Goal: Task Accomplishment & Management: Manage account settings

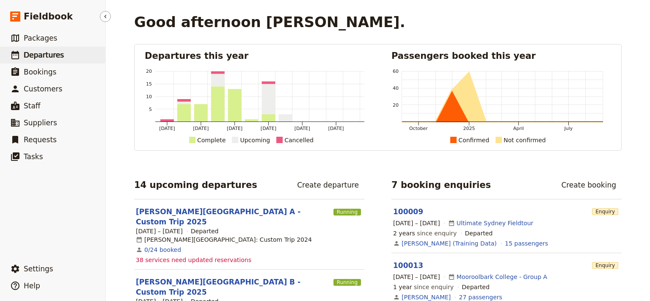
click at [53, 60] on span "Departures" at bounding box center [44, 55] width 40 height 10
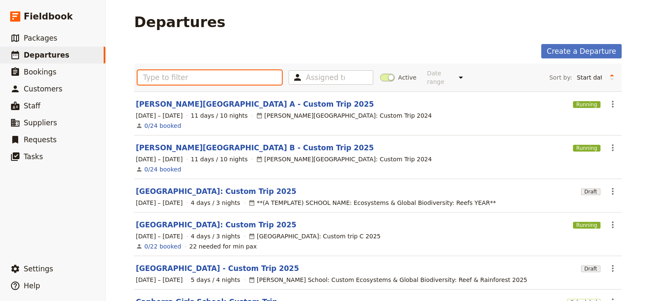
click at [163, 77] on input "text" at bounding box center [209, 77] width 144 height 14
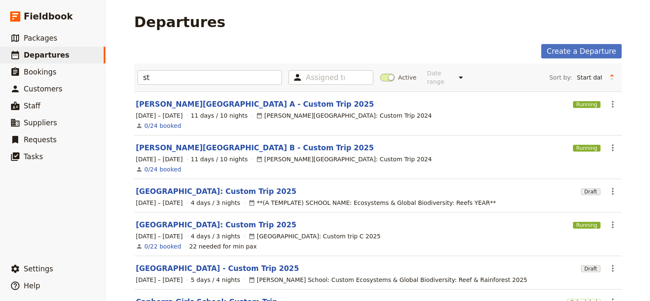
click at [610, 19] on div "Departures" at bounding box center [377, 22] width 487 height 17
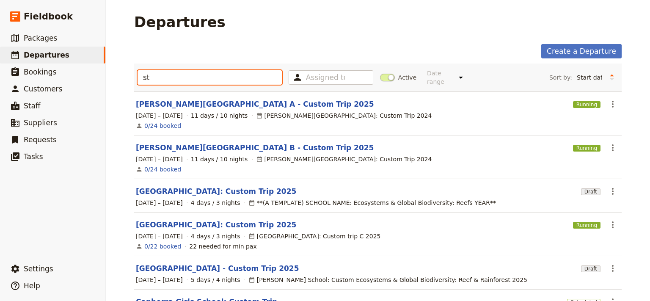
click at [165, 76] on input "st" at bounding box center [209, 77] width 144 height 14
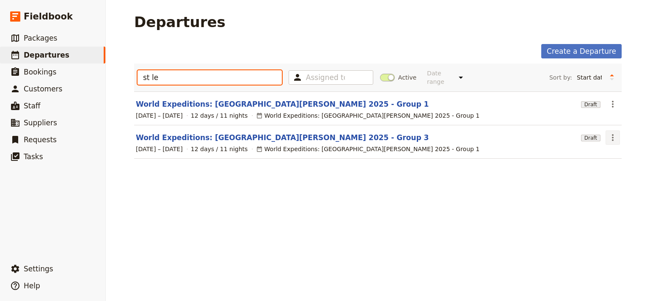
type input "st le"
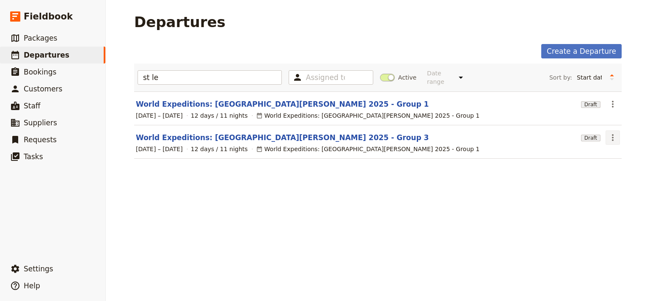
click at [611, 132] on icon "Actions" at bounding box center [612, 137] width 10 height 10
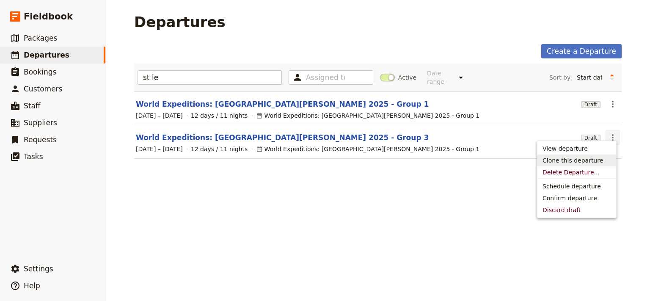
click at [584, 162] on span "Clone this departure" at bounding box center [572, 160] width 60 height 8
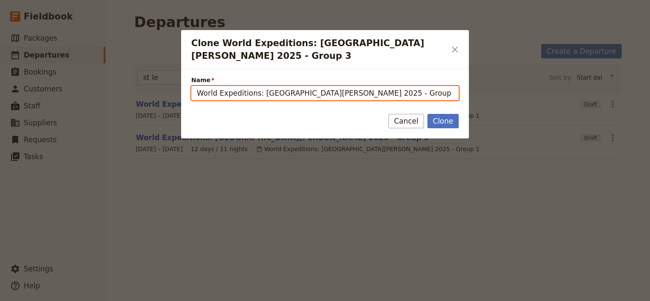
drag, startPoint x: 398, startPoint y: 84, endPoint x: 370, endPoint y: 84, distance: 28.8
click at [370, 86] on input "World Expeditions: [GEOGRAPHIC_DATA][PERSON_NAME] 2025 - Group 3 (copy)" at bounding box center [324, 93] width 267 height 14
type input "World Expeditions: [GEOGRAPHIC_DATA][PERSON_NAME] 2025 - Group 2"
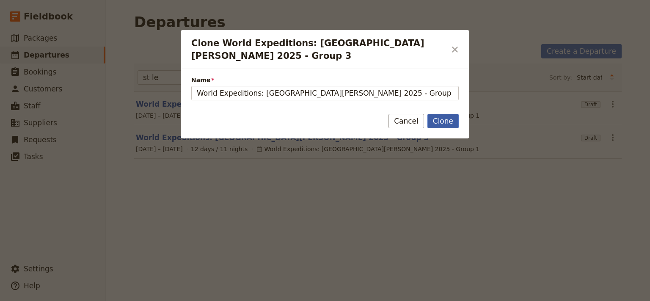
click at [441, 114] on button "Clone" at bounding box center [442, 121] width 31 height 14
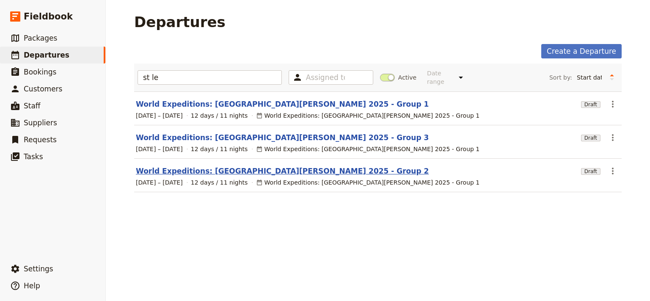
click at [267, 167] on link "World Expeditions: [GEOGRAPHIC_DATA][PERSON_NAME] 2025 - Group 2" at bounding box center [282, 171] width 293 height 10
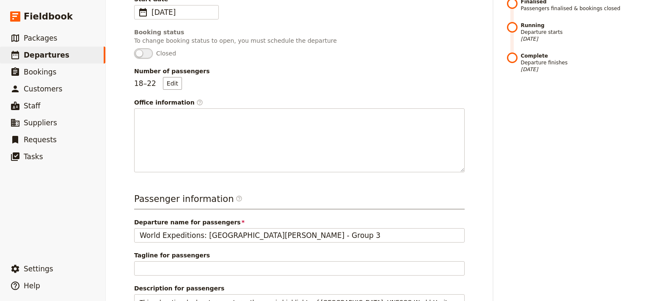
scroll to position [218, 0]
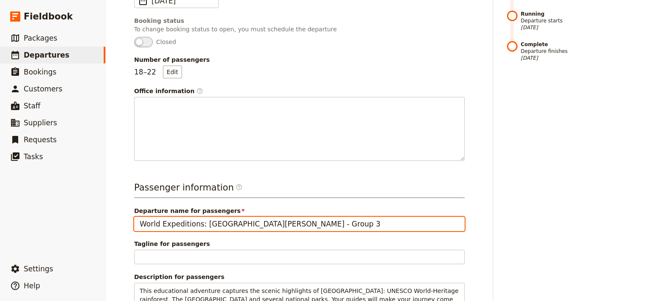
click at [339, 217] on input "World Expeditions: [GEOGRAPHIC_DATA][PERSON_NAME] - Group 3" at bounding box center [299, 224] width 330 height 14
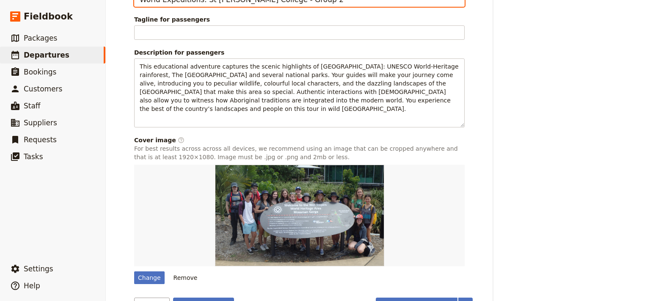
scroll to position [441, 0]
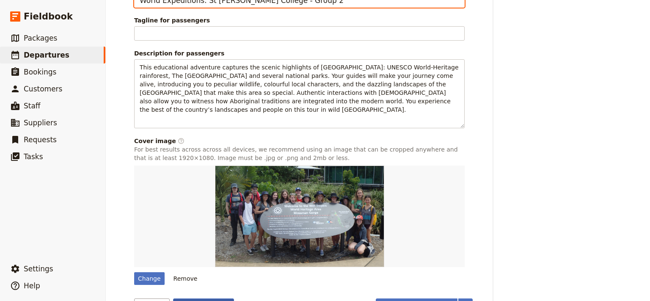
type input "World Expeditions: St [PERSON_NAME] College - Group 2"
click at [192, 298] on button "Save changes" at bounding box center [203, 305] width 61 height 14
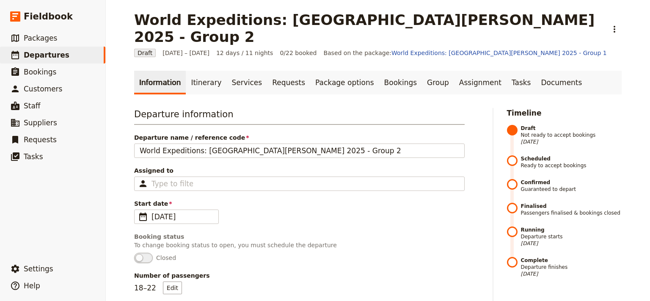
scroll to position [0, 0]
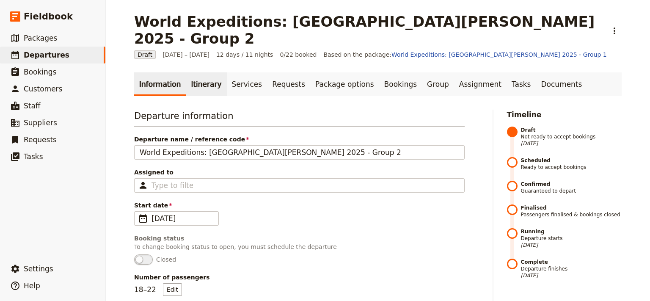
click at [195, 72] on link "Itinerary" at bounding box center [206, 84] width 41 height 24
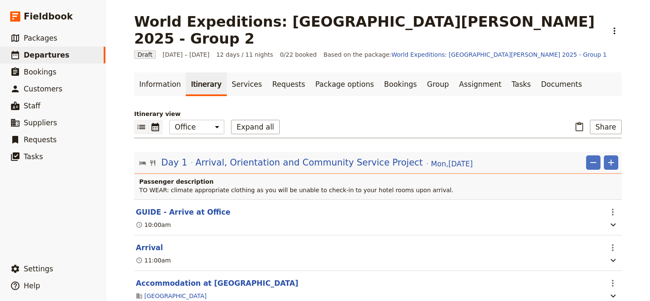
scroll to position [1, 0]
click at [151, 122] on icon "Calendar view" at bounding box center [155, 126] width 8 height 8
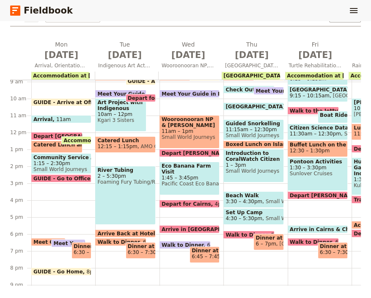
scroll to position [145, 0]
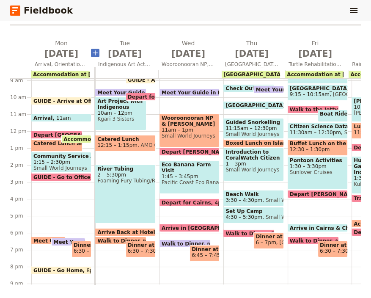
click at [93, 51] on icon "Add before day 2" at bounding box center [95, 53] width 8 height 8
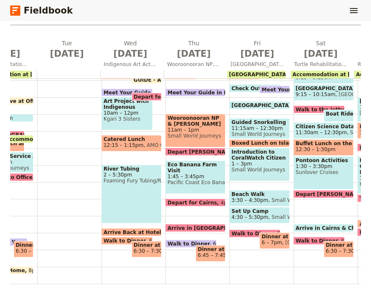
scroll to position [0, 56]
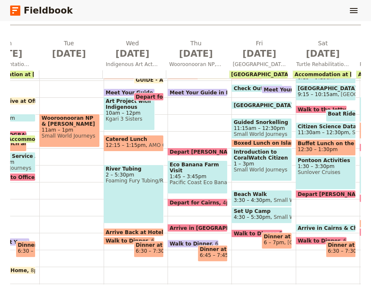
click at [183, 95] on span at bounding box center [197, 94] width 59 height 3
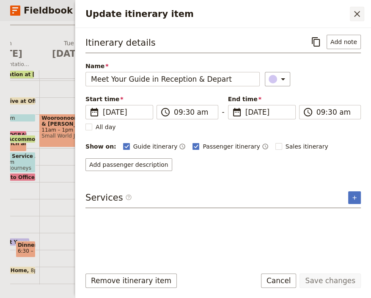
click at [357, 11] on icon "Close drawer" at bounding box center [357, 14] width 10 height 10
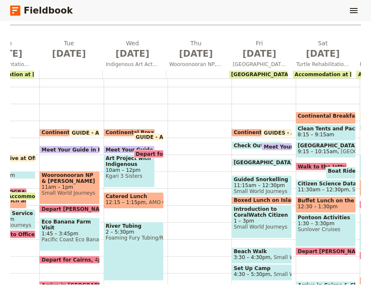
scroll to position [37, 0]
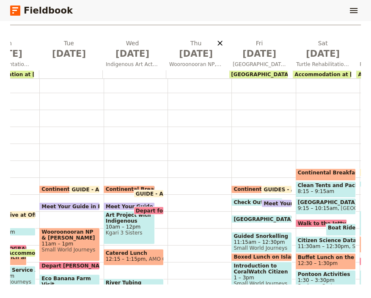
click at [220, 44] on icon "Delete Thu Oct 23" at bounding box center [219, 43] width 5 height 5
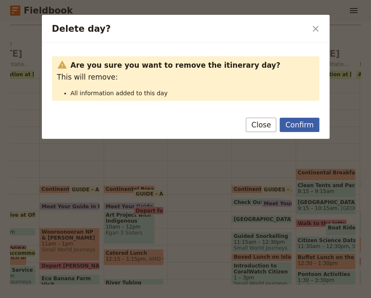
click at [308, 126] on button "Confirm" at bounding box center [299, 125] width 39 height 14
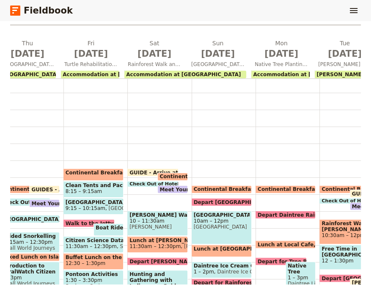
scroll to position [0, 225]
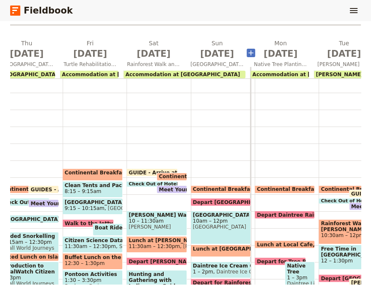
click at [250, 54] on icon "Add before day 8" at bounding box center [250, 52] width 5 height 5
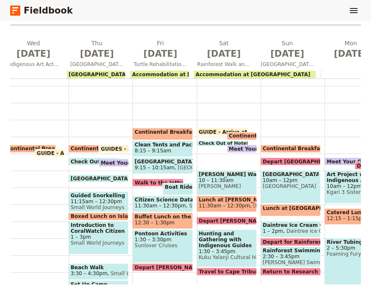
scroll to position [0, 148]
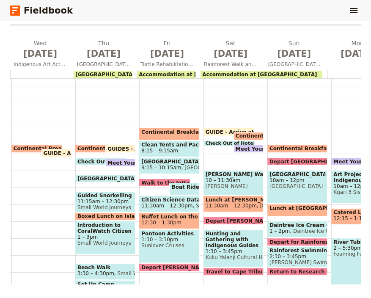
click at [15, 150] on span "Continental Breakfast at Hotel" at bounding box center [59, 149] width 91 height 6
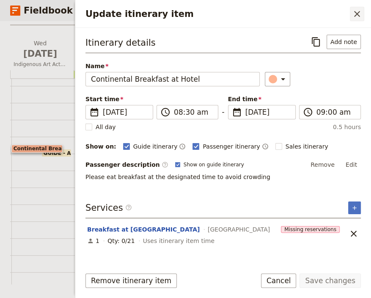
click at [358, 16] on icon "Close drawer" at bounding box center [357, 14] width 10 height 10
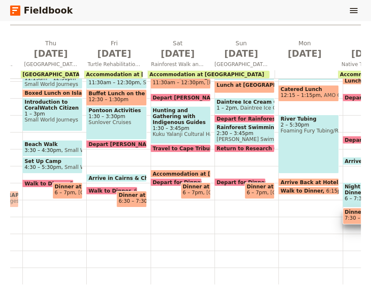
scroll to position [0, 214]
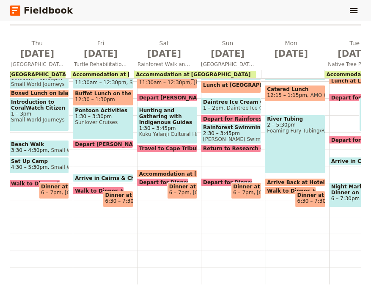
click at [268, 188] on span "Walk to Dinner" at bounding box center [290, 190] width 46 height 5
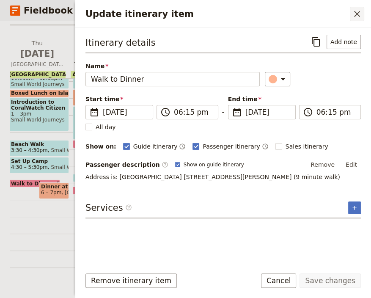
click at [356, 11] on icon "Close drawer" at bounding box center [357, 14] width 10 height 10
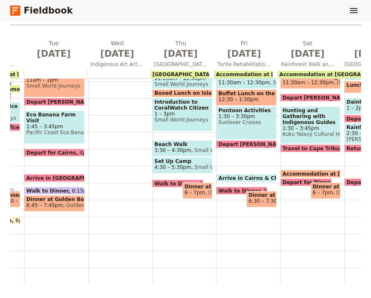
scroll to position [0, 70]
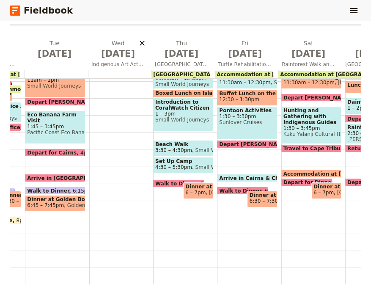
click at [140, 41] on icon "Delete Wed Oct 22" at bounding box center [142, 43] width 8 height 8
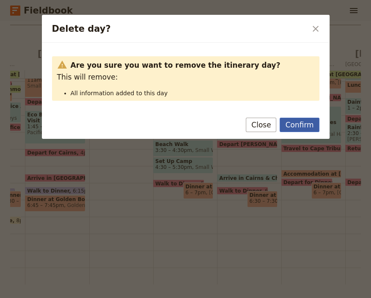
click at [301, 124] on button "Confirm" at bounding box center [299, 125] width 39 height 14
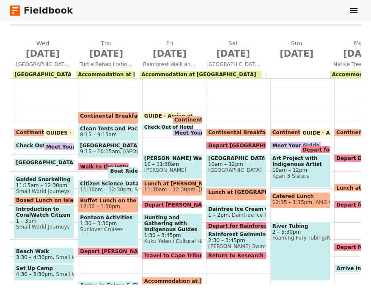
scroll to position [37, 0]
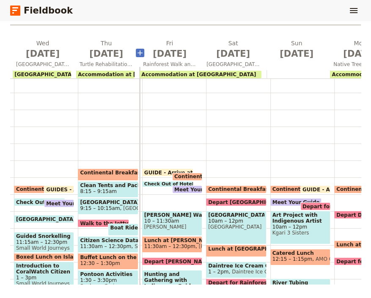
click at [141, 55] on icon "Add before day 5" at bounding box center [139, 52] width 5 height 5
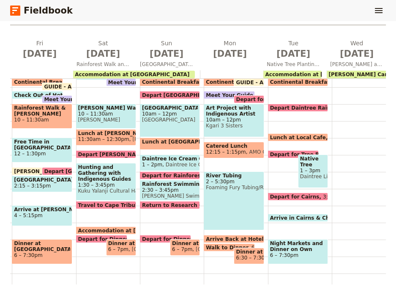
scroll to position [0, 271]
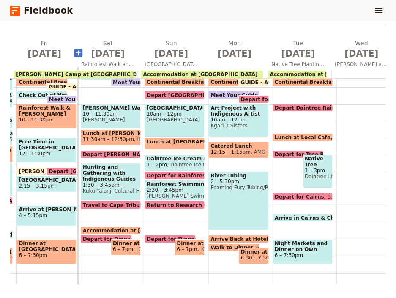
click at [76, 52] on icon "Add before day 6" at bounding box center [78, 53] width 8 height 8
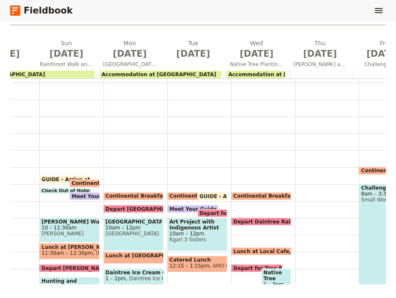
scroll to position [0, 0]
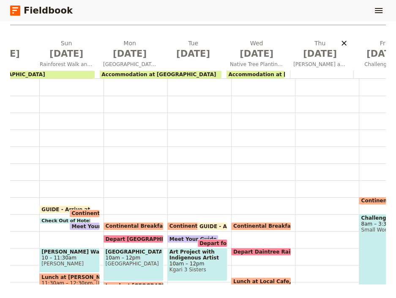
click at [344, 44] on icon "Delete Thu Oct 30" at bounding box center [344, 43] width 8 height 8
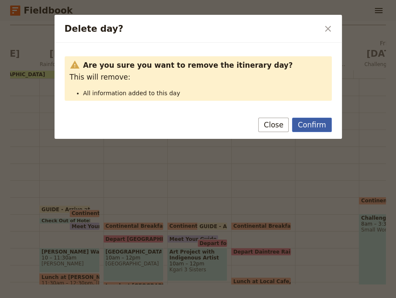
click at [310, 128] on button "Confirm" at bounding box center [311, 125] width 39 height 14
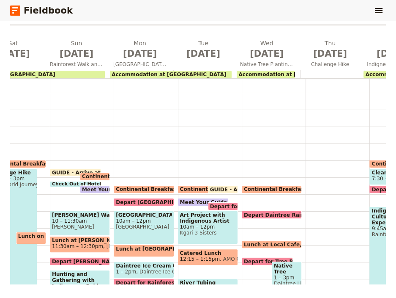
scroll to position [0, 357]
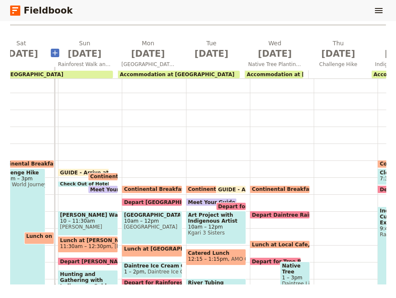
click at [55, 54] on icon "Add before day 7" at bounding box center [54, 52] width 5 height 5
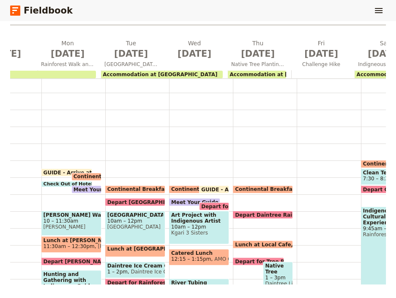
scroll to position [0, 443]
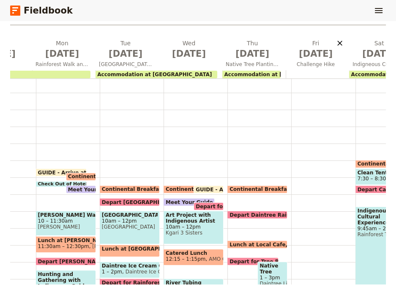
click at [341, 44] on icon "Delete Fri Oct 31" at bounding box center [340, 43] width 5 height 5
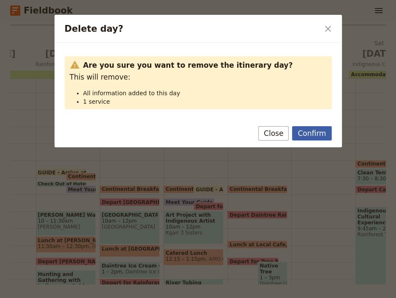
click at [312, 136] on button "Confirm" at bounding box center [311, 133] width 39 height 14
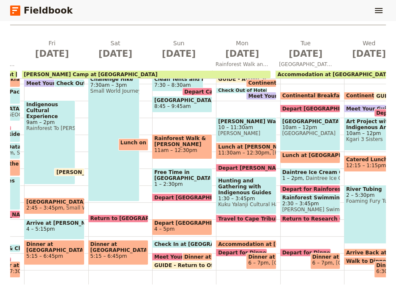
scroll to position [73, 0]
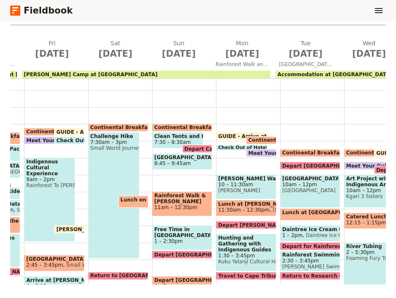
click at [189, 146] on span "Depart Camp" at bounding box center [204, 148] width 41 height 5
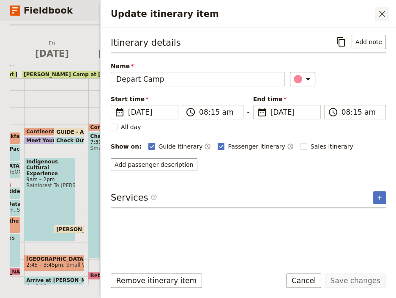
click at [380, 11] on icon "Close drawer" at bounding box center [382, 14] width 10 height 10
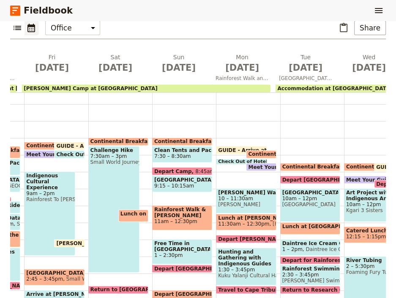
click at [174, 153] on span "7:30 – 8:30am" at bounding box center [172, 156] width 37 height 6
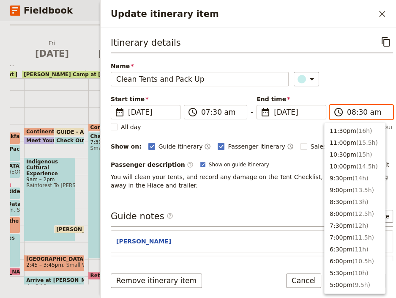
click at [347, 112] on input "08:30 am" at bounding box center [367, 112] width 41 height 10
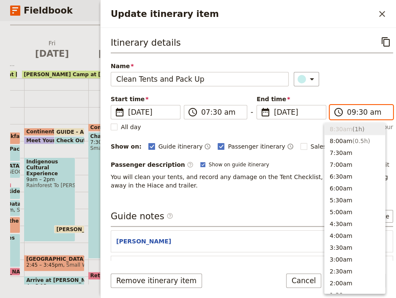
scroll to position [333, 0]
click at [354, 113] on input "09:30 am" at bounding box center [367, 112] width 41 height 10
type input "09:00 am"
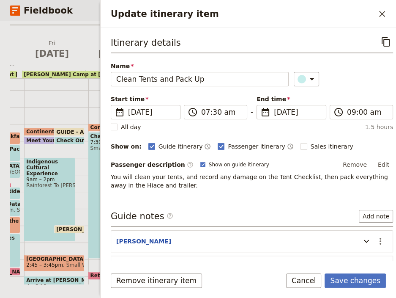
click at [280, 281] on div "Remove itinerary item Save changes Cancel" at bounding box center [249, 285] width 296 height 25
click at [371, 280] on button "Save changes" at bounding box center [355, 280] width 61 height 14
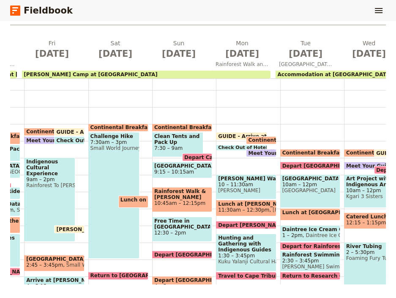
scroll to position [130, 0]
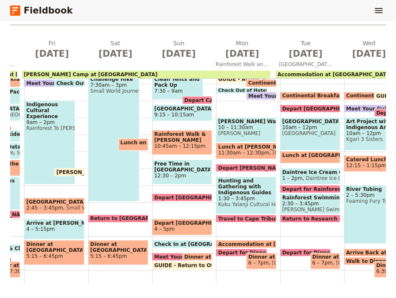
click at [178, 225] on span "Depart [GEOGRAPHIC_DATA]" at bounding box center [182, 223] width 56 height 6
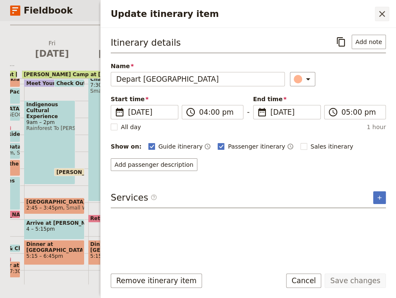
click at [384, 11] on icon "Close drawer" at bounding box center [382, 14] width 10 height 10
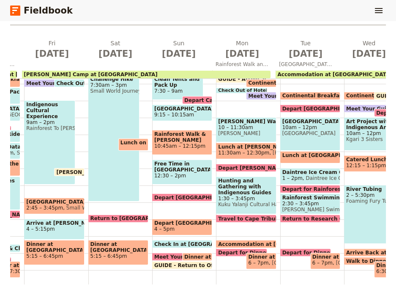
click at [193, 227] on span "4 – 5pm" at bounding box center [182, 229] width 56 height 6
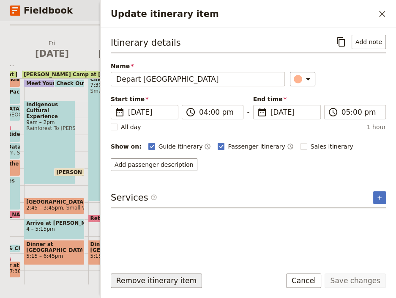
click at [170, 280] on button "Remove itinerary item" at bounding box center [156, 280] width 91 height 14
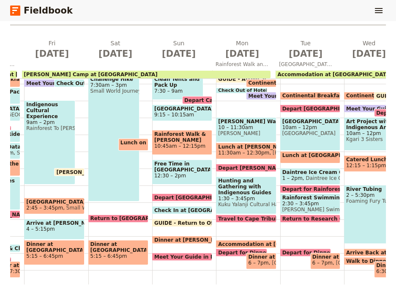
scroll to position [73, 0]
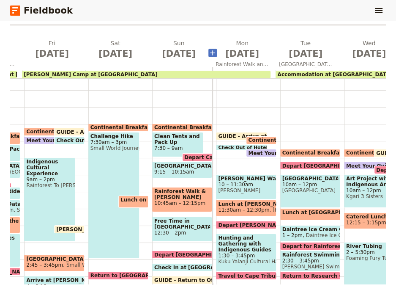
click at [213, 54] on icon "Add before day 8" at bounding box center [213, 53] width 8 height 8
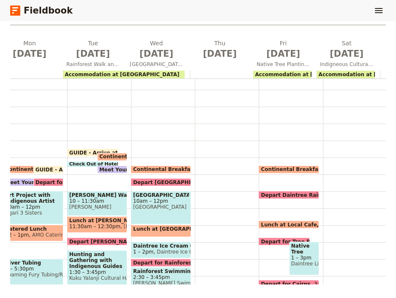
scroll to position [0, 0]
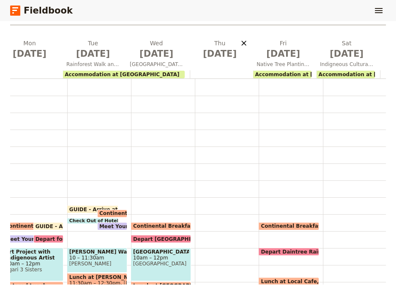
click at [242, 42] on icon "Delete Thu Oct 30" at bounding box center [244, 43] width 8 height 8
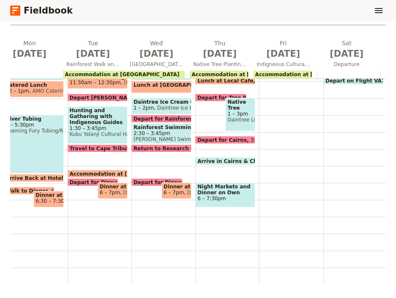
scroll to position [93, 0]
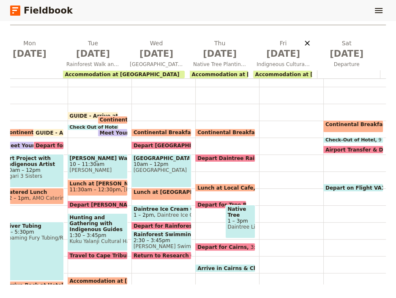
click at [305, 42] on icon "Delete Fri Oct 31" at bounding box center [307, 43] width 8 height 8
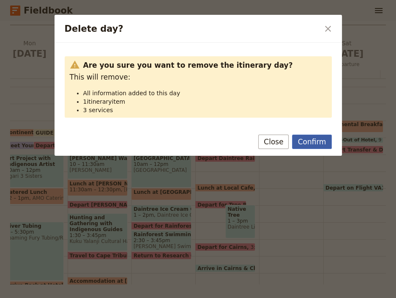
click at [322, 147] on button "Confirm" at bounding box center [311, 142] width 39 height 14
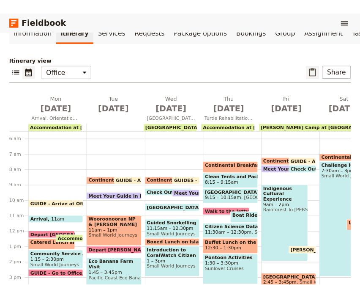
scroll to position [123, 0]
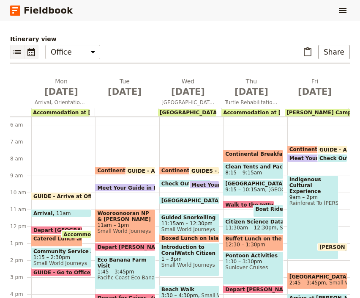
click at [16, 47] on icon "List view" at bounding box center [17, 52] width 10 height 10
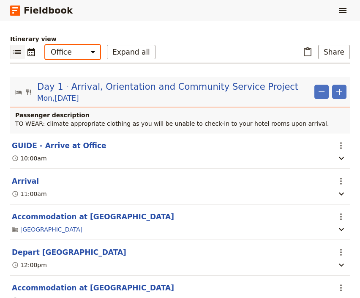
click at [45, 45] on select "Office Guide Passenger Sales" at bounding box center [72, 52] width 55 height 14
select select "STAFF"
click option "Guide" at bounding box center [0, 0] width 0 height 0
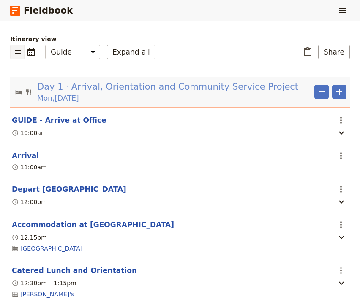
click at [111, 80] on span "Arrival, Orientation and Community Service Project" at bounding box center [184, 86] width 227 height 13
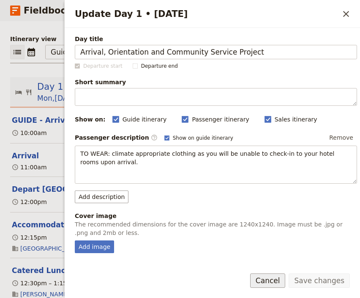
click at [275, 283] on button "Cancel" at bounding box center [268, 280] width 36 height 14
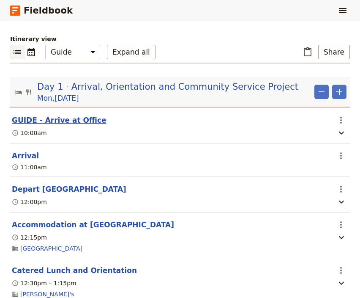
click at [62, 115] on button "GUIDE - Arrive at Office" at bounding box center [59, 120] width 95 height 10
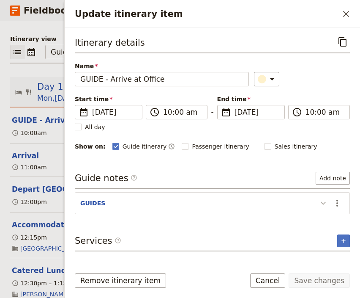
click at [325, 202] on icon "Update itinerary item" at bounding box center [323, 203] width 5 height 3
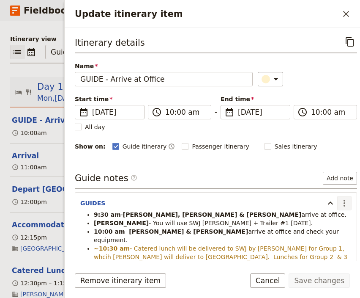
click at [340, 203] on icon "Actions" at bounding box center [345, 203] width 10 height 10
click at [327, 220] on span "Edit note" at bounding box center [313, 220] width 27 height 8
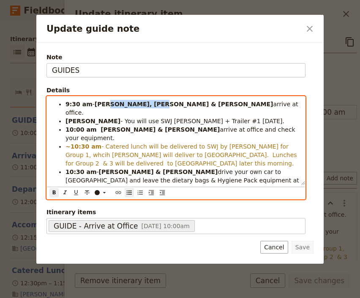
drag, startPoint x: 153, startPoint y: 103, endPoint x: 107, endPoint y: 105, distance: 45.8
click at [107, 105] on strong "[PERSON_NAME], [PERSON_NAME] & [PERSON_NAME]" at bounding box center [184, 104] width 179 height 7
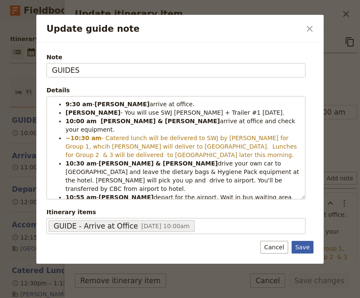
click at [302, 243] on button "Save" at bounding box center [303, 247] width 22 height 13
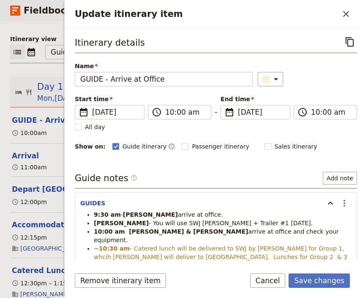
scroll to position [57, 0]
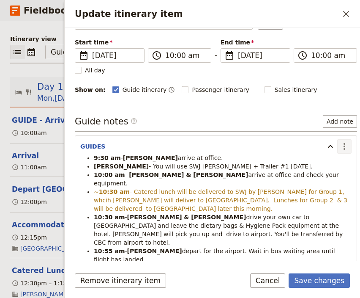
click at [340, 143] on icon "Actions" at bounding box center [345, 146] width 10 height 10
click at [327, 163] on span "Edit note" at bounding box center [313, 163] width 27 height 8
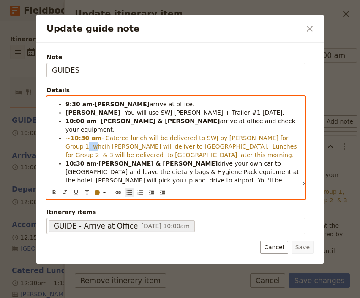
drag, startPoint x: 280, startPoint y: 129, endPoint x: 274, endPoint y: 133, distance: 7.4
click at [274, 135] on span "- Catered lunch will be delivered to SWJ by [PERSON_NAME] for Group 1, whcih [P…" at bounding box center [182, 147] width 233 height 24
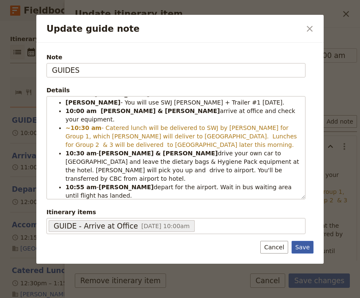
click at [303, 244] on button "Save" at bounding box center [303, 247] width 22 height 13
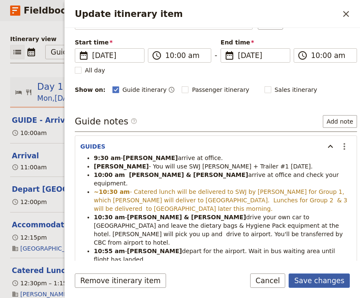
click at [321, 280] on button "Save changes" at bounding box center [319, 280] width 61 height 14
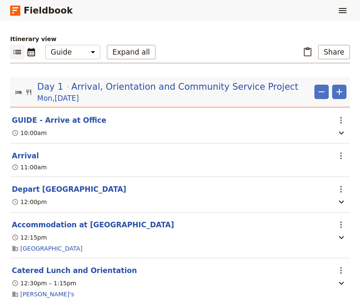
click at [41, 11] on link "Fieldbook" at bounding box center [41, 10] width 63 height 14
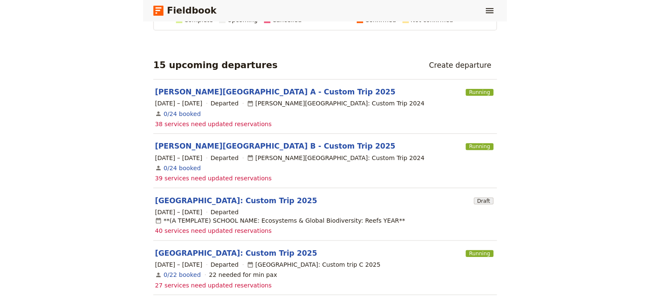
scroll to position [9, 0]
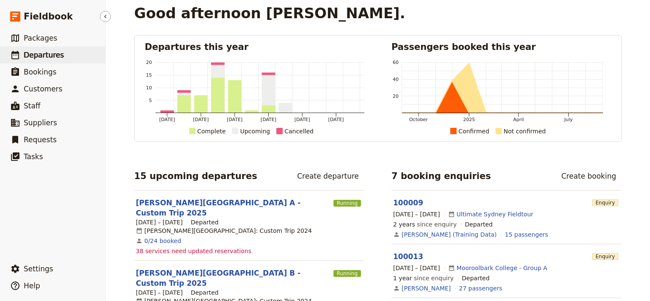
click at [35, 57] on span "Departures" at bounding box center [44, 55] width 40 height 8
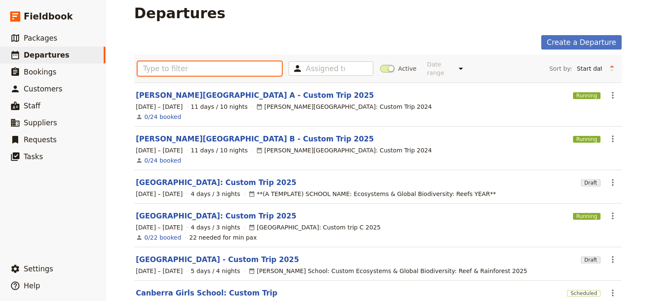
click at [218, 62] on input "text" at bounding box center [209, 68] width 144 height 14
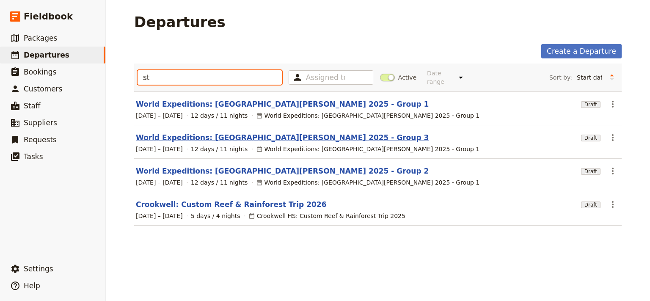
type input "st"
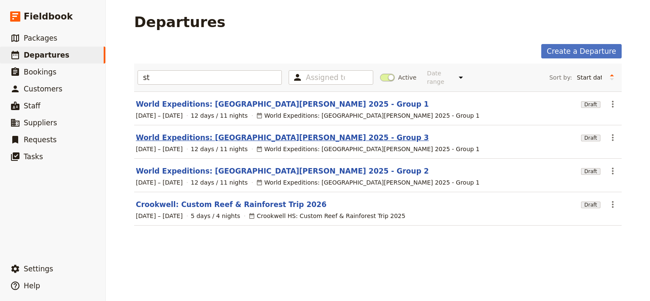
click at [274, 132] on link "World Expeditions: [GEOGRAPHIC_DATA][PERSON_NAME] 2025 - Group 3" at bounding box center [282, 137] width 293 height 10
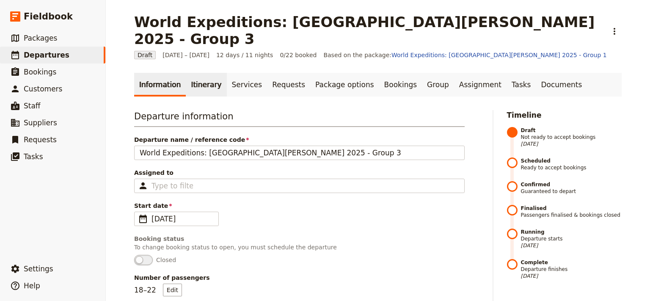
click at [194, 73] on link "Itinerary" at bounding box center [206, 85] width 41 height 24
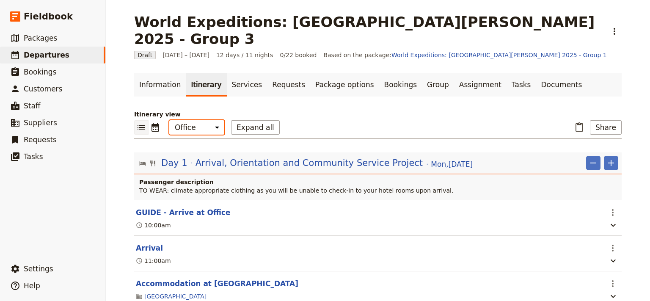
click at [169, 120] on select "Office Guide Passenger Sales" at bounding box center [196, 127] width 55 height 14
select select "STAFF"
click option "Guide" at bounding box center [0, 0] width 0 height 0
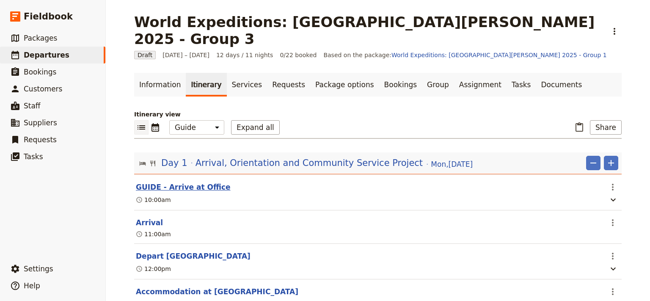
click at [178, 182] on button "GUIDE - Arrive at Office" at bounding box center [183, 187] width 95 height 10
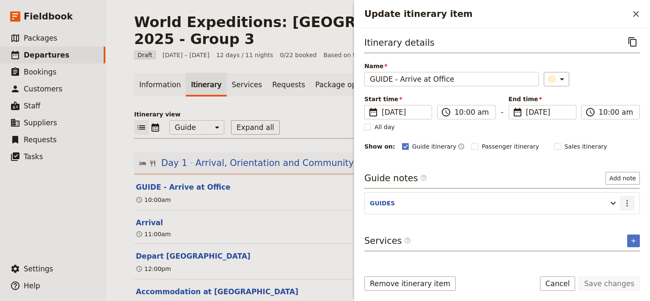
click at [628, 200] on icon "Actions" at bounding box center [627, 203] width 10 height 10
click at [598, 217] on span "Edit note" at bounding box center [602, 220] width 27 height 8
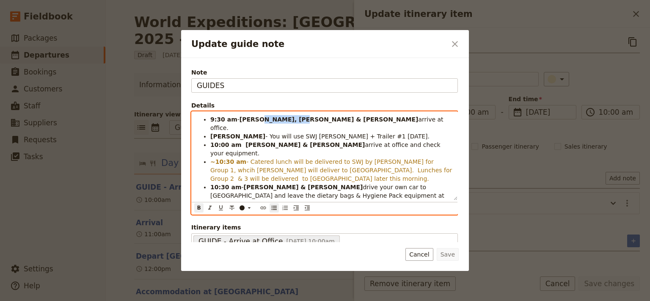
drag, startPoint x: 295, startPoint y: 117, endPoint x: 256, endPoint y: 121, distance: 39.6
click at [256, 121] on strong "[PERSON_NAME], [PERSON_NAME] & [PERSON_NAME]" at bounding box center [328, 119] width 179 height 7
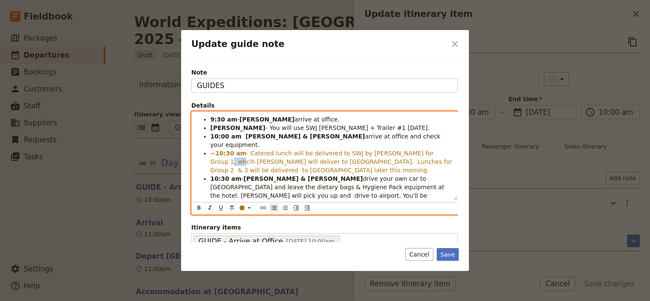
drag, startPoint x: 424, startPoint y: 146, endPoint x: 417, endPoint y: 146, distance: 6.8
click at [417, 149] on li "~10:30 am - Catered lunch will be delivered to SWJ by [PERSON_NAME] for Group 1…" at bounding box center [331, 161] width 242 height 25
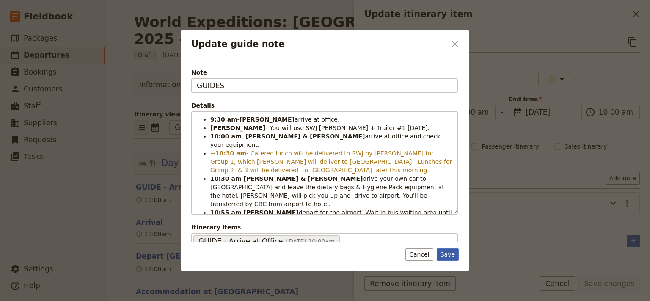
click at [453, 255] on button "Save" at bounding box center [448, 254] width 22 height 13
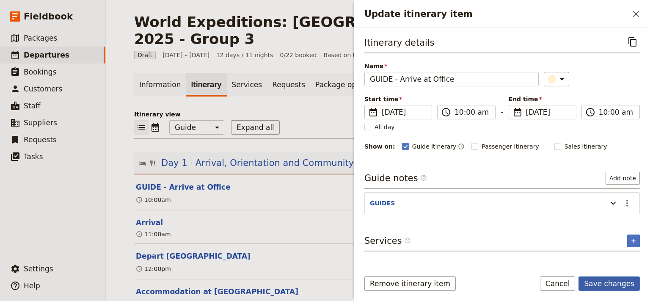
click at [620, 287] on button "Save changes" at bounding box center [608, 283] width 61 height 14
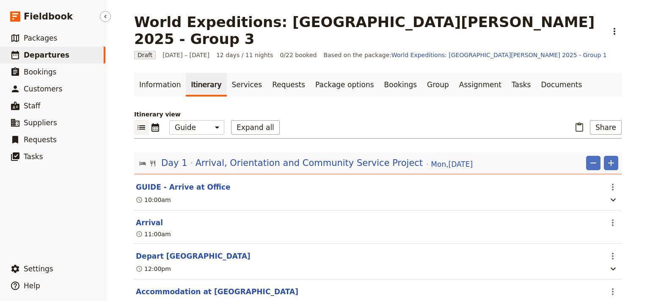
click at [33, 56] on span "Departures" at bounding box center [47, 55] width 46 height 8
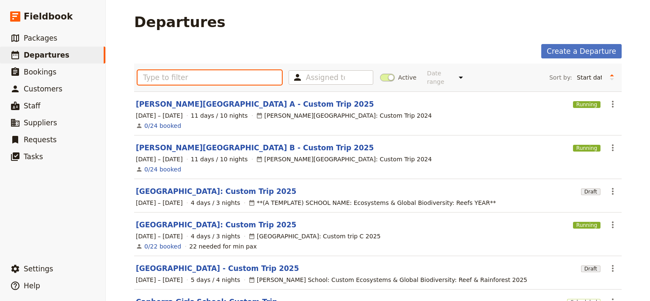
click at [172, 73] on input "text" at bounding box center [209, 77] width 144 height 14
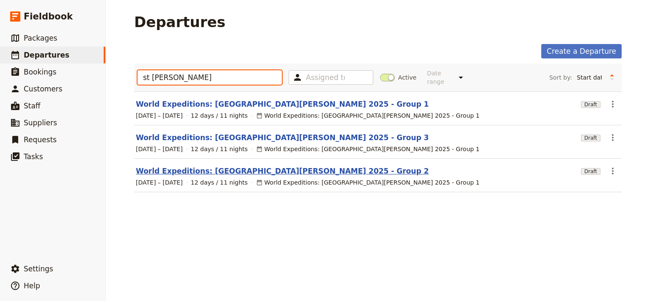
type input "st [PERSON_NAME]"
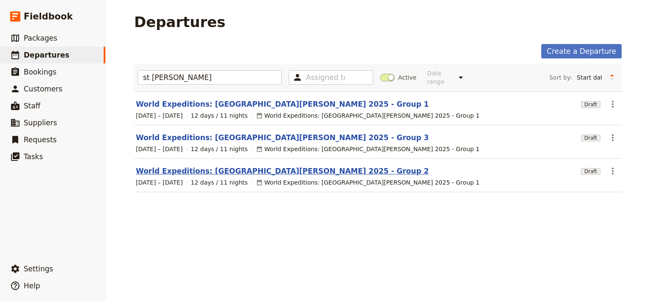
click at [195, 166] on link "World Expeditions: [GEOGRAPHIC_DATA][PERSON_NAME] 2025 - Group 2" at bounding box center [282, 171] width 293 height 10
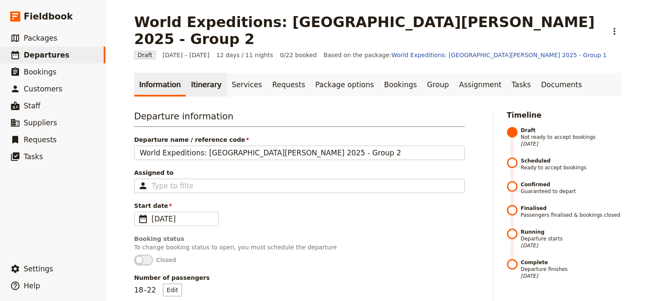
click at [201, 73] on link "Itinerary" at bounding box center [206, 85] width 41 height 24
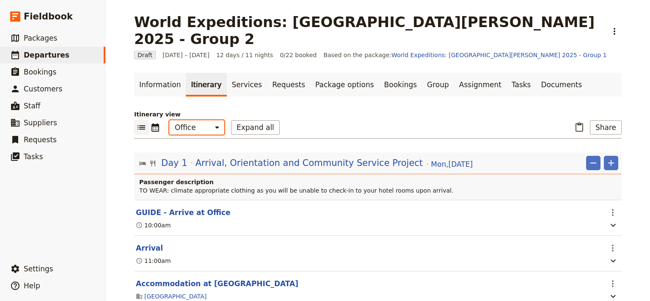
click at [169, 120] on select "Office Guide Passenger Sales" at bounding box center [196, 127] width 55 height 14
select select "STAFF"
click option "Guide" at bounding box center [0, 0] width 0 height 0
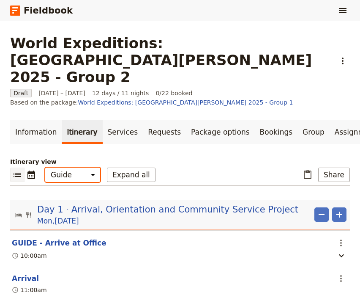
scroll to position [57, 0]
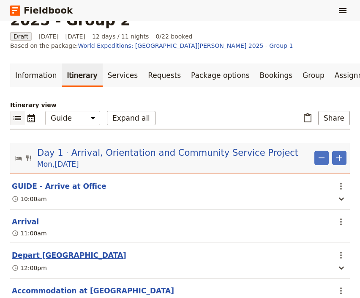
click at [65, 250] on button "Depart [GEOGRAPHIC_DATA]" at bounding box center [69, 255] width 115 height 10
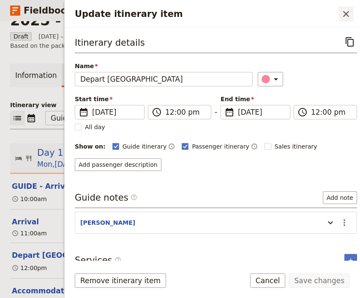
click at [346, 12] on icon "Close drawer" at bounding box center [346, 14] width 10 height 10
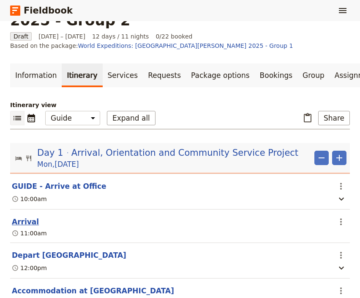
click at [29, 217] on button "Arrival" at bounding box center [25, 222] width 27 height 10
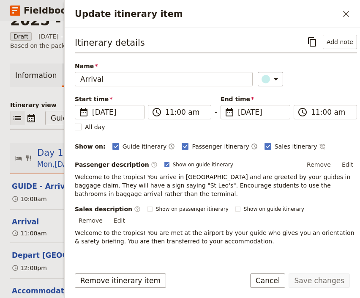
scroll to position [10, 0]
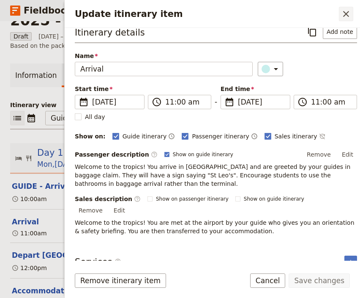
click at [349, 12] on icon "Close drawer" at bounding box center [346, 14] width 6 height 6
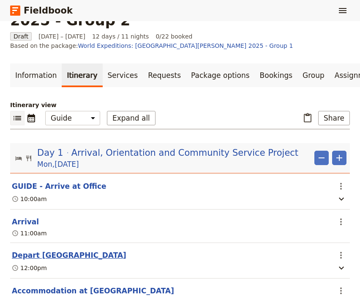
click at [67, 250] on button "Depart [GEOGRAPHIC_DATA]" at bounding box center [69, 255] width 115 height 10
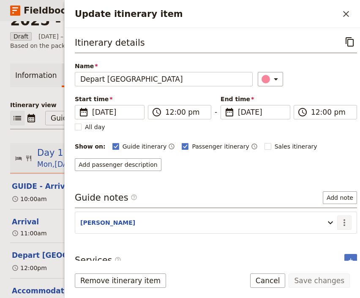
click at [340, 218] on icon "Actions" at bounding box center [345, 222] width 10 height 10
click at [315, 238] on span "Edit note" at bounding box center [313, 239] width 27 height 8
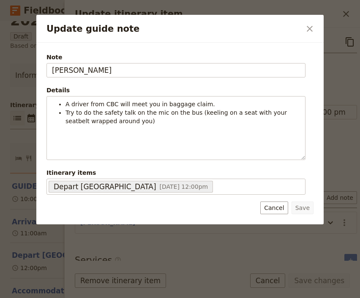
drag, startPoint x: 74, startPoint y: 70, endPoint x: 43, endPoint y: 74, distance: 30.6
click at [47, 74] on input "[PERSON_NAME]" at bounding box center [176, 70] width 259 height 14
type input "[PERSON_NAME]"
click at [304, 205] on button "Save" at bounding box center [303, 207] width 22 height 13
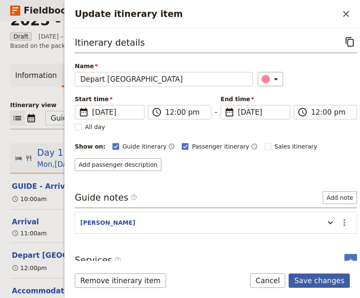
click at [319, 280] on button "Save changes" at bounding box center [319, 280] width 61 height 14
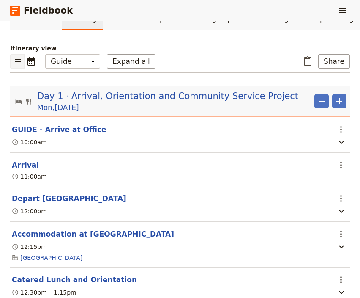
scroll to position [170, 0]
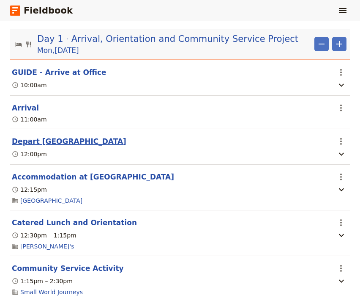
click at [53, 136] on button "Depart [GEOGRAPHIC_DATA]" at bounding box center [69, 141] width 115 height 10
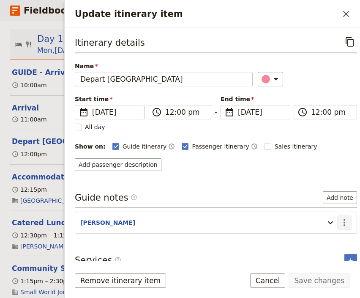
click at [340, 219] on icon "Actions" at bounding box center [345, 222] width 10 height 10
click at [312, 239] on span "Edit note" at bounding box center [313, 239] width 27 height 8
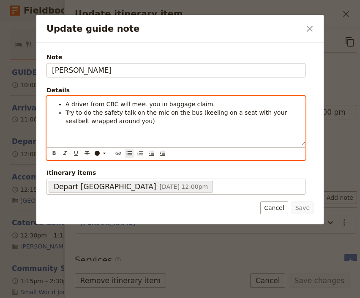
click at [126, 124] on li "Try to do the safety talk on the mic on the bus (keeling on a seat with your se…" at bounding box center [183, 116] width 235 height 17
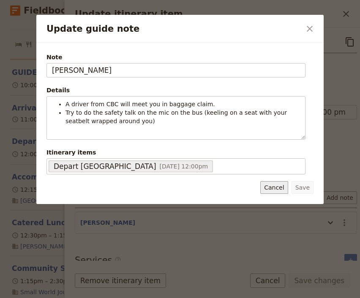
click at [280, 192] on button "Cancel" at bounding box center [274, 187] width 27 height 13
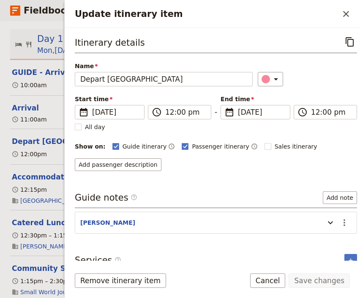
scroll to position [8, 0]
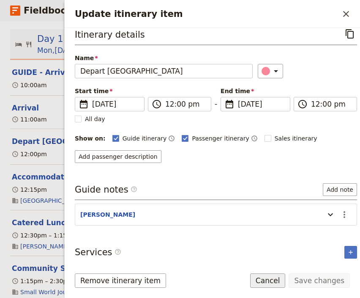
click at [280, 282] on button "Cancel" at bounding box center [268, 280] width 36 height 14
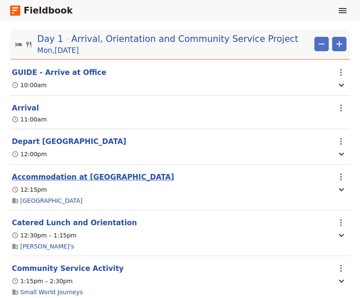
click at [55, 172] on button "Accommodation at [GEOGRAPHIC_DATA]" at bounding box center [93, 177] width 162 height 10
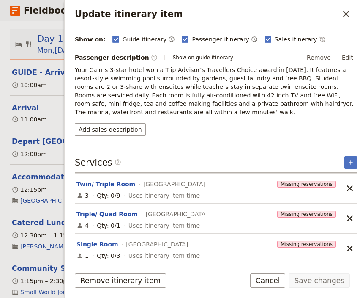
scroll to position [0, 0]
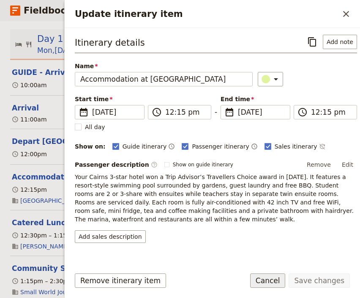
click at [277, 281] on button "Cancel" at bounding box center [268, 280] width 36 height 14
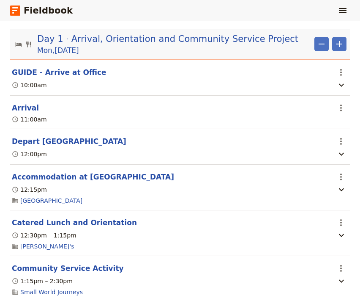
scroll to position [227, 0]
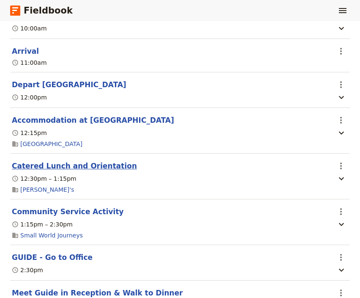
click at [83, 161] on button "Catered Lunch and Orientation" at bounding box center [74, 166] width 125 height 10
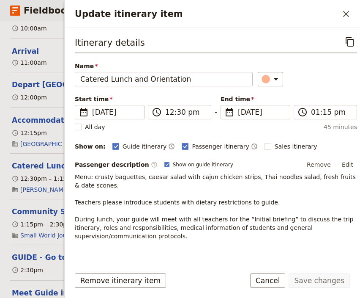
scroll to position [57, 0]
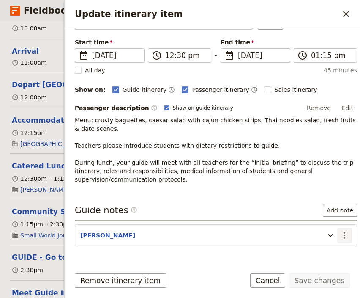
click at [340, 234] on icon "Actions" at bounding box center [345, 235] width 10 height 10
click at [324, 252] on span "Edit note" at bounding box center [313, 251] width 27 height 8
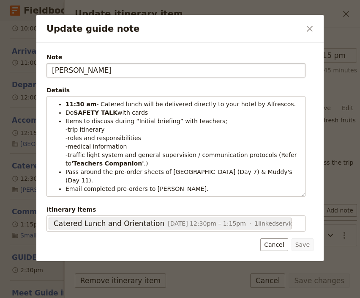
drag, startPoint x: 71, startPoint y: 71, endPoint x: 47, endPoint y: 72, distance: 23.7
click at [48, 72] on input "[PERSON_NAME]" at bounding box center [176, 70] width 259 height 14
type input "[PERSON_NAME]"
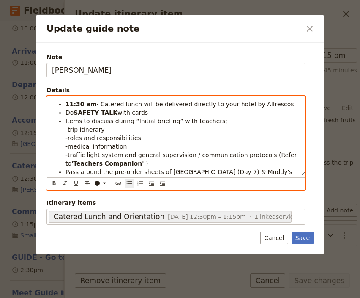
drag, startPoint x: 292, startPoint y: 170, endPoint x: 277, endPoint y: 165, distance: 15.5
click at [288, 173] on li "Pass around the pre-order sheets of [GEOGRAPHIC_DATA] (Day 7) & Muddy's (Day 11…" at bounding box center [183, 175] width 235 height 17
click at [276, 171] on span "Pass around the pre-order sheets of [GEOGRAPHIC_DATA] (Day 7) & Muddy's (Day 11…" at bounding box center [180, 175] width 229 height 15
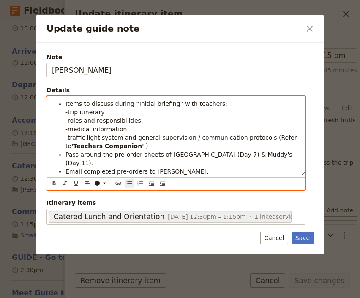
drag, startPoint x: 71, startPoint y: 164, endPoint x: 66, endPoint y: 165, distance: 5.2
click at [66, 165] on span "Pass around the pre-order sheets of [GEOGRAPHIC_DATA] (Day 7) & Muddy's (Day 11…" at bounding box center [180, 158] width 229 height 15
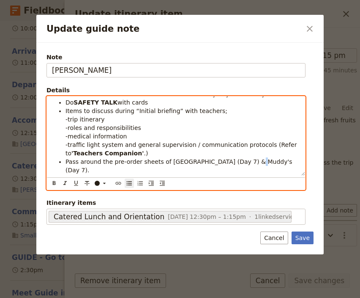
click at [236, 162] on span "Pass around the pre-order sheets of [GEOGRAPHIC_DATA] (Day 7) & Muddy's (Day 7)." at bounding box center [180, 165] width 229 height 15
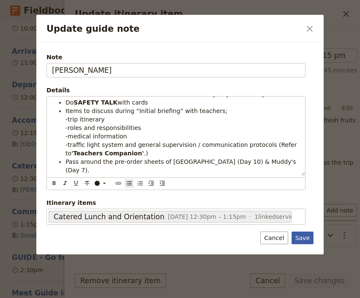
click at [309, 237] on button "Save" at bounding box center [303, 237] width 22 height 13
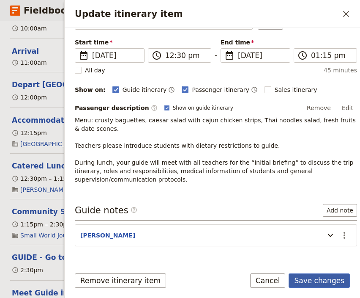
click at [319, 280] on button "Save changes" at bounding box center [319, 280] width 61 height 14
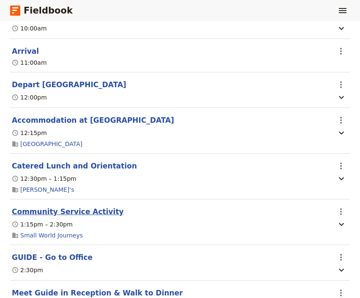
click at [58, 206] on button "Community Service Activity" at bounding box center [68, 211] width 112 height 10
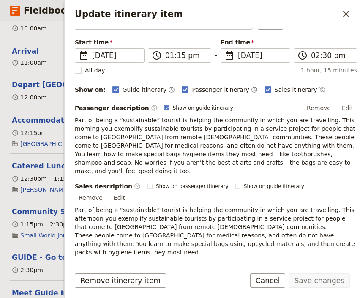
scroll to position [159, 0]
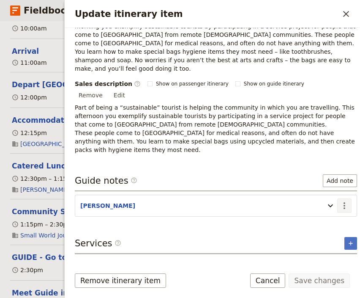
click at [340, 200] on icon "Actions" at bounding box center [345, 205] width 10 height 10
click at [324, 195] on span "Edit note" at bounding box center [313, 195] width 27 height 8
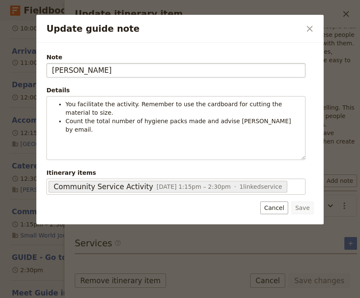
drag, startPoint x: 72, startPoint y: 70, endPoint x: 49, endPoint y: 73, distance: 23.0
click at [49, 73] on input "[PERSON_NAME]" at bounding box center [176, 70] width 259 height 14
type input "[PERSON_NAME]"
click at [301, 207] on button "Save" at bounding box center [303, 207] width 22 height 13
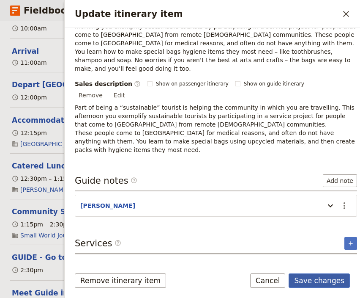
click at [329, 283] on button "Save changes" at bounding box center [319, 280] width 61 height 14
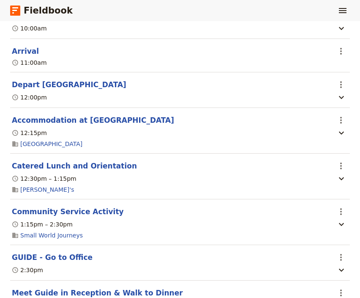
scroll to position [284, 0]
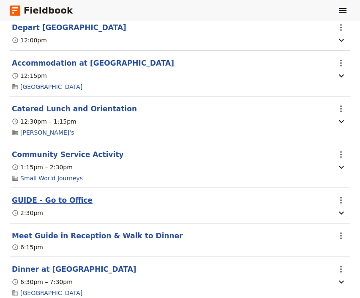
click at [47, 195] on button "GUIDE - Go to Office" at bounding box center [52, 200] width 81 height 10
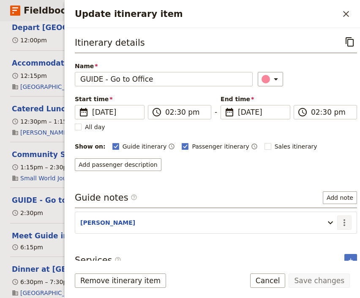
click at [340, 221] on icon "Actions" at bounding box center [345, 222] width 10 height 10
click at [325, 238] on span "Edit note" at bounding box center [313, 239] width 27 height 8
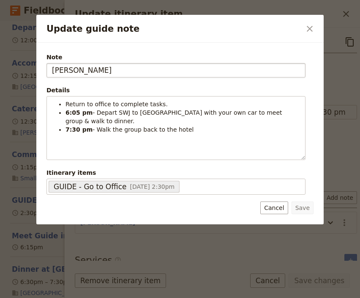
drag, startPoint x: 76, startPoint y: 75, endPoint x: 51, endPoint y: 73, distance: 25.0
click at [51, 73] on input "[PERSON_NAME]" at bounding box center [176, 70] width 259 height 14
type input "[PERSON_NAME]"
click at [302, 207] on button "Save" at bounding box center [303, 207] width 22 height 13
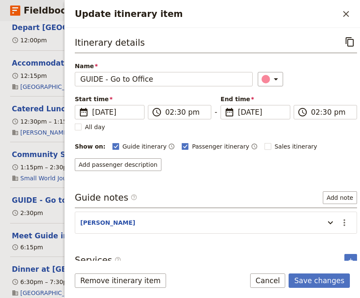
scroll to position [8, 0]
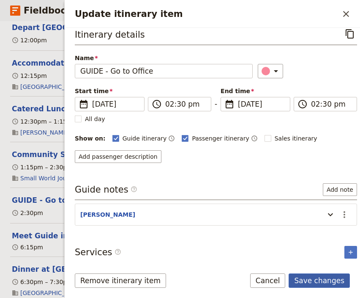
click at [323, 281] on button "Save changes" at bounding box center [319, 280] width 61 height 14
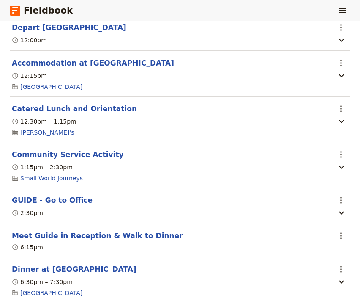
click at [99, 231] on button "Meet Guide in Reception & Walk to Dinner" at bounding box center [97, 236] width 171 height 10
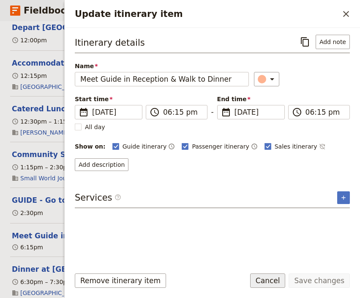
click at [285, 283] on button "Cancel" at bounding box center [268, 280] width 36 height 14
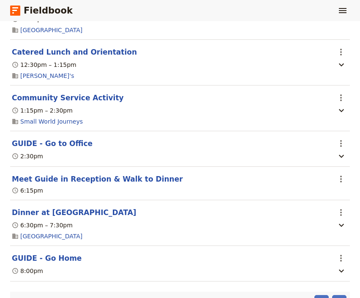
scroll to position [398, 0]
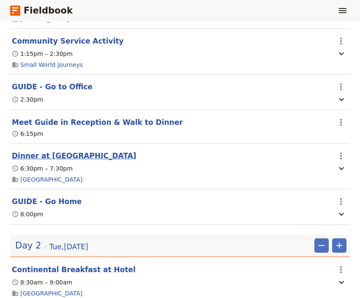
click at [45, 151] on button "Dinner at [GEOGRAPHIC_DATA]" at bounding box center [74, 156] width 125 height 10
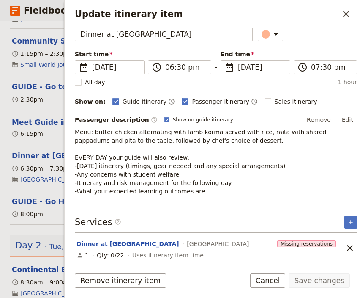
scroll to position [0, 0]
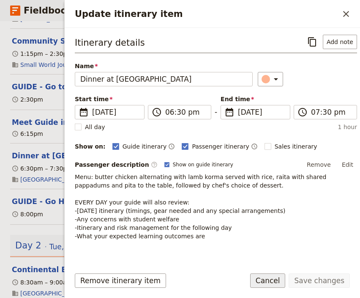
click at [277, 282] on button "Cancel" at bounding box center [268, 280] width 36 height 14
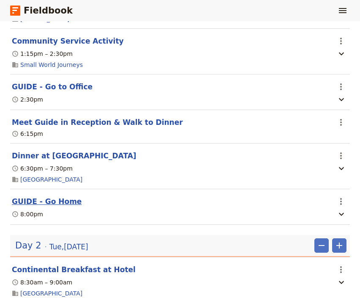
click at [55, 196] on button "GUIDE - Go Home" at bounding box center [47, 201] width 70 height 10
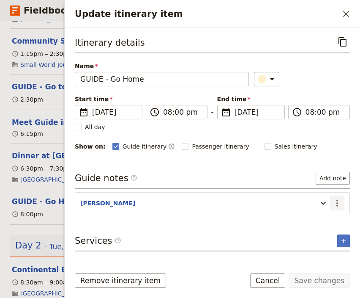
click at [340, 202] on icon "Actions" at bounding box center [337, 203] width 10 height 10
click at [316, 217] on span "Edit note" at bounding box center [313, 220] width 27 height 8
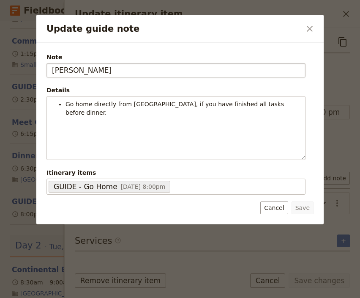
drag, startPoint x: 74, startPoint y: 70, endPoint x: 46, endPoint y: 82, distance: 30.3
click at [47, 77] on input "[PERSON_NAME]" at bounding box center [176, 70] width 259 height 14
type input "[PERSON_NAME]"
click at [299, 206] on button "Save" at bounding box center [303, 207] width 22 height 13
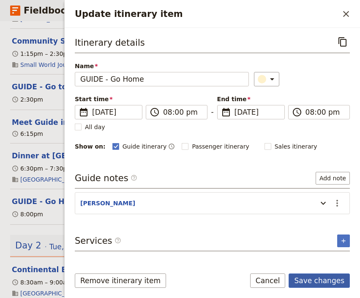
click at [337, 282] on button "Save changes" at bounding box center [319, 280] width 61 height 14
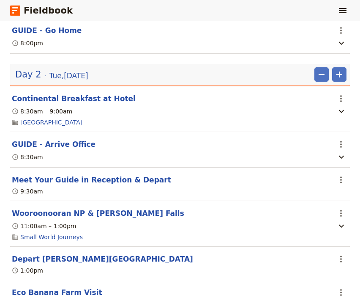
scroll to position [625, 0]
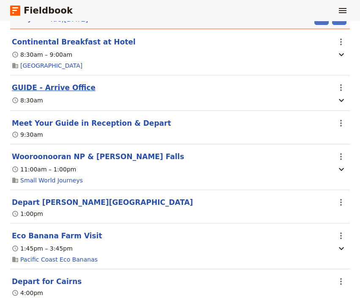
click at [54, 82] on button "GUIDE - Arrive Office" at bounding box center [54, 87] width 84 height 10
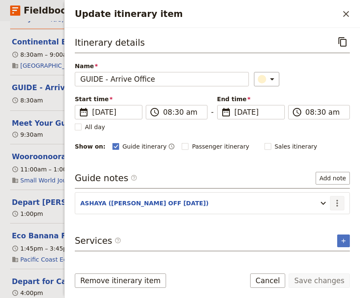
click at [338, 202] on icon "Actions" at bounding box center [337, 203] width 10 height 10
click at [324, 220] on span "Edit note" at bounding box center [313, 220] width 27 height 8
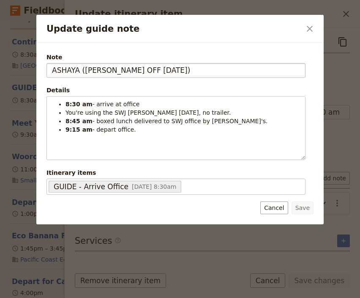
drag, startPoint x: 153, startPoint y: 69, endPoint x: 4, endPoint y: 51, distance: 149.6
click at [47, 63] on input "ASHAYA ([PERSON_NAME] OFF [DATE])" at bounding box center [176, 70] width 259 height 14
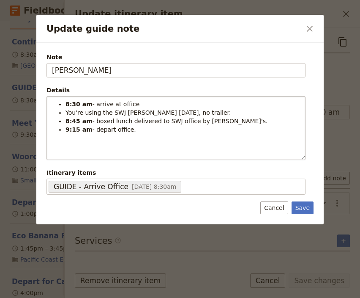
type input "[PERSON_NAME]"
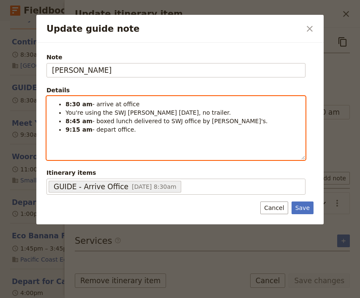
click at [147, 127] on li "9:15 am - depart office." at bounding box center [183, 129] width 235 height 8
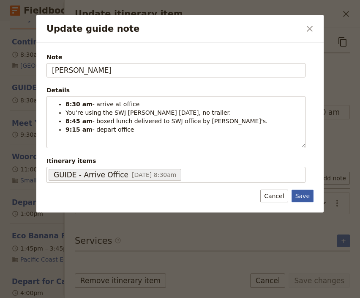
click at [304, 195] on button "Save" at bounding box center [303, 195] width 22 height 13
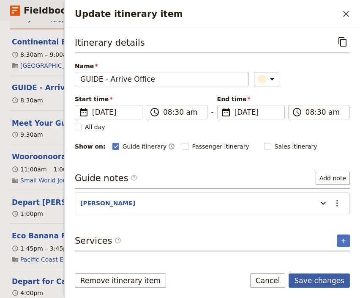
click at [325, 282] on button "Save changes" at bounding box center [319, 280] width 61 height 14
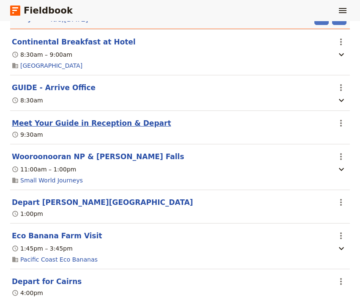
click at [52, 118] on button "Meet Your Guide in Reception & Depart" at bounding box center [91, 123] width 159 height 10
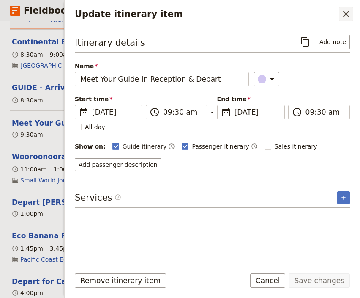
click at [346, 13] on icon "Close drawer" at bounding box center [346, 14] width 6 height 6
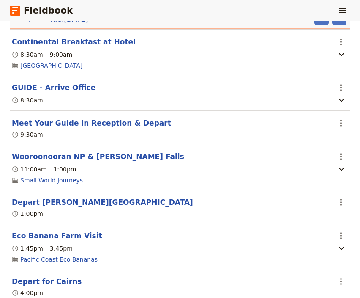
click at [38, 82] on button "GUIDE - Arrive Office" at bounding box center [54, 87] width 84 height 10
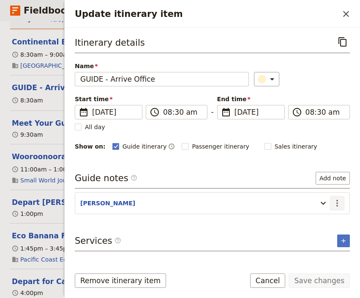
click at [339, 202] on icon "Actions" at bounding box center [337, 203] width 10 height 10
click at [306, 217] on span "Edit note" at bounding box center [313, 220] width 27 height 8
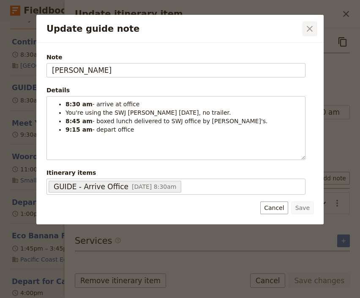
click at [310, 28] on icon "Close dialog" at bounding box center [310, 29] width 6 height 6
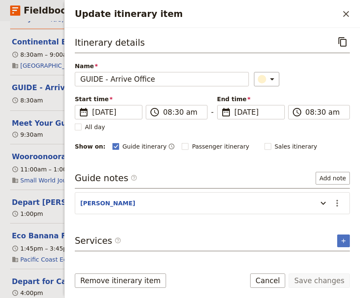
click at [345, 11] on icon "Close drawer" at bounding box center [346, 14] width 10 height 10
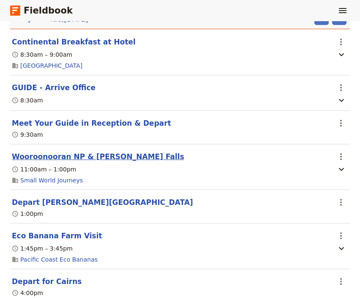
click at [107, 151] on button "Wooroonooran NP & [PERSON_NAME] Falls" at bounding box center [98, 156] width 173 height 10
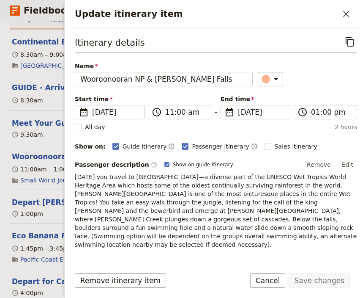
scroll to position [113, 0]
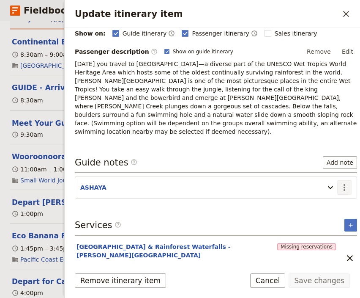
click at [340, 182] on icon "Actions" at bounding box center [345, 187] width 10 height 10
click at [324, 195] on span "Edit note" at bounding box center [313, 195] width 27 height 8
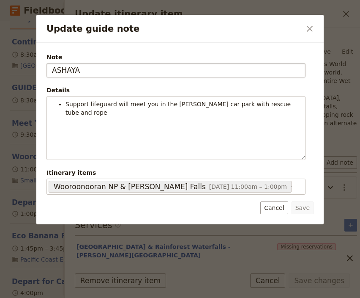
drag, startPoint x: 80, startPoint y: 68, endPoint x: 45, endPoint y: 72, distance: 35.0
click at [47, 72] on input "ASHAYA" at bounding box center [176, 70] width 259 height 14
type input "[PERSON_NAME]"
click at [306, 204] on button "Save" at bounding box center [303, 207] width 22 height 13
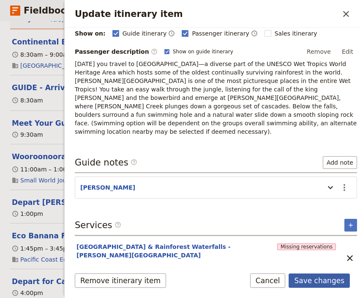
click at [312, 278] on button "Save changes" at bounding box center [319, 280] width 61 height 14
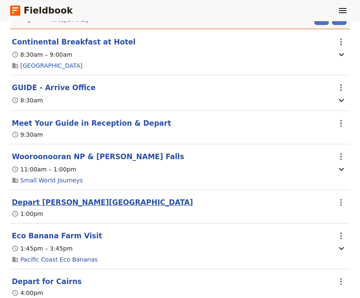
click at [58, 197] on button "Depart [PERSON_NAME][GEOGRAPHIC_DATA]" at bounding box center [102, 202] width 181 height 10
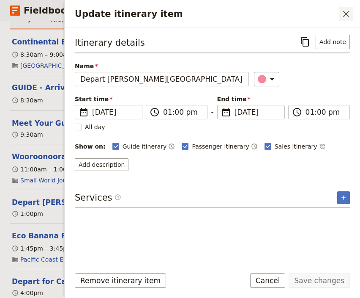
click at [349, 14] on icon "Close drawer" at bounding box center [346, 14] width 10 height 10
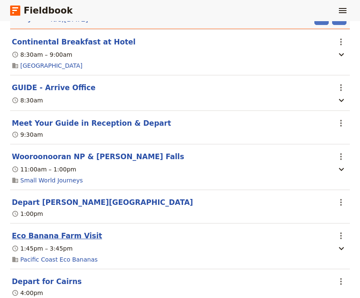
click at [60, 231] on button "Eco Banana Farm Visit" at bounding box center [57, 236] width 91 height 10
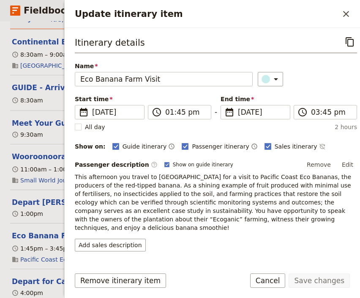
scroll to position [110, 0]
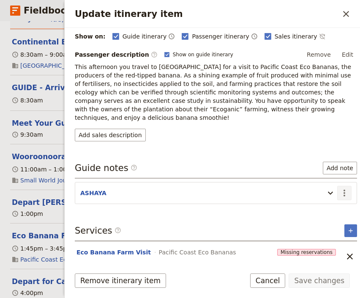
click at [340, 188] on icon "Actions" at bounding box center [345, 193] width 10 height 10
click at [325, 199] on span "Edit note" at bounding box center [313, 201] width 27 height 8
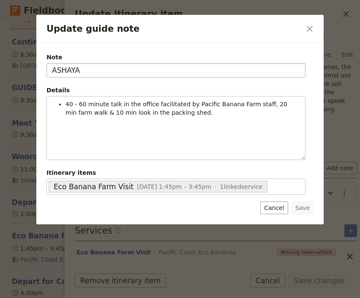
drag, startPoint x: 86, startPoint y: 70, endPoint x: 40, endPoint y: 70, distance: 46.1
click at [47, 70] on input "ASHAYA" at bounding box center [176, 70] width 259 height 14
type input "[PERSON_NAME]"
click at [305, 203] on button "Save" at bounding box center [303, 207] width 22 height 13
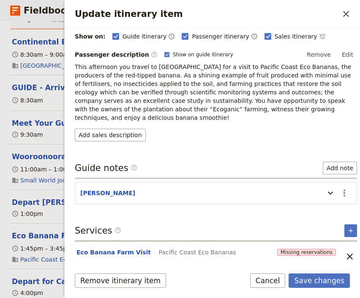
click at [328, 288] on div "Remove itinerary item Save changes Cancel" at bounding box center [213, 285] width 296 height 25
click at [326, 281] on button "Save changes" at bounding box center [319, 280] width 61 height 14
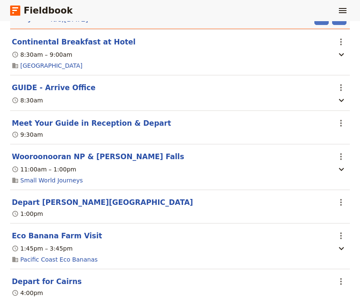
scroll to position [682, 0]
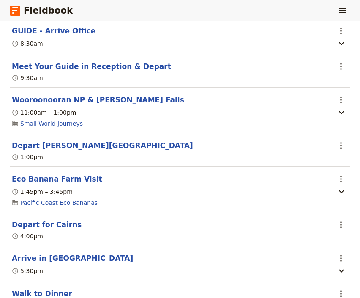
click at [41, 220] on button "Depart for Cairns" at bounding box center [47, 225] width 70 height 10
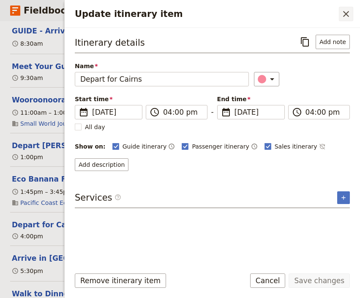
click at [346, 13] on icon "Close drawer" at bounding box center [346, 14] width 6 height 6
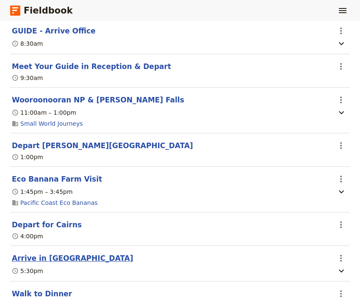
click at [47, 253] on button "Arrive in [GEOGRAPHIC_DATA]" at bounding box center [72, 258] width 121 height 10
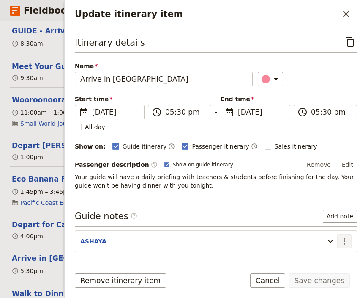
click at [340, 239] on icon "Actions" at bounding box center [345, 241] width 10 height 10
click at [320, 257] on span "Edit note" at bounding box center [313, 257] width 27 height 8
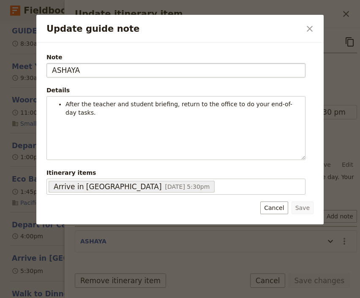
drag, startPoint x: 85, startPoint y: 72, endPoint x: 36, endPoint y: 79, distance: 49.5
click at [47, 77] on input "ASHAYA" at bounding box center [176, 70] width 259 height 14
type input "[PERSON_NAME]"
click at [300, 210] on button "Save" at bounding box center [303, 207] width 22 height 13
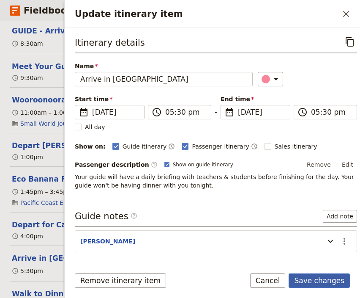
click at [322, 281] on button "Save changes" at bounding box center [319, 280] width 61 height 14
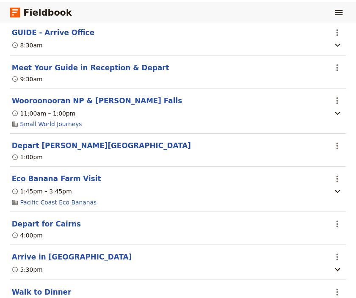
scroll to position [739, 0]
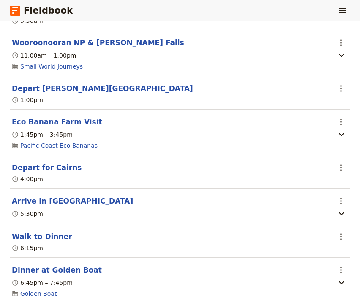
click at [35, 231] on button "Walk to Dinner" at bounding box center [42, 236] width 60 height 10
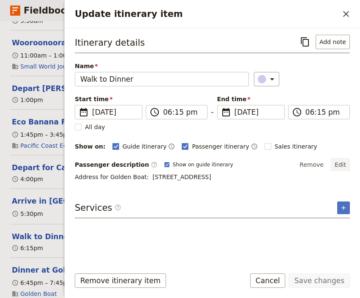
click at [341, 162] on button "Edit" at bounding box center [340, 164] width 19 height 13
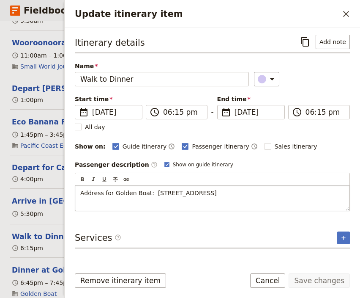
drag, startPoint x: 219, startPoint y: 195, endPoint x: 113, endPoint y: 195, distance: 105.7
click at [113, 195] on p "Address for Golden Boat: [STREET_ADDRESS]" at bounding box center [212, 193] width 264 height 8
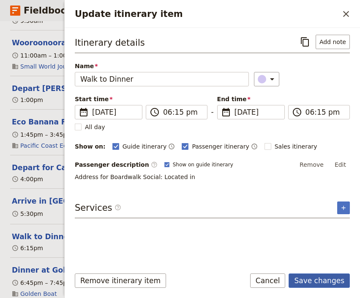
click at [314, 280] on button "Save changes" at bounding box center [319, 280] width 61 height 14
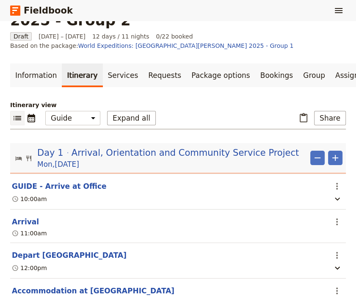
scroll to position [0, 0]
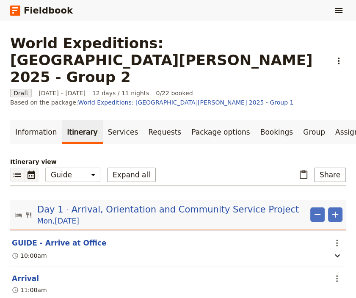
click at [30, 170] on icon "Calendar view" at bounding box center [31, 175] width 10 height 10
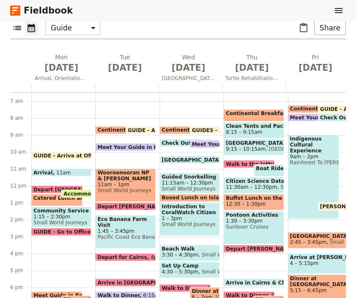
scroll to position [167, 0]
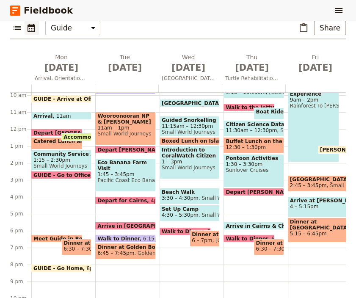
click at [268, 240] on span "Dinner at Boardwalk Social by [PERSON_NAME]" at bounding box center [268, 243] width 26 height 6
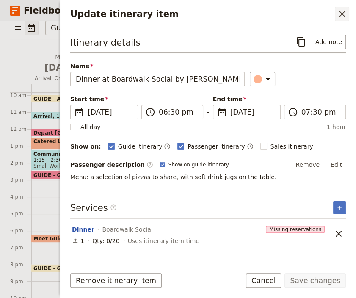
click at [343, 11] on icon "Close drawer" at bounding box center [342, 14] width 10 height 10
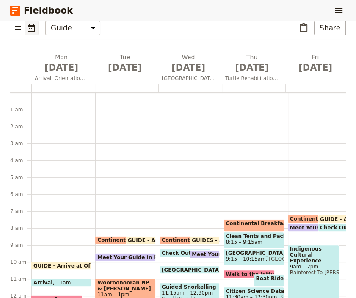
scroll to position [0, 0]
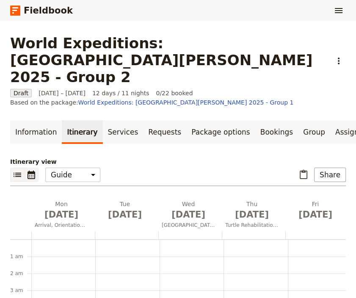
click at [16, 170] on icon "List view" at bounding box center [17, 175] width 10 height 10
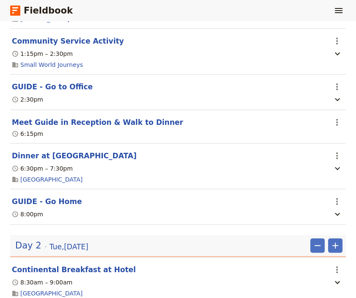
scroll to position [455, 0]
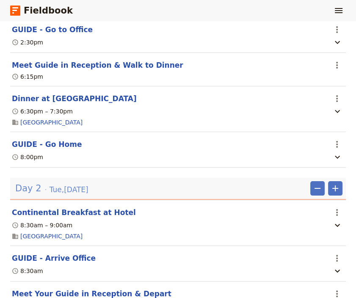
click at [74, 184] on span "[DATE]" at bounding box center [68, 189] width 39 height 10
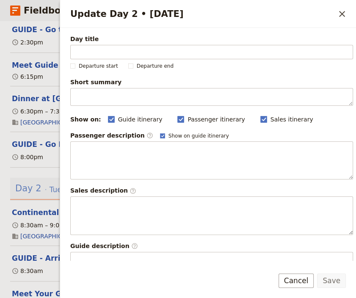
click at [74, 176] on div "Update Day 2 • [DATE] ​ Day title Departure start Departure end Short summary 1…" at bounding box center [208, 149] width 296 height 298
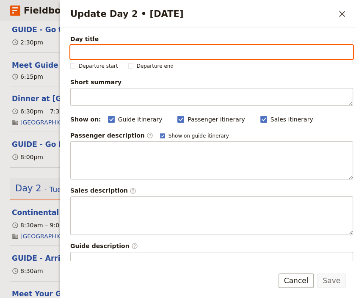
click at [116, 52] on input "Day title" at bounding box center [211, 52] width 283 height 14
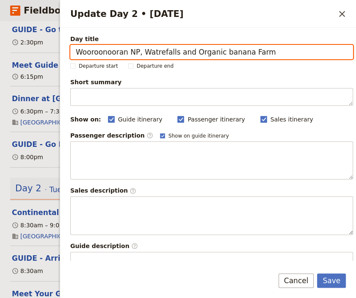
click at [216, 50] on input "Wooroonooran NP, Watrefalls and Organic banana Farm" at bounding box center [211, 52] width 283 height 14
type input "Wooroonooran NP, Watrefalls and Organic Banana Farm"
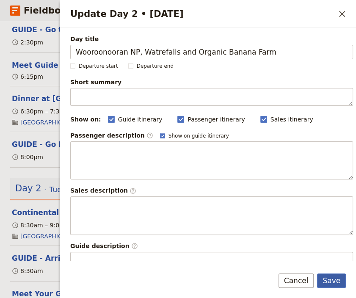
click at [328, 280] on button "Save" at bounding box center [331, 280] width 29 height 14
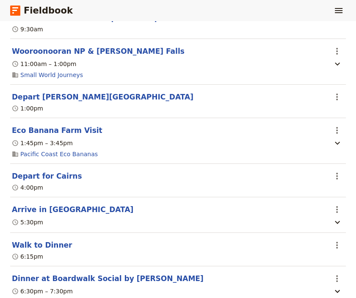
scroll to position [796, 0]
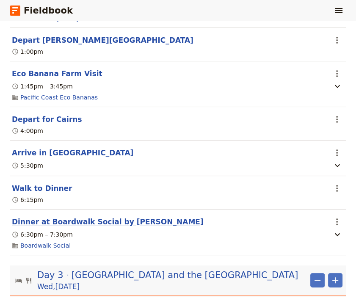
click at [78, 217] on button "Dinner at Boardwalk Social by [PERSON_NAME]" at bounding box center [108, 222] width 192 height 10
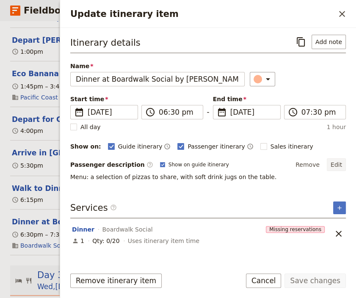
click at [341, 162] on button "Edit" at bounding box center [336, 164] width 19 height 13
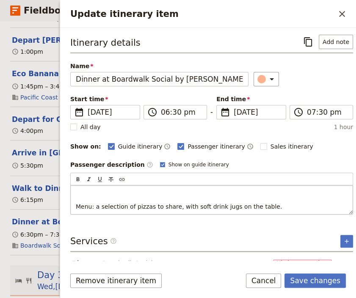
click at [78, 189] on p "Update itinerary item" at bounding box center [212, 193] width 272 height 8
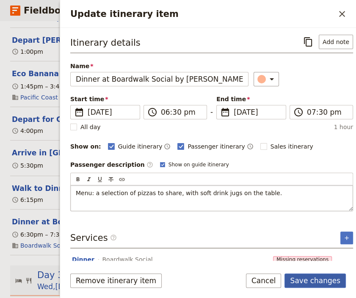
click at [310, 282] on button "Save changes" at bounding box center [314, 280] width 61 height 14
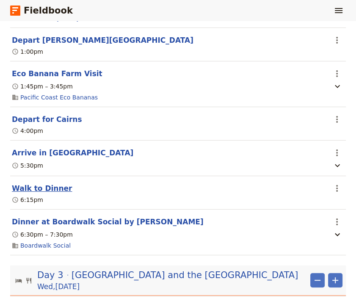
click at [38, 183] on button "Walk to Dinner" at bounding box center [42, 188] width 60 height 10
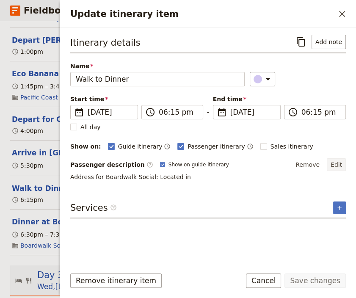
click at [338, 162] on button "Edit" at bounding box center [336, 164] width 19 height 13
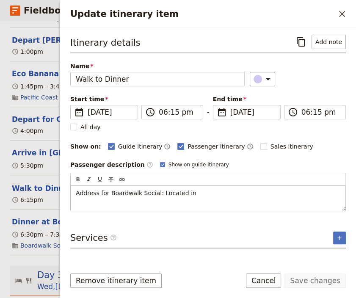
click at [189, 192] on p "Address for Boardwalk Social: Located in" at bounding box center [208, 193] width 264 height 8
drag, startPoint x: 189, startPoint y: 192, endPoint x: 154, endPoint y: 195, distance: 35.2
click at [154, 195] on p "Address for Boardwalk Social: Located in" at bounding box center [208, 193] width 264 height 8
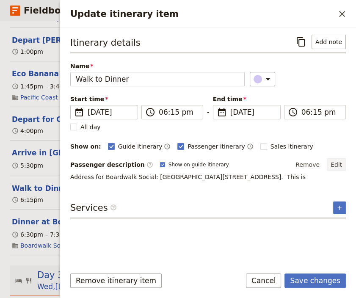
click at [338, 160] on button "Edit" at bounding box center [336, 164] width 19 height 13
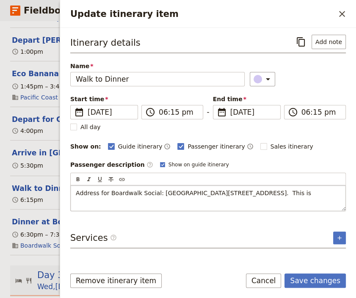
click at [282, 191] on p "Address for Boardwalk Social: [GEOGRAPHIC_DATA][STREET_ADDRESS]. This is" at bounding box center [208, 193] width 264 height 8
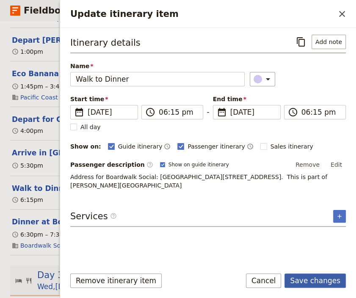
click at [312, 282] on button "Save changes" at bounding box center [314, 280] width 61 height 14
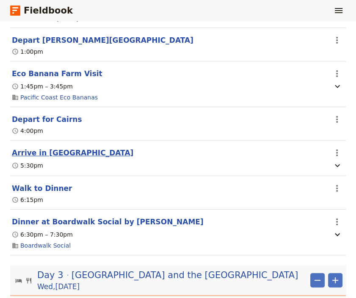
click at [42, 148] on button "Arrive in [GEOGRAPHIC_DATA]" at bounding box center [72, 153] width 121 height 10
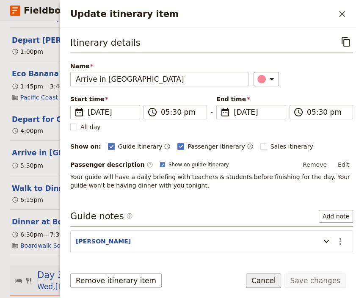
click at [275, 283] on button "Cancel" at bounding box center [264, 280] width 36 height 14
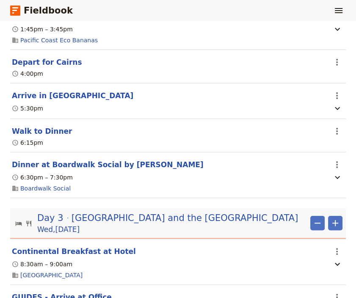
scroll to position [909, 0]
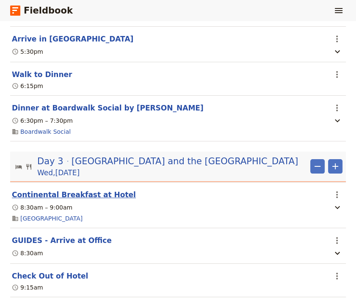
click at [76, 189] on button "Continental Breakfast at Hotel" at bounding box center [74, 194] width 124 height 10
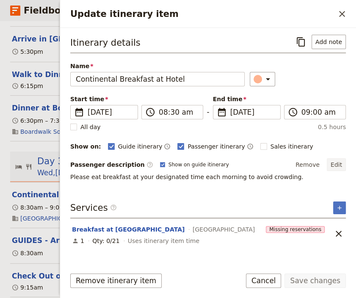
click at [341, 164] on button "Edit" at bounding box center [336, 164] width 19 height 13
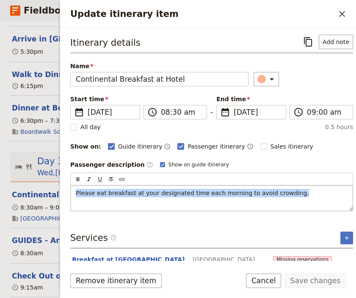
drag, startPoint x: 284, startPoint y: 192, endPoint x: 57, endPoint y: 195, distance: 227.6
click at [71, 195] on div "Please eat breakfast at your designated time each morning to avoid crowding." at bounding box center [212, 197] width 282 height 25
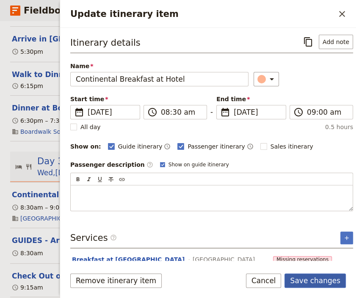
click at [311, 281] on button "Save changes" at bounding box center [314, 280] width 61 height 14
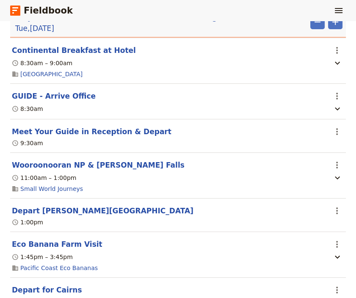
scroll to position [568, 0]
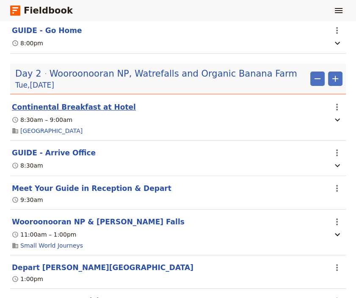
click at [83, 102] on button "Continental Breakfast at Hotel" at bounding box center [74, 107] width 124 height 10
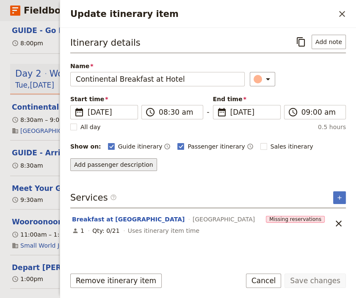
click at [122, 163] on button "Add passenger description" at bounding box center [113, 164] width 87 height 13
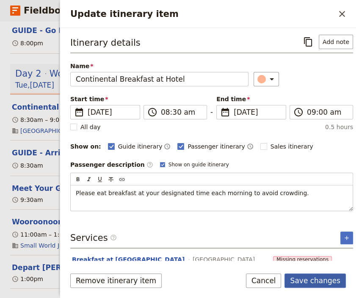
click at [318, 283] on button "Save changes" at bounding box center [314, 280] width 61 height 14
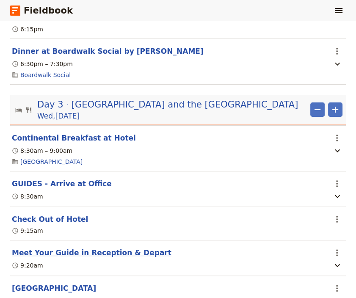
scroll to position [1023, 0]
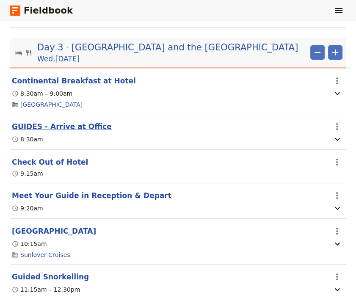
click at [68, 121] on button "GUIDES - Arrive at Office" at bounding box center [62, 126] width 100 height 10
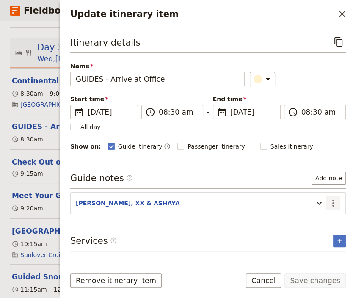
click at [332, 203] on icon "Actions" at bounding box center [333, 203] width 10 height 10
click at [313, 220] on span "Edit note" at bounding box center [308, 220] width 27 height 8
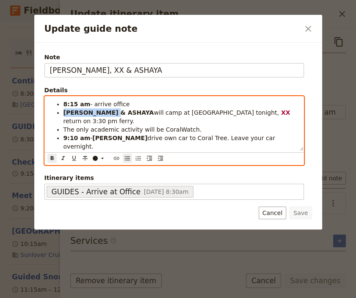
drag, startPoint x: 112, startPoint y: 114, endPoint x: 62, endPoint y: 113, distance: 49.9
click at [63, 113] on li "[PERSON_NAME] & [PERSON_NAME] will camp at [GEOGRAPHIC_DATA] tonight, XX return…" at bounding box center [180, 116] width 235 height 17
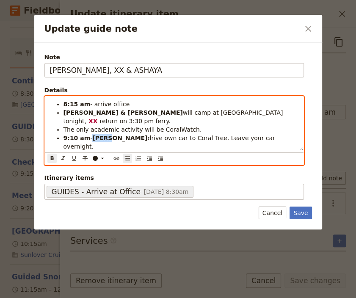
drag, startPoint x: 106, startPoint y: 132, endPoint x: 92, endPoint y: 132, distance: 14.0
click at [92, 135] on strong "[PERSON_NAME]" at bounding box center [119, 138] width 55 height 7
drag, startPoint x: 209, startPoint y: 141, endPoint x: 188, endPoint y: 143, distance: 21.2
click at [225, 151] on strong ", ASHAYA" at bounding box center [240, 154] width 30 height 7
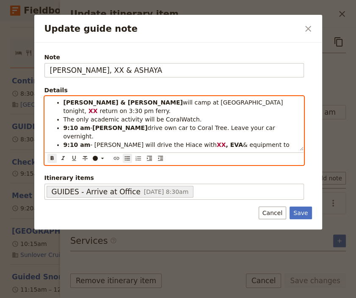
drag, startPoint x: 162, startPoint y: 139, endPoint x: 146, endPoint y: 138, distance: 15.3
click at [158, 158] on strong "[PERSON_NAME]" at bounding box center [185, 161] width 55 height 7
drag, startPoint x: 274, startPoint y: 136, endPoint x: 250, endPoint y: 138, distance: 24.6
click at [250, 157] on li "XX is lead guide (rescue quals), [PERSON_NAME] in water support (rescue quals),…" at bounding box center [180, 165] width 235 height 17
click at [253, 157] on li "XX is lead guide (rescue quals), [PERSON_NAME] in water support (rescue quals),…" at bounding box center [180, 165] width 235 height 17
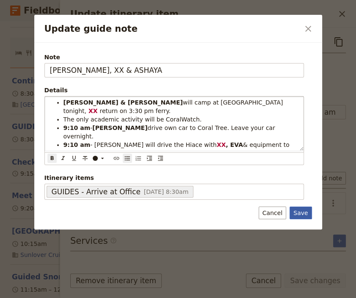
click at [301, 215] on button "Save" at bounding box center [300, 212] width 22 height 13
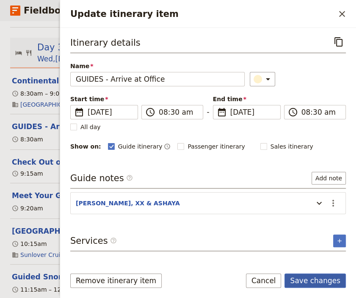
click at [322, 279] on button "Save changes" at bounding box center [314, 280] width 61 height 14
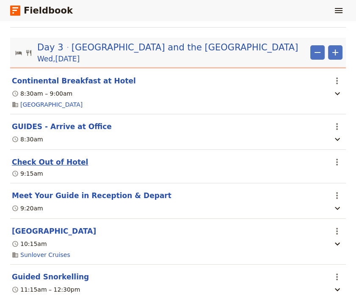
click at [55, 157] on button "Check Out of Hotel" at bounding box center [50, 162] width 76 height 10
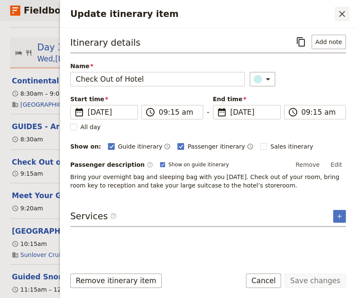
click at [343, 14] on icon "Close drawer" at bounding box center [342, 14] width 6 height 6
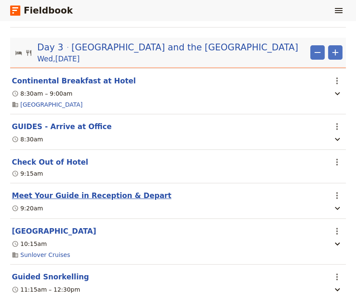
click at [63, 190] on button "Meet Your Guide in Reception & Depart" at bounding box center [91, 195] width 159 height 10
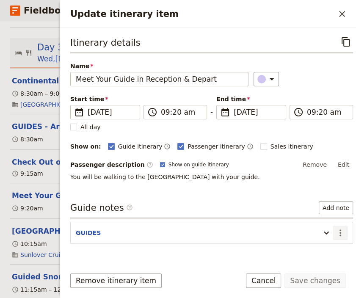
click at [335, 228] on icon "Actions" at bounding box center [340, 233] width 10 height 10
click at [317, 249] on span "Edit note" at bounding box center [308, 249] width 27 height 8
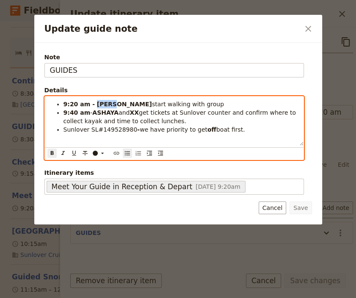
drag, startPoint x: 107, startPoint y: 103, endPoint x: 92, endPoint y: 107, distance: 16.3
click at [92, 107] on strong "9:20 am - [PERSON_NAME]" at bounding box center [107, 104] width 88 height 7
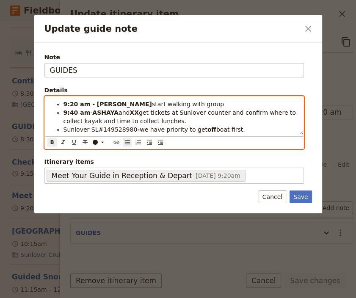
drag, startPoint x: 114, startPoint y: 112, endPoint x: 92, endPoint y: 115, distance: 22.3
click at [92, 115] on li "9:40 am - ASHAYA and XX get tickets at Sunlover counter and confirm where to co…" at bounding box center [180, 116] width 235 height 17
drag, startPoint x: 125, startPoint y: 130, endPoint x: 97, endPoint y: 129, distance: 27.9
click at [97, 129] on span "Sunlover SL#149528980" at bounding box center [100, 129] width 74 height 7
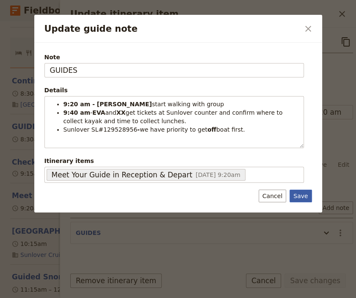
click at [297, 195] on button "Save" at bounding box center [300, 195] width 22 height 13
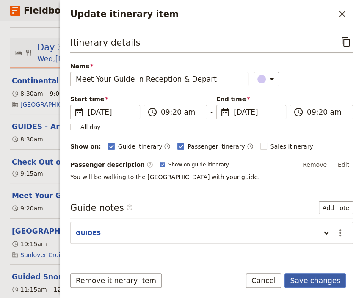
click at [314, 282] on button "Save changes" at bounding box center [314, 280] width 61 height 14
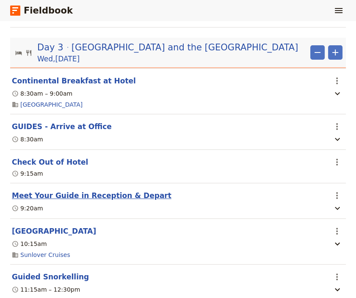
click at [79, 190] on button "Meet Your Guide in Reception & Depart" at bounding box center [91, 195] width 159 height 10
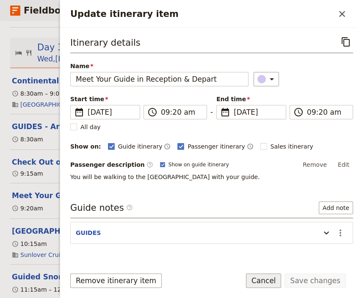
click at [278, 285] on button "Cancel" at bounding box center [264, 280] width 36 height 14
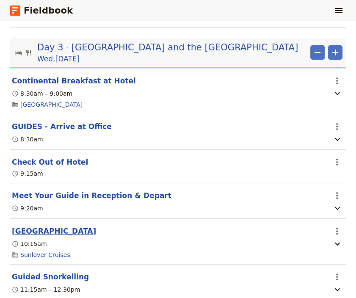
click at [38, 226] on button "[GEOGRAPHIC_DATA]" at bounding box center [54, 231] width 84 height 10
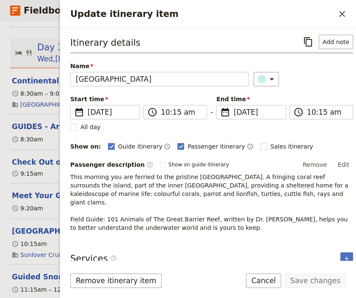
scroll to position [28, 0]
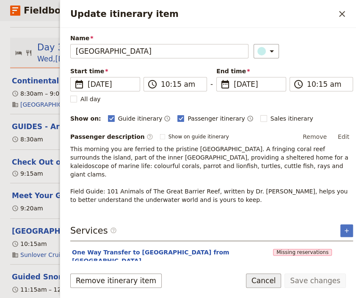
click at [270, 277] on button "Cancel" at bounding box center [264, 280] width 36 height 14
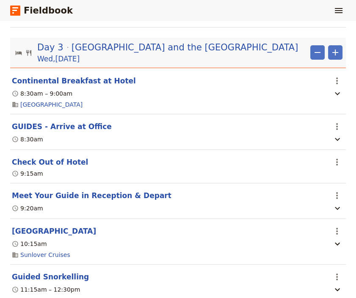
scroll to position [1080, 0]
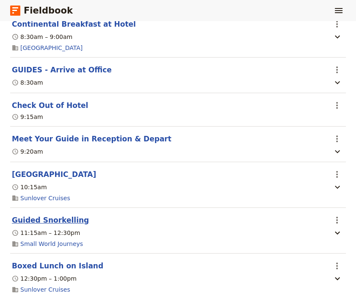
click at [40, 215] on button "Guided Snorkelling" at bounding box center [50, 220] width 77 height 10
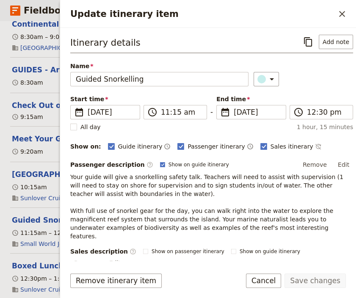
scroll to position [83, 0]
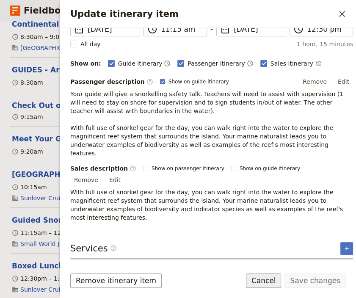
click at [273, 282] on button "Cancel" at bounding box center [264, 280] width 36 height 14
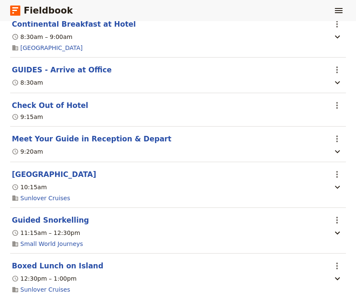
scroll to position [1137, 0]
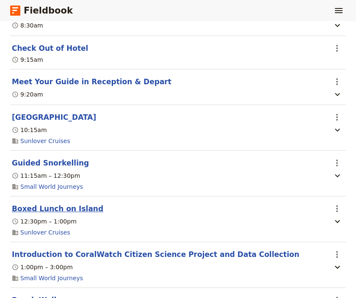
click at [47, 203] on button "Boxed Lunch on Island" at bounding box center [57, 208] width 91 height 10
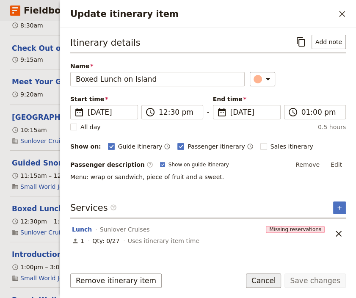
click at [279, 283] on button "Cancel" at bounding box center [264, 280] width 36 height 14
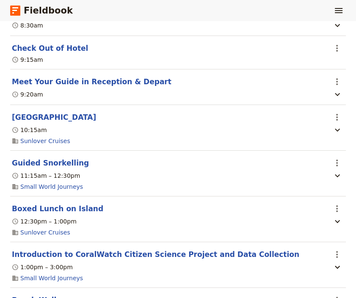
scroll to position [1194, 0]
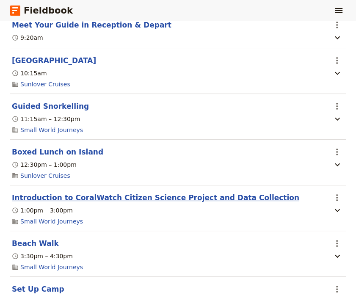
click at [127, 192] on button "Introduction to CoralWatch Citizen Science Project and Data Collection" at bounding box center [155, 197] width 287 height 10
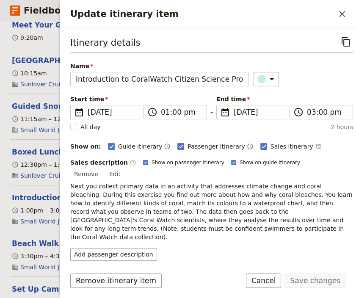
scroll to position [110, 0]
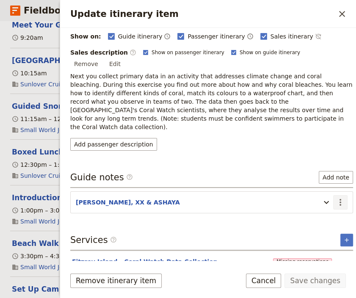
click at [335, 197] on icon "Actions" at bounding box center [340, 202] width 10 height 10
click at [307, 200] on span "Edit note" at bounding box center [308, 201] width 27 height 8
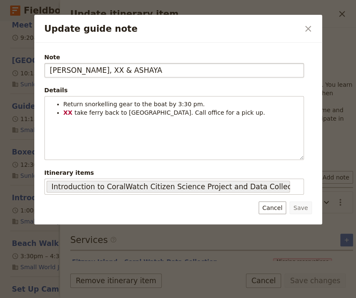
drag, startPoint x: 68, startPoint y: 71, endPoint x: 43, endPoint y: 77, distance: 25.6
click at [44, 77] on input "[PERSON_NAME], XX & ASHAYA" at bounding box center [173, 70] width 259 height 14
drag, startPoint x: 102, startPoint y: 72, endPoint x: 87, endPoint y: 74, distance: 14.5
click at [87, 74] on input "JESS, XX & ASHAYA" at bounding box center [173, 70] width 259 height 14
type input "[PERSON_NAME], XX & [PERSON_NAME]"
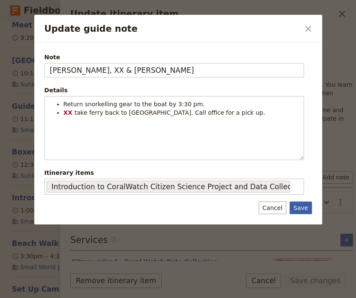
click at [299, 207] on button "Save" at bounding box center [300, 207] width 22 height 13
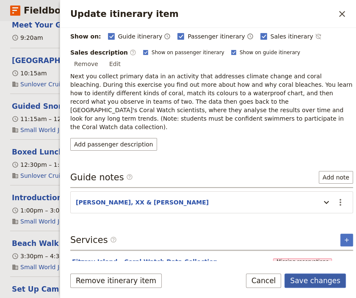
click at [310, 282] on button "Save changes" at bounding box center [314, 280] width 61 height 14
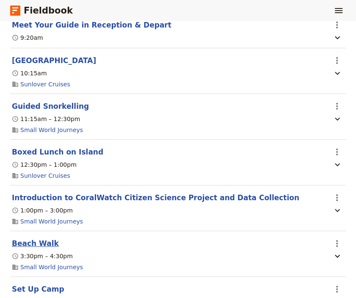
click at [31, 238] on button "Beach Walk" at bounding box center [35, 243] width 47 height 10
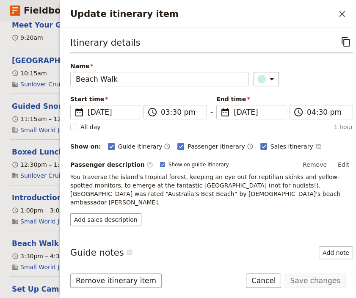
scroll to position [57, 0]
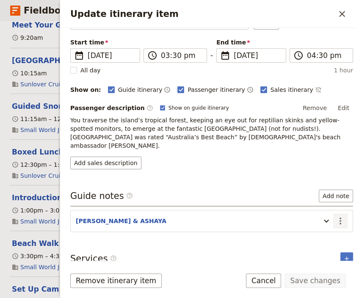
click at [335, 216] on icon "Actions" at bounding box center [340, 221] width 10 height 10
click at [310, 228] on span "Edit note" at bounding box center [308, 229] width 27 height 8
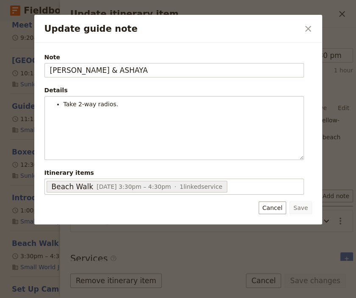
drag, startPoint x: 71, startPoint y: 71, endPoint x: 30, endPoint y: 74, distance: 40.7
click at [44, 74] on input "[PERSON_NAME] & ASHAYA" at bounding box center [173, 70] width 259 height 14
drag, startPoint x: 99, startPoint y: 71, endPoint x: 74, endPoint y: 69, distance: 24.6
click at [74, 69] on input "JESS & ASHAYA" at bounding box center [173, 70] width 259 height 14
type input "[PERSON_NAME] & [PERSON_NAME]"
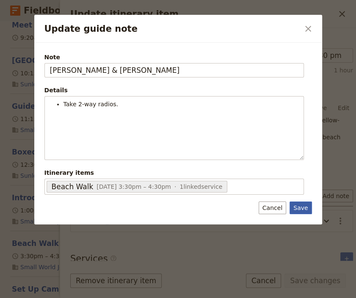
click at [297, 204] on button "Save" at bounding box center [300, 207] width 22 height 13
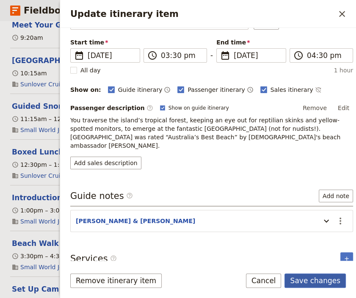
click at [326, 281] on button "Save changes" at bounding box center [314, 280] width 61 height 14
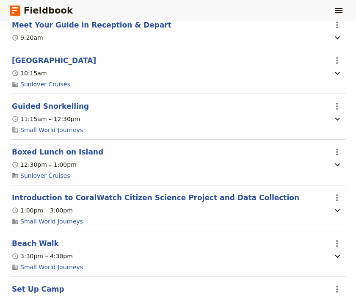
scroll to position [1250, 0]
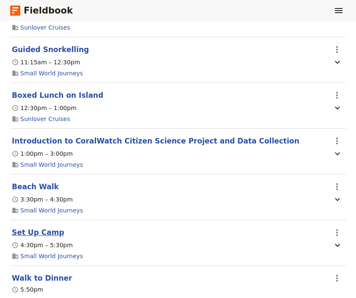
click at [25, 227] on button "Set Up Camp" at bounding box center [38, 232] width 52 height 10
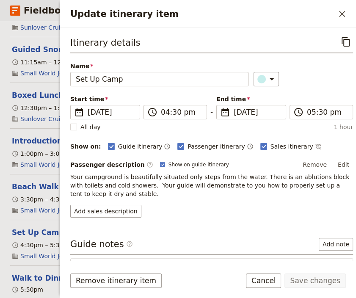
scroll to position [85, 0]
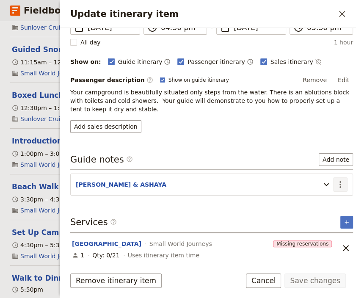
click at [335, 184] on icon "Actions" at bounding box center [340, 184] width 10 height 10
click at [313, 200] on span "Edit note" at bounding box center [308, 201] width 27 height 8
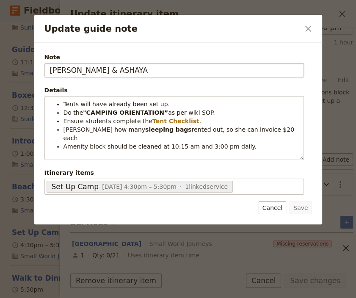
drag, startPoint x: 107, startPoint y: 72, endPoint x: 40, endPoint y: 72, distance: 66.8
click at [44, 72] on input "[PERSON_NAME] & ASHAYA" at bounding box center [173, 70] width 259 height 14
type input "[PERSON_NAME] & [PERSON_NAME]"
click at [300, 209] on button "Save" at bounding box center [300, 207] width 22 height 13
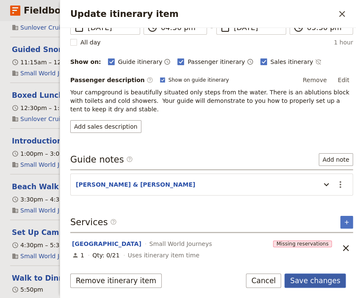
click at [324, 281] on button "Save changes" at bounding box center [314, 280] width 61 height 14
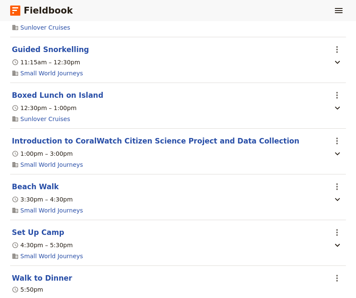
scroll to position [1307, 0]
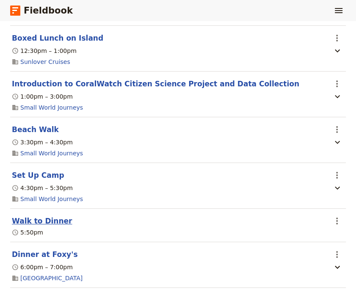
click at [51, 216] on button "Walk to Dinner" at bounding box center [42, 221] width 60 height 10
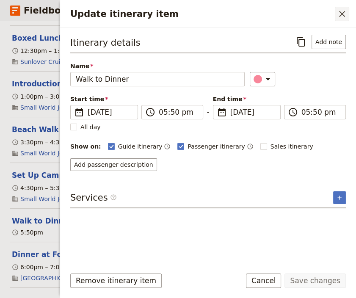
click at [343, 17] on icon "Close drawer" at bounding box center [342, 14] width 10 height 10
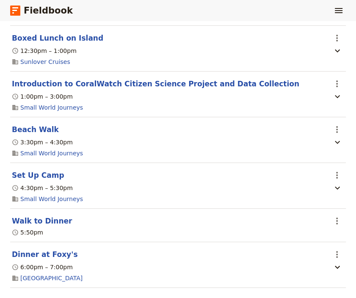
scroll to position [1364, 0]
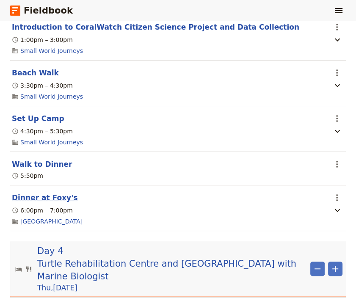
click at [43, 192] on button "Dinner at Foxy's" at bounding box center [45, 197] width 66 height 10
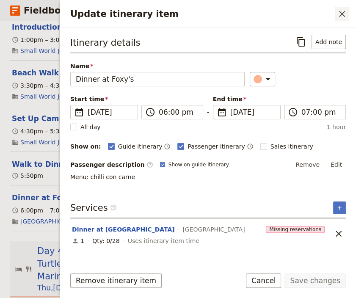
click at [341, 11] on icon "Close drawer" at bounding box center [342, 14] width 10 height 10
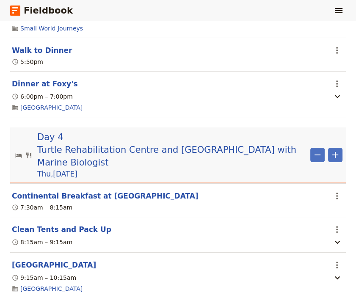
scroll to position [1535, 0]
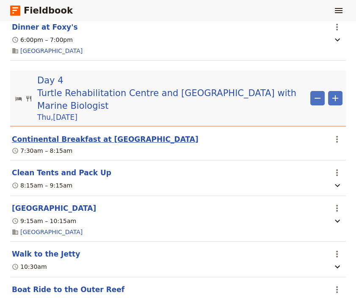
click at [64, 134] on button "Continental Breakfast at [GEOGRAPHIC_DATA]" at bounding box center [105, 139] width 187 height 10
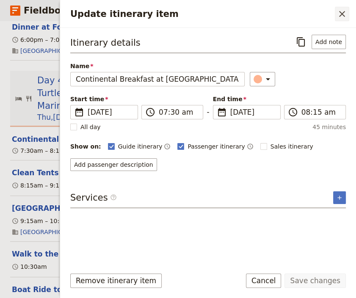
click at [343, 17] on icon "Close drawer" at bounding box center [342, 14] width 10 height 10
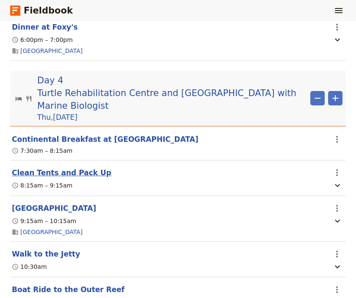
click at [85, 167] on button "Clean Tents and Pack Up" at bounding box center [61, 172] width 99 height 10
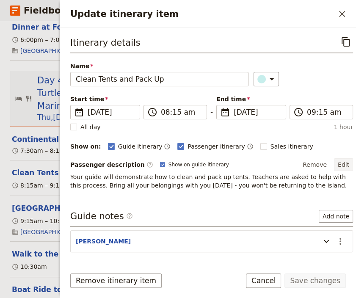
click at [335, 163] on button "Edit" at bounding box center [343, 164] width 19 height 13
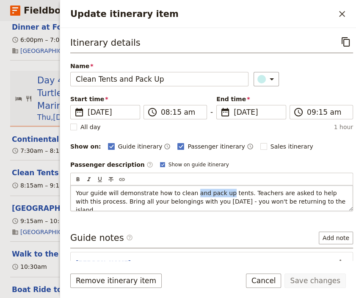
drag, startPoint x: 217, startPoint y: 191, endPoint x: 185, endPoint y: 192, distance: 31.7
click at [185, 192] on span "Your guide will demonstrate how to clean and pack up tents. Teachers are asked …" at bounding box center [211, 201] width 271 height 24
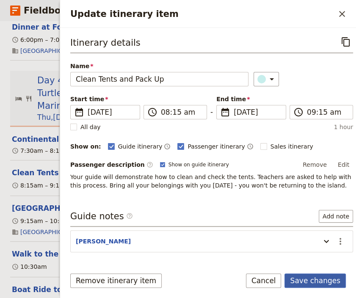
click at [327, 280] on button "Save changes" at bounding box center [314, 280] width 61 height 14
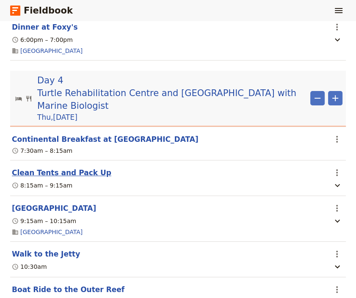
click at [52, 167] on button "Clean Tents and Pack Up" at bounding box center [61, 172] width 99 height 10
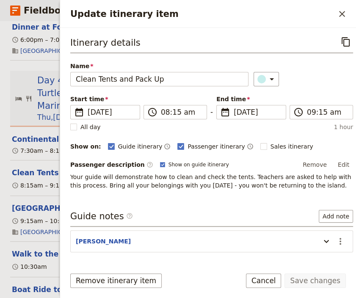
scroll to position [27, 0]
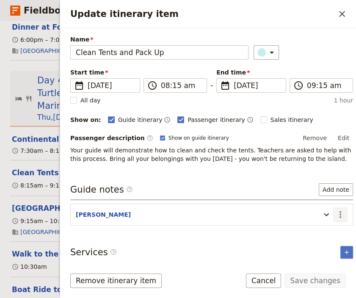
click at [335, 211] on icon "Actions" at bounding box center [340, 214] width 10 height 10
click at [319, 228] on span "Edit note" at bounding box center [308, 231] width 27 height 8
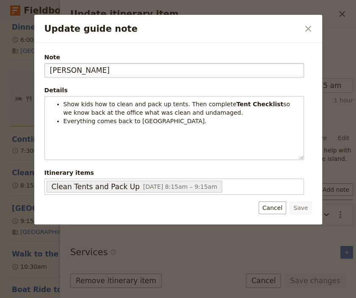
drag, startPoint x: 51, startPoint y: 70, endPoint x: 32, endPoint y: 75, distance: 19.7
click at [44, 75] on input "[PERSON_NAME]" at bounding box center [173, 70] width 259 height 14
type input "[PERSON_NAME]"
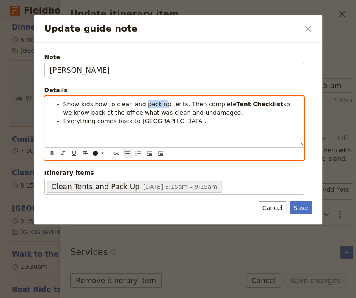
drag, startPoint x: 156, startPoint y: 104, endPoint x: 138, endPoint y: 107, distance: 18.4
click at [138, 107] on span "Show kids how to clean and pack up tents. Then complete" at bounding box center [149, 104] width 173 height 7
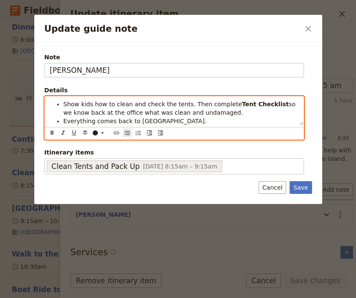
click at [180, 101] on span "Show kids how to clean and check the tents. Then complete" at bounding box center [152, 104] width 178 height 7
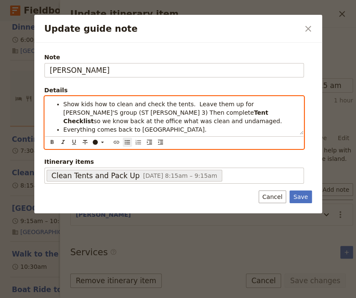
click at [151, 128] on li "Everything comes back to [GEOGRAPHIC_DATA]." at bounding box center [180, 129] width 235 height 8
drag, startPoint x: 91, startPoint y: 129, endPoint x: 63, endPoint y: 133, distance: 27.9
click at [63, 133] on li "Everything comes back to [GEOGRAPHIC_DATA]." at bounding box center [180, 129] width 235 height 8
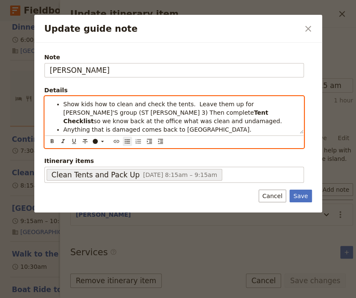
click at [192, 131] on li "Anything that is damaged comes back to [GEOGRAPHIC_DATA]." at bounding box center [180, 129] width 235 height 8
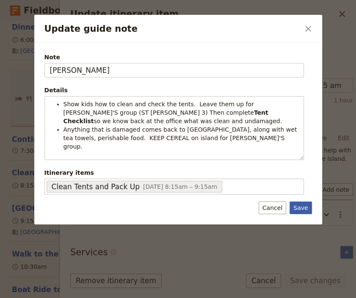
click at [299, 203] on button "Save" at bounding box center [300, 207] width 22 height 13
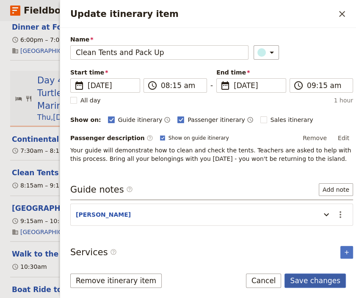
click at [319, 280] on button "Save changes" at bounding box center [314, 280] width 61 height 14
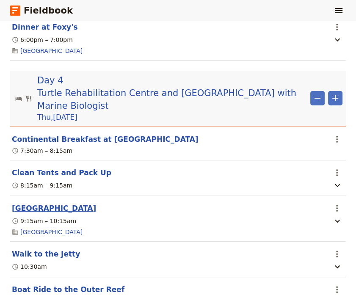
click at [60, 203] on button "[GEOGRAPHIC_DATA]" at bounding box center [54, 208] width 84 height 10
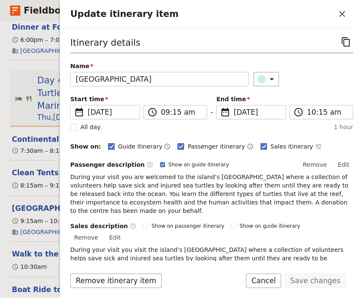
scroll to position [113, 0]
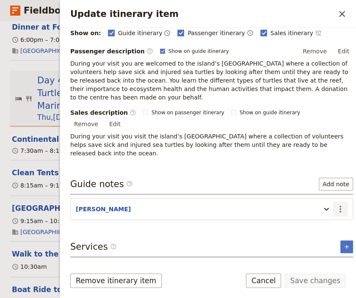
click at [335, 204] on icon "Actions" at bounding box center [340, 209] width 10 height 10
click at [312, 216] on span "Edit note" at bounding box center [308, 215] width 27 height 8
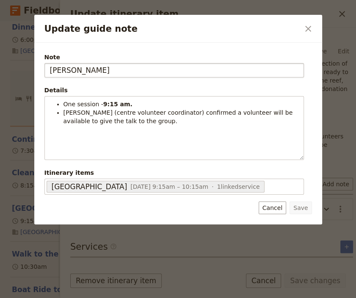
drag, startPoint x: 74, startPoint y: 72, endPoint x: 37, endPoint y: 71, distance: 36.8
click at [44, 71] on input "[PERSON_NAME]" at bounding box center [173, 70] width 259 height 14
type input "[PERSON_NAME]"
click at [303, 204] on button "Save" at bounding box center [300, 207] width 22 height 13
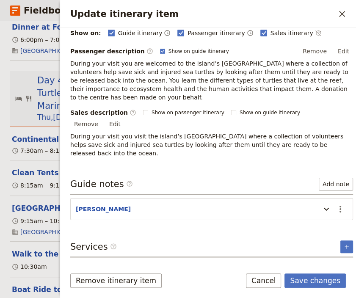
scroll to position [129, 0]
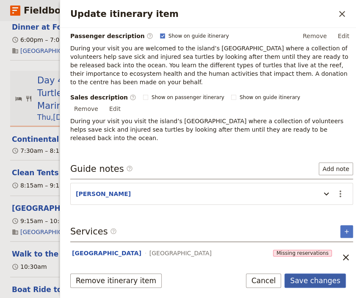
click at [322, 277] on button "Save changes" at bounding box center [314, 280] width 61 height 14
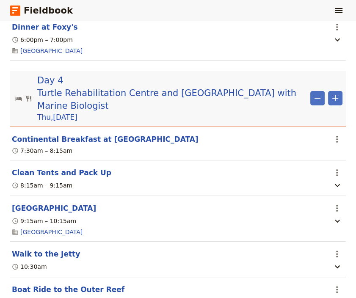
scroll to position [1592, 0]
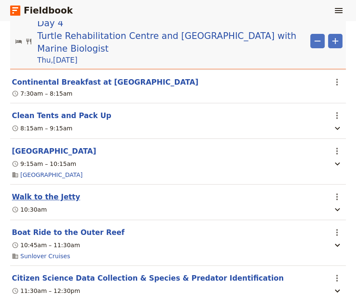
click at [38, 192] on button "Walk to the Jetty" at bounding box center [46, 197] width 68 height 10
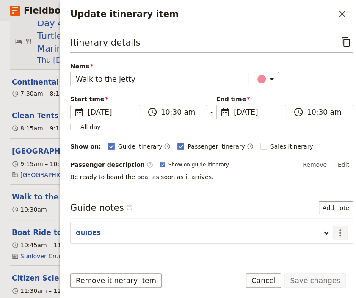
click at [335, 229] on icon "Actions" at bounding box center [340, 233] width 10 height 10
click at [321, 247] on span "Edit note" at bounding box center [308, 249] width 27 height 8
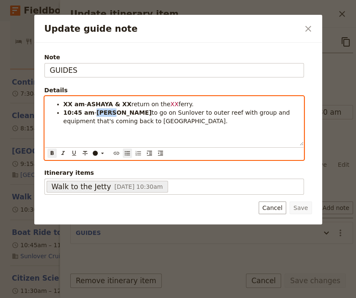
drag, startPoint x: 113, startPoint y: 110, endPoint x: 94, endPoint y: 114, distance: 18.7
click at [94, 114] on li "10:45 am - [PERSON_NAME] to go on Sunlover to outer reef with group and equipme…" at bounding box center [180, 116] width 235 height 17
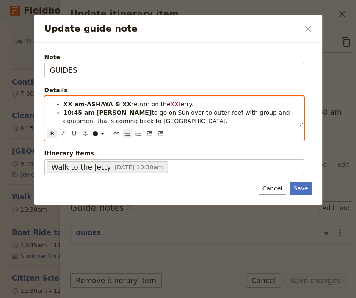
drag, startPoint x: 109, startPoint y: 102, endPoint x: 87, endPoint y: 104, distance: 22.6
click at [87, 104] on li "XX am - ASHAYA & XX return on the XX ferry." at bounding box center [180, 104] width 235 height 8
click at [87, 102] on span "- E" at bounding box center [89, 104] width 8 height 7
click at [178, 103] on li "XX am - EVA & XX return on the XX ferry." at bounding box center [180, 104] width 235 height 8
drag, startPoint x: 69, startPoint y: 103, endPoint x: 63, endPoint y: 107, distance: 7.0
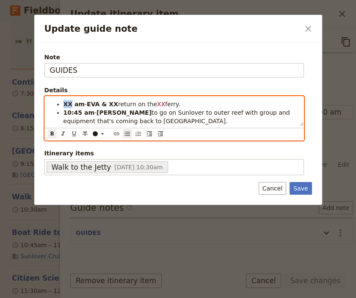
click at [63, 107] on strong "XX am" at bounding box center [74, 104] width 22 height 7
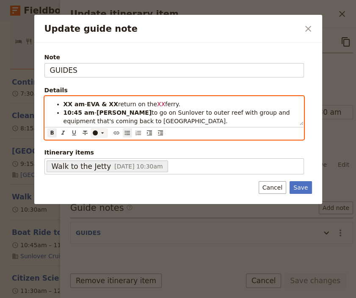
click at [95, 133] on div "Update guide note" at bounding box center [95, 132] width 5 height 5
click at [95, 155] on div "button" at bounding box center [95, 153] width 5 height 5
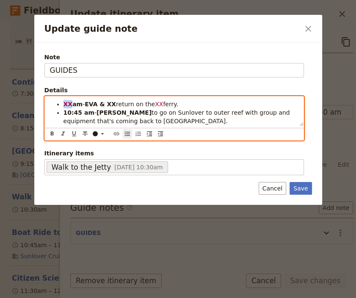
click at [146, 119] on li "10:45 am - JESS to go on Sunlover to outer reef with group and equipment that's…" at bounding box center [180, 116] width 235 height 17
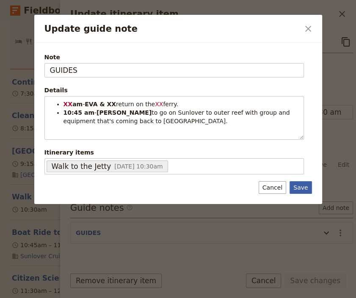
click at [299, 184] on button "Save" at bounding box center [300, 187] width 22 height 13
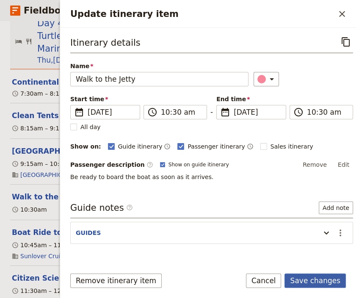
click at [327, 279] on button "Save changes" at bounding box center [314, 280] width 61 height 14
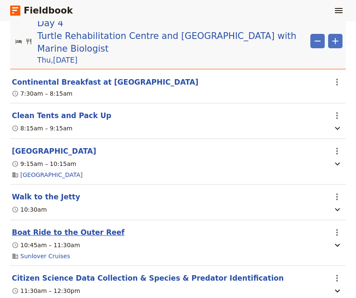
click at [56, 227] on button "Boat Ride to the Outer Reef" at bounding box center [68, 232] width 113 height 10
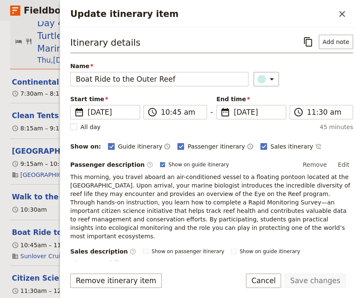
scroll to position [105, 0]
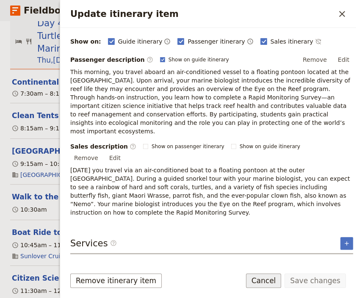
click at [269, 282] on button "Cancel" at bounding box center [264, 280] width 36 height 14
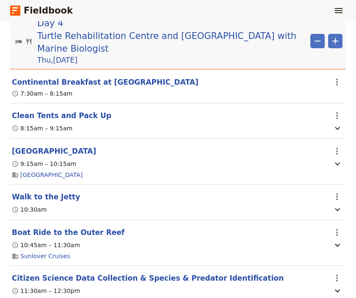
scroll to position [1648, 0]
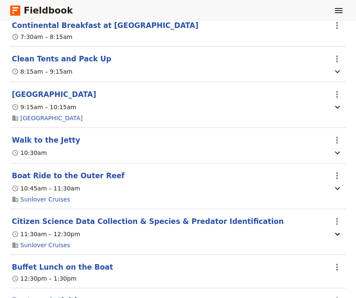
click at [100, 216] on button "Citizen Science Data Collection & Species & Predator Identification" at bounding box center [148, 221] width 272 height 10
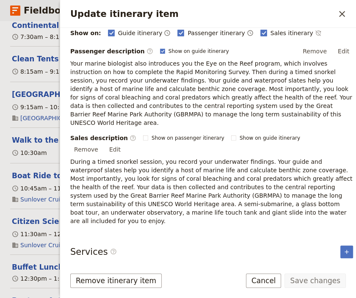
scroll to position [122, 0]
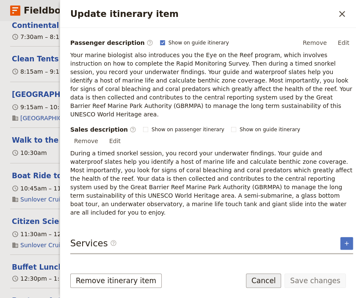
click at [277, 285] on button "Cancel" at bounding box center [264, 280] width 36 height 14
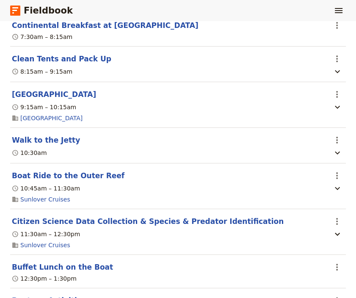
scroll to position [1705, 0]
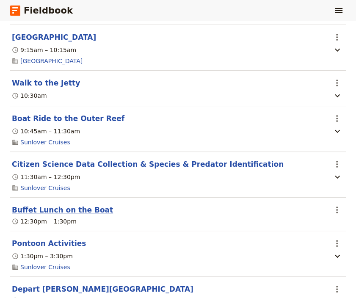
click at [52, 205] on button "Buffet Lunch on the Boat" at bounding box center [62, 210] width 101 height 10
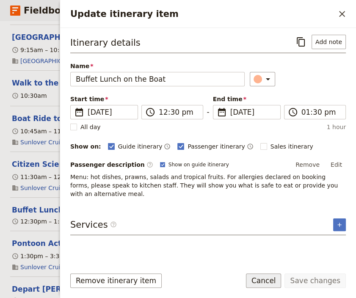
click at [279, 283] on button "Cancel" at bounding box center [264, 280] width 36 height 14
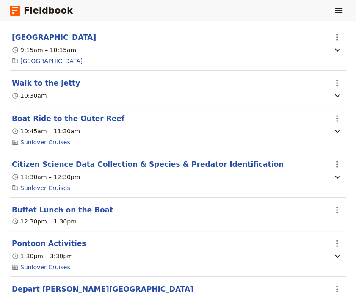
scroll to position [1876, 0]
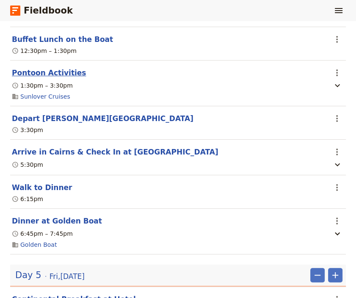
click at [19, 68] on button "Pontoon Activities" at bounding box center [49, 73] width 74 height 10
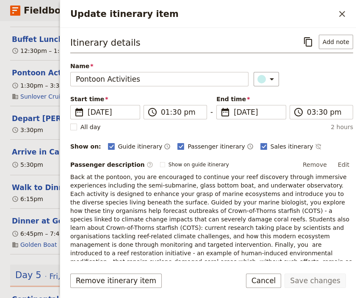
scroll to position [81, 0]
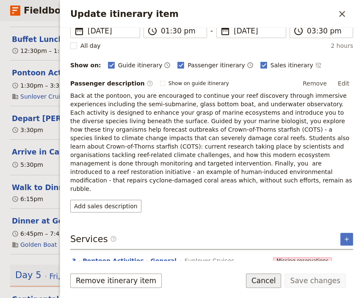
click at [281, 282] on button "Cancel" at bounding box center [264, 280] width 36 height 14
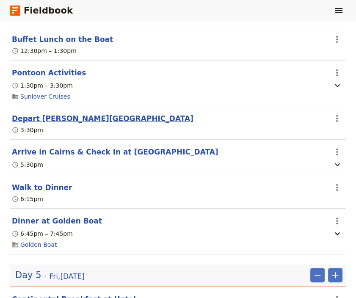
click at [49, 113] on button "Depart [PERSON_NAME][GEOGRAPHIC_DATA]" at bounding box center [102, 118] width 181 height 10
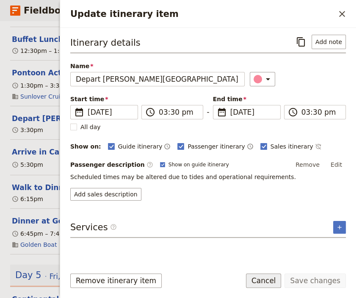
click at [268, 278] on button "Cancel" at bounding box center [264, 280] width 36 height 14
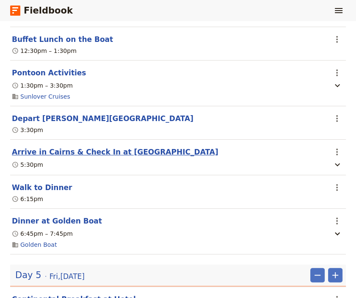
click at [89, 147] on button "Arrive in Cairns & Check In at [GEOGRAPHIC_DATA]" at bounding box center [115, 152] width 206 height 10
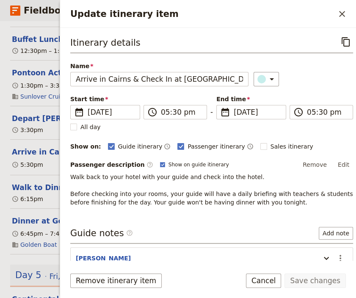
scroll to position [44, 0]
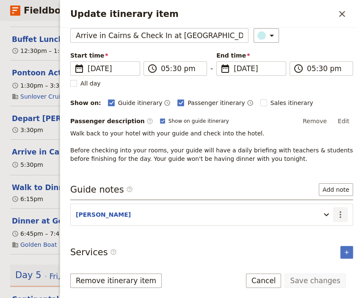
click at [335, 211] on icon "Actions" at bounding box center [340, 214] width 10 height 10
click at [304, 231] on span "Edit note" at bounding box center [308, 231] width 27 height 8
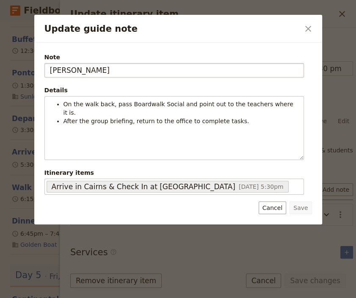
drag, startPoint x: 67, startPoint y: 71, endPoint x: 43, endPoint y: 73, distance: 23.7
click at [44, 73] on input "[PERSON_NAME]" at bounding box center [173, 70] width 259 height 14
type input "[PERSON_NAME]"
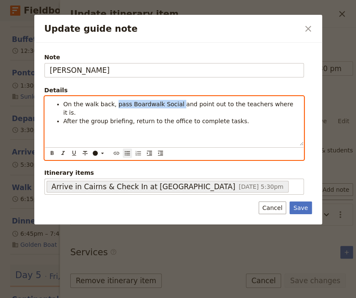
drag, startPoint x: 170, startPoint y: 106, endPoint x: 111, endPoint y: 107, distance: 58.8
click at [111, 107] on span "On the walk back, pass Boardwalk Social and point out to the teachers where it …" at bounding box center [179, 108] width 232 height 15
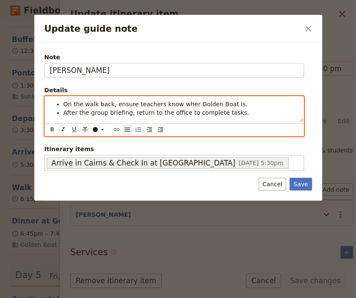
click at [182, 107] on span "On the walk back, ensure teachers know wher Golden Boat is." at bounding box center [155, 104] width 184 height 7
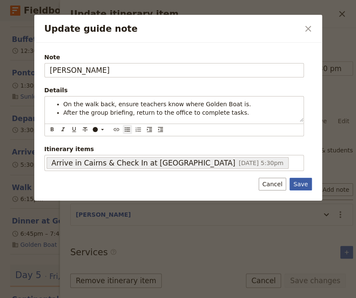
click at [304, 185] on button "Save" at bounding box center [300, 184] width 22 height 13
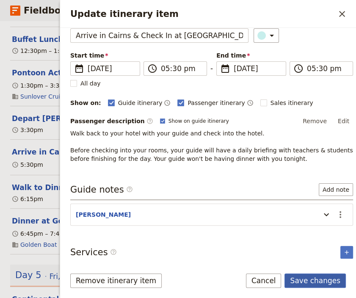
click at [319, 283] on button "Save changes" at bounding box center [314, 280] width 61 height 14
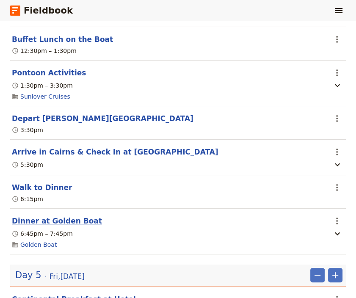
click at [48, 216] on button "Dinner at Golden Boat" at bounding box center [57, 221] width 90 height 10
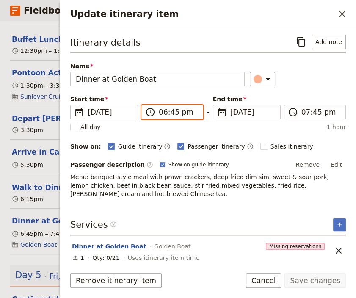
click at [172, 111] on input "06:45 pm" at bounding box center [178, 112] width 39 height 10
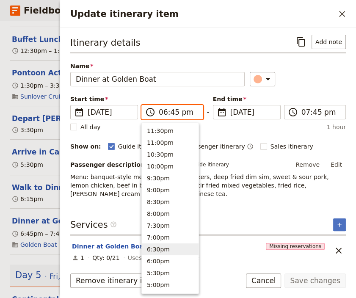
click at [170, 111] on input "06:45 pm" at bounding box center [178, 112] width 39 height 10
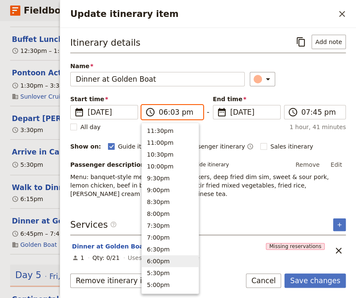
type input "06:30 pm"
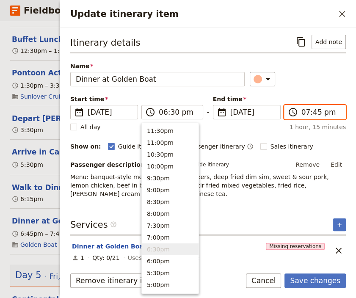
click at [310, 109] on input "07:45 pm" at bounding box center [320, 112] width 39 height 10
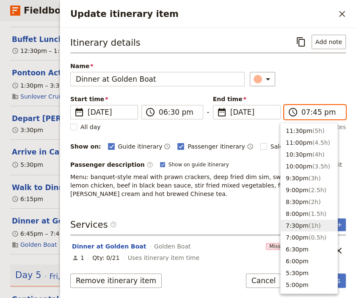
click at [310, 109] on input "07:45 pm" at bounding box center [320, 112] width 39 height 10
type input "07:30 pm"
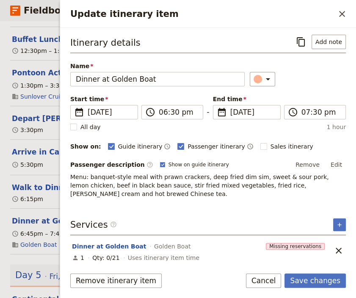
click at [172, 206] on div "Itinerary details ​ Add note Name Dinner at Golden Boat ​ Start time ​ [DATE] […" at bounding box center [207, 147] width 275 height 225
click at [300, 280] on button "Save changes" at bounding box center [314, 280] width 61 height 14
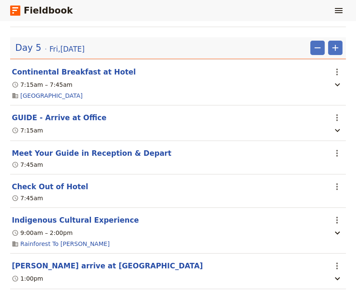
scroll to position [2046, 0]
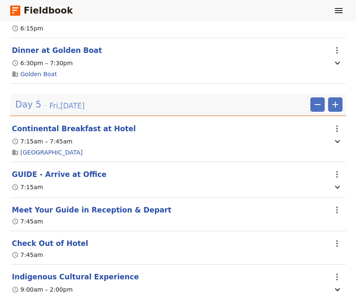
click at [45, 99] on div "Day 5 [DATE]" at bounding box center [49, 104] width 71 height 14
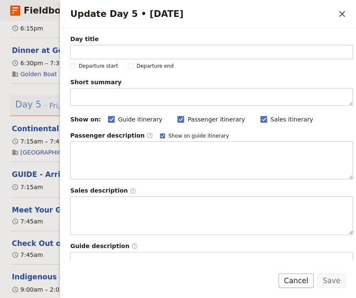
click at [45, 99] on div "Day 5 [DATE]" at bounding box center [49, 104] width 71 height 14
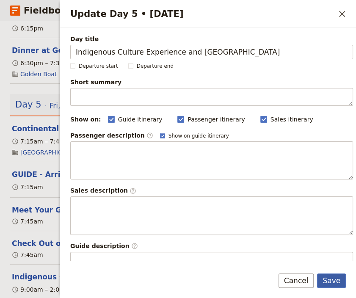
type input "Indigenous Culture Experience and [GEOGRAPHIC_DATA]"
click at [330, 281] on button "Save" at bounding box center [331, 280] width 29 height 14
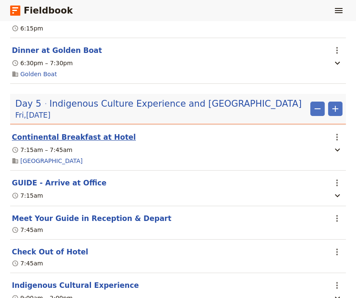
click at [52, 132] on button "Continental Breakfast at Hotel" at bounding box center [74, 137] width 124 height 10
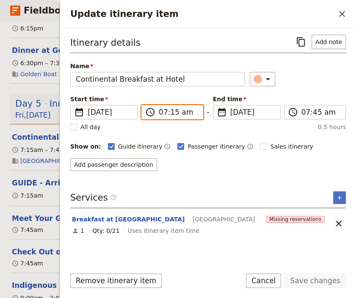
click at [171, 114] on input "07:15 am" at bounding box center [178, 112] width 39 height 10
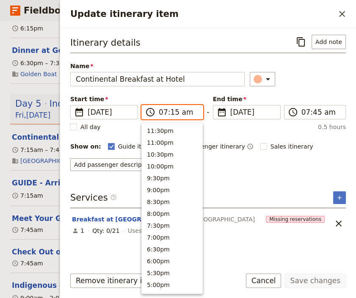
scroll to position [393, 0]
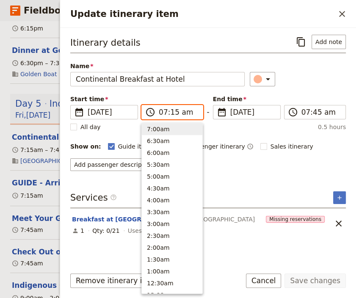
click at [171, 114] on input "07:15 am" at bounding box center [178, 112] width 39 height 10
type input "07:00 am"
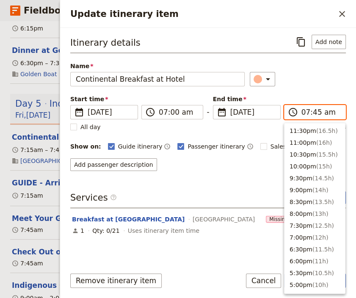
scroll to position [381, 0]
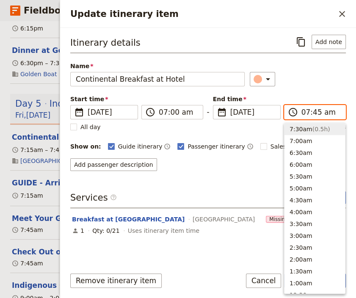
click at [312, 112] on input "07:45 am" at bounding box center [320, 112] width 39 height 10
click at [312, 111] on input "07:45 am" at bounding box center [320, 112] width 39 height 10
type input "07:30 am"
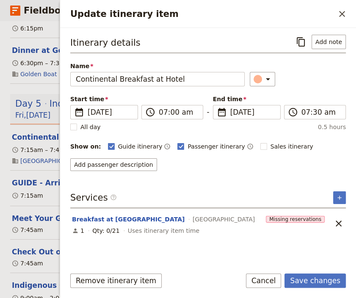
click at [200, 257] on div "Itinerary details ​ Add note Name Continental Breakfast at Hotel ​ Start time ​…" at bounding box center [207, 147] width 275 height 225
click at [300, 283] on button "Save changes" at bounding box center [314, 280] width 61 height 14
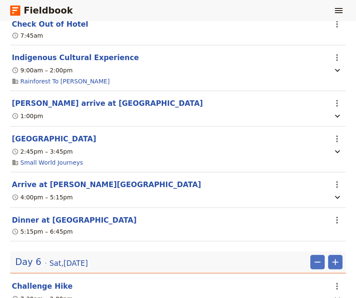
scroll to position [2103, 0]
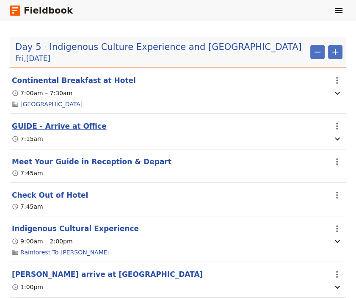
click at [55, 121] on button "GUIDE - Arrive at Office" at bounding box center [59, 126] width 95 height 10
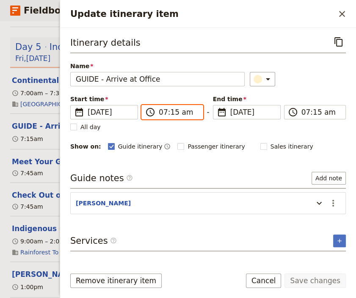
click at [163, 113] on input "07:15 am" at bounding box center [178, 112] width 39 height 10
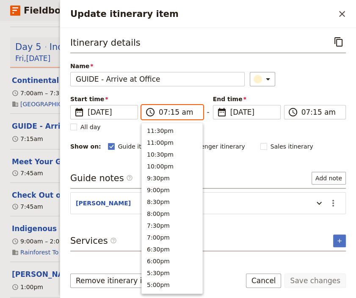
scroll to position [393, 0]
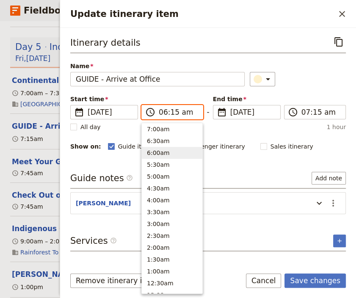
click at [171, 108] on input "06:15 am" at bounding box center [178, 112] width 39 height 10
type input "06:30 am"
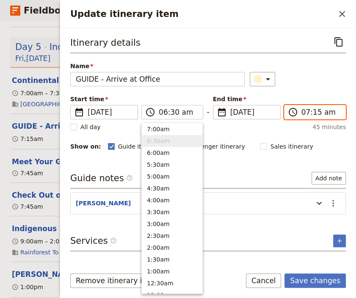
click at [305, 113] on input "07:15 am" at bounding box center [320, 112] width 39 height 10
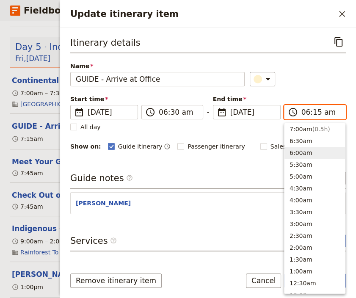
click at [312, 110] on input "06:15 am" at bounding box center [320, 112] width 39 height 10
type input "06:30 am"
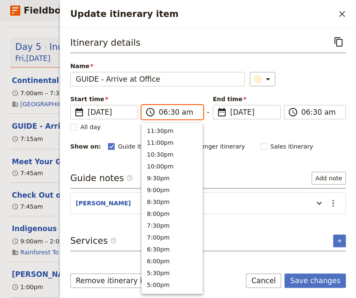
click at [173, 112] on input "06:30 am" at bounding box center [178, 112] width 39 height 10
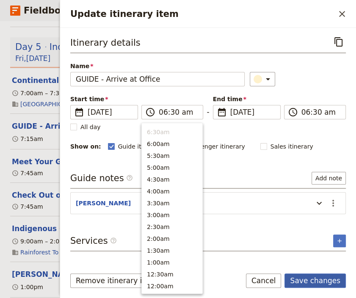
click at [310, 280] on button "Save changes" at bounding box center [314, 280] width 61 height 14
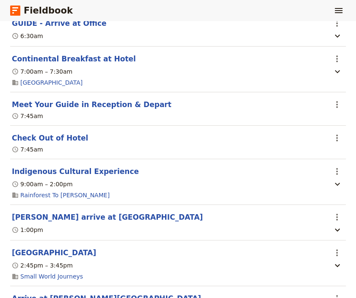
scroll to position [2046, 0]
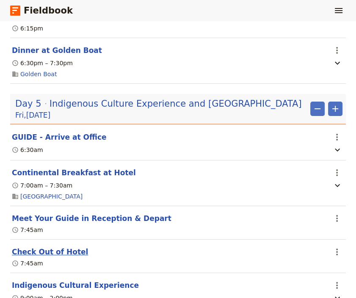
click at [56, 248] on button "Check Out of Hotel" at bounding box center [50, 252] width 76 height 10
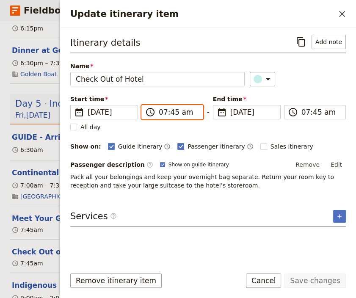
click at [172, 114] on input "07:45 am" at bounding box center [178, 112] width 39 height 10
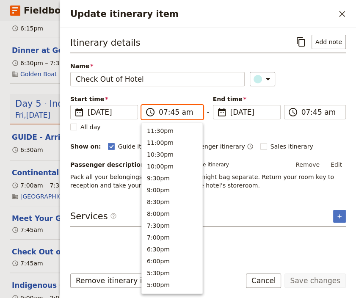
scroll to position [381, 0]
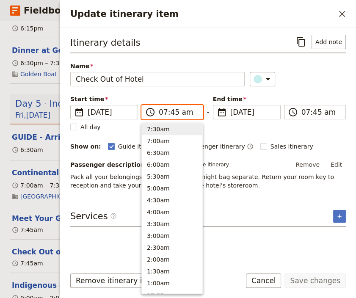
click at [172, 114] on input "07:45 am" at bounding box center [178, 112] width 39 height 10
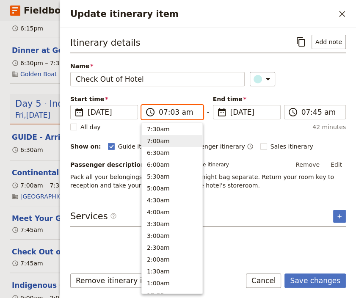
type input "07:30 am"
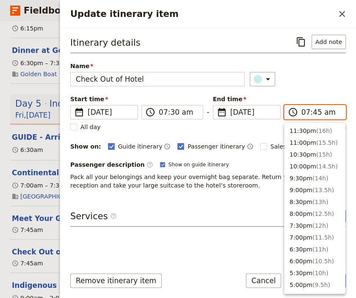
click at [314, 112] on input "07:45 am" at bounding box center [320, 112] width 39 height 10
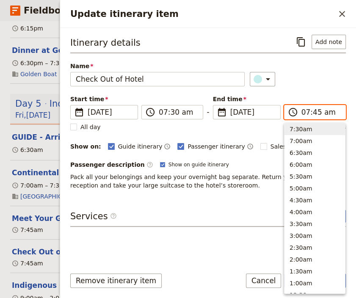
click at [314, 112] on input "07:45 am" at bounding box center [320, 112] width 39 height 10
type input "07:30 am"
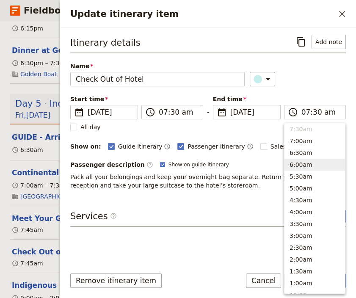
click at [185, 185] on span "Pack all your belongings and keep your overnight bag separate. Return your room…" at bounding box center [202, 180] width 265 height 15
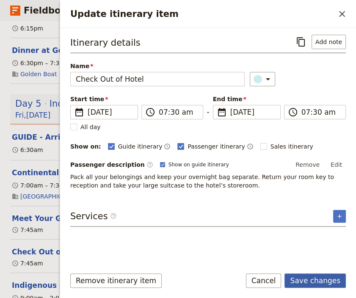
click at [317, 282] on button "Save changes" at bounding box center [314, 280] width 61 height 14
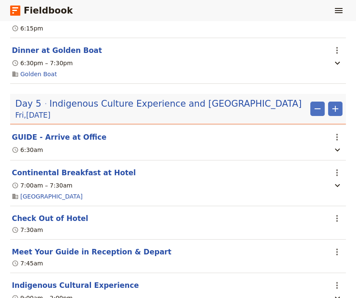
scroll to position [2103, 0]
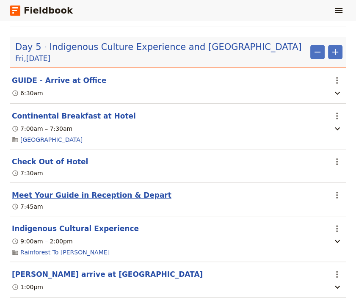
click at [62, 190] on button "Meet Your Guide in Reception & Depart" at bounding box center [91, 195] width 159 height 10
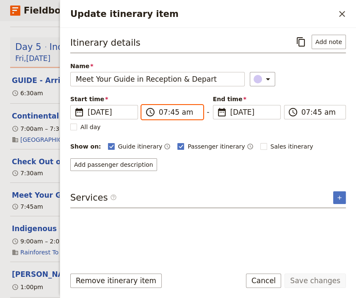
click at [173, 113] on input "07:45 am" at bounding box center [178, 112] width 39 height 10
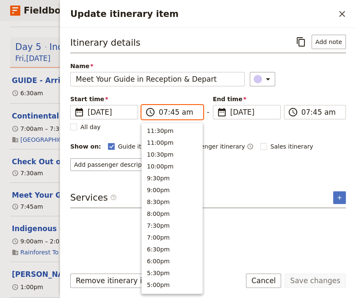
scroll to position [381, 0]
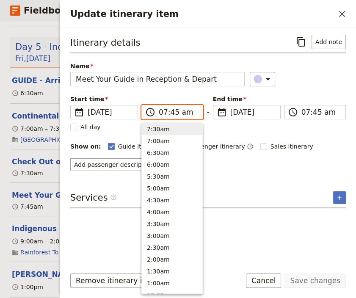
click at [173, 113] on input "07:45 am" at bounding box center [178, 112] width 39 height 10
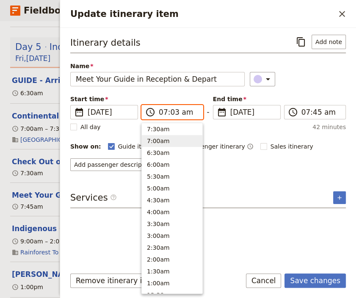
type input "07:30 am"
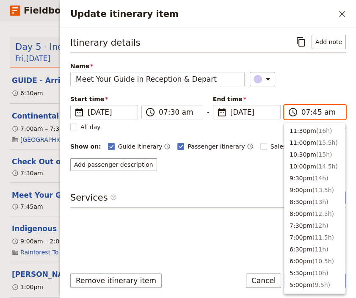
click at [314, 113] on input "07:45 am" at bounding box center [320, 112] width 39 height 10
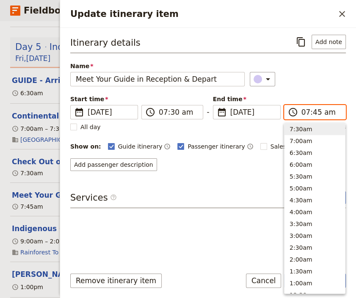
click at [314, 113] on input "07:45 am" at bounding box center [320, 112] width 39 height 10
type input "07:30 am"
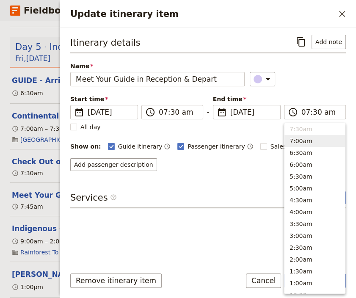
click at [228, 164] on div "Add passenger description" at bounding box center [207, 164] width 275 height 13
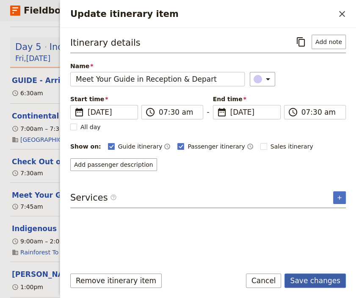
click at [322, 283] on button "Save changes" at bounding box center [314, 280] width 61 height 14
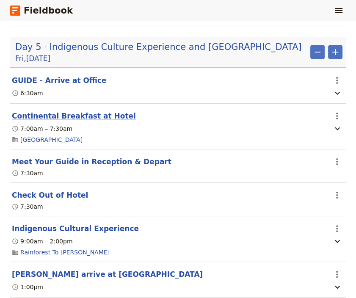
click at [55, 111] on button "Continental Breakfast at Hotel" at bounding box center [74, 116] width 124 height 10
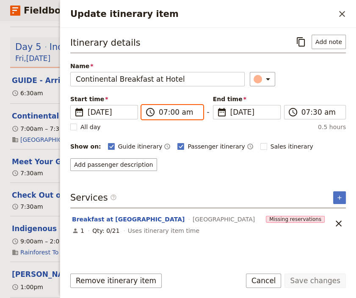
click at [171, 111] on input "07:00 am" at bounding box center [178, 112] width 39 height 10
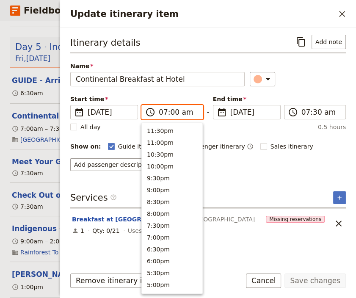
scroll to position [393, 0]
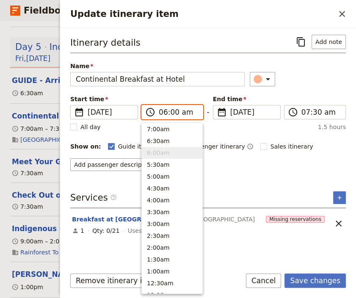
click at [171, 111] on input "06:00 am" at bounding box center [178, 112] width 39 height 10
type input "06:45 am"
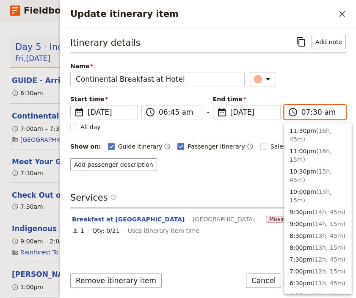
click at [302, 112] on input "07:30 am" at bounding box center [320, 112] width 39 height 10
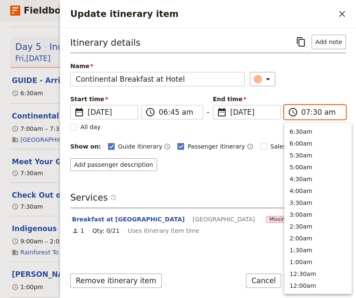
click at [312, 111] on input "07:30 am" at bounding box center [320, 112] width 39 height 10
type input "07:15 am"
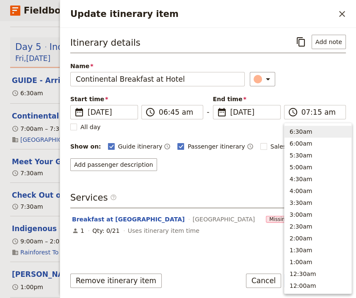
click at [216, 175] on div "Itinerary details ​ Add note Name Continental Breakfast at Hotel ​ Start time ​…" at bounding box center [207, 147] width 275 height 225
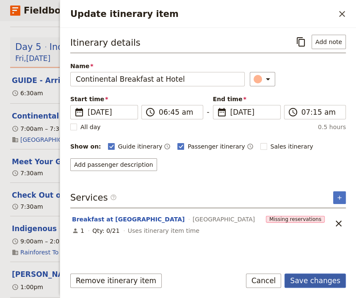
click at [307, 281] on button "Save changes" at bounding box center [314, 280] width 61 height 14
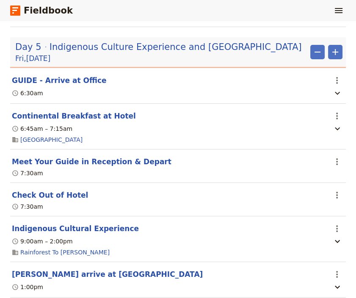
scroll to position [2160, 0]
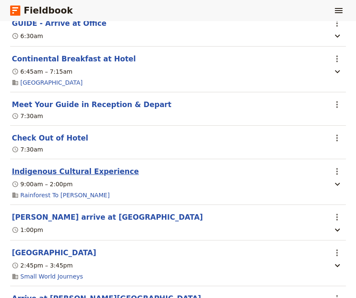
click at [57, 166] on button "Indigenous Cultural Experience" at bounding box center [75, 171] width 127 height 10
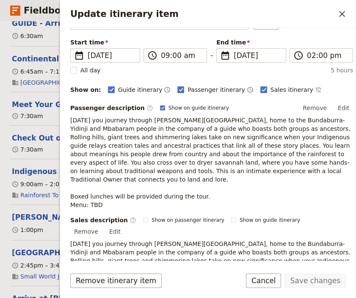
scroll to position [205, 0]
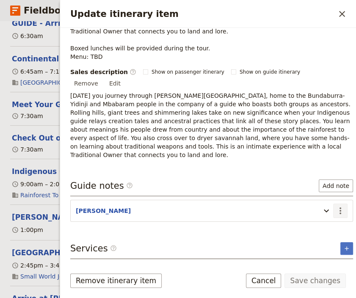
click at [335, 206] on icon "Actions" at bounding box center [340, 211] width 10 height 10
click at [306, 200] on span "Edit note" at bounding box center [308, 201] width 27 height 8
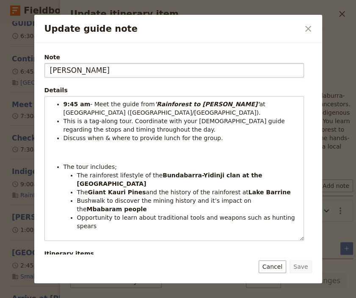
drag, startPoint x: 73, startPoint y: 69, endPoint x: 46, endPoint y: 77, distance: 28.4
click at [46, 77] on input "[PERSON_NAME]" at bounding box center [173, 70] width 259 height 14
type input "[PERSON_NAME]"
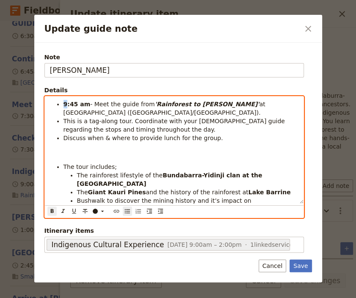
click at [63, 105] on li "9:45 am - Meet the guide from 'Rainforest to [PERSON_NAME]' at [GEOGRAPHIC_DATA…" at bounding box center [180, 108] width 235 height 17
click at [69, 105] on strong "9:45 am" at bounding box center [76, 104] width 27 height 7
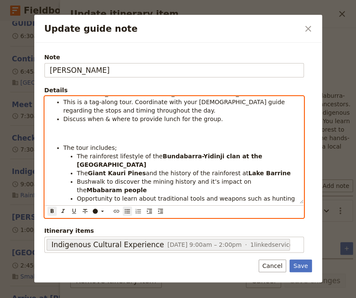
scroll to position [0, 0]
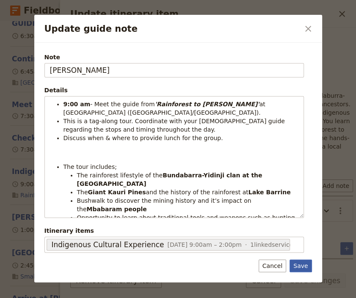
click at [301, 265] on button "Save" at bounding box center [300, 265] width 22 height 13
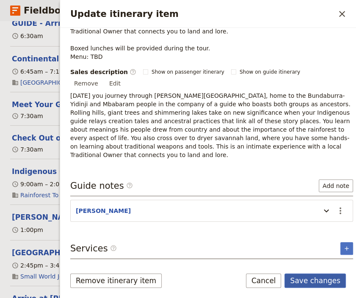
click at [305, 278] on button "Save changes" at bounding box center [314, 280] width 61 height 14
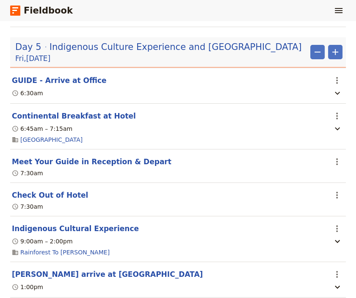
scroll to position [2160, 0]
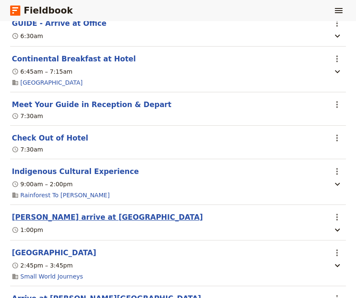
click at [69, 212] on button "[PERSON_NAME] arrive at [GEOGRAPHIC_DATA]" at bounding box center [107, 217] width 191 height 10
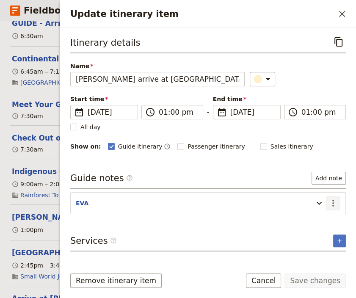
click at [333, 202] on icon "Actions" at bounding box center [333, 203] width 2 height 7
click at [316, 219] on span "Edit note" at bounding box center [308, 220] width 27 height 8
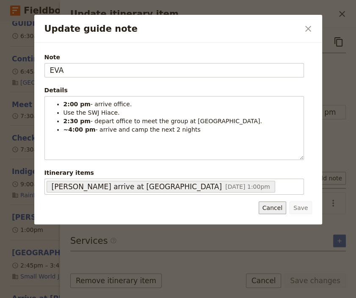
click at [280, 206] on button "Cancel" at bounding box center [271, 207] width 27 height 13
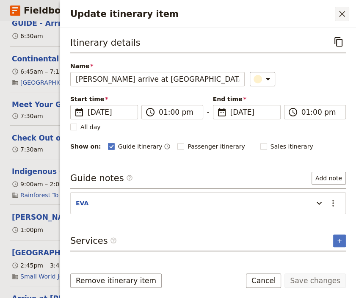
click at [339, 15] on icon "Close drawer" at bounding box center [342, 14] width 10 height 10
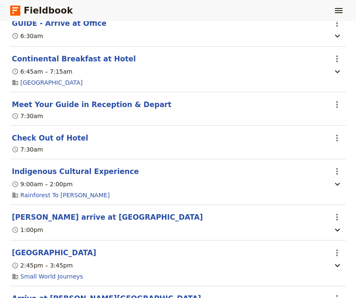
scroll to position [2217, 0]
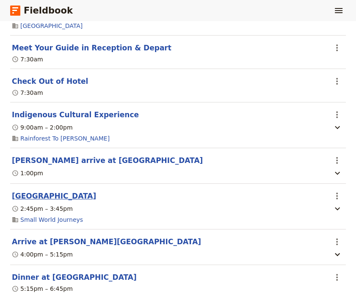
click at [43, 191] on button "[GEOGRAPHIC_DATA]" at bounding box center [54, 196] width 84 height 10
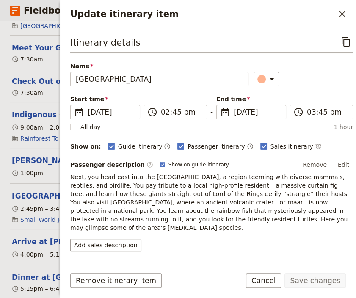
scroll to position [110, 0]
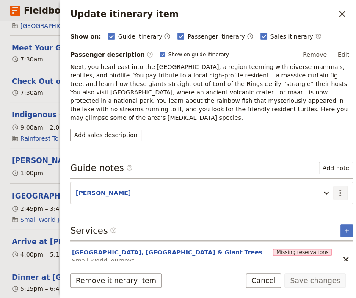
click at [335, 188] on icon "Actions" at bounding box center [340, 193] width 10 height 10
click at [316, 200] on span "Edit note" at bounding box center [308, 201] width 27 height 8
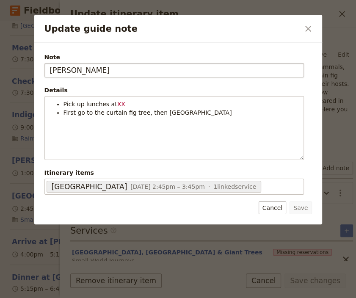
drag, startPoint x: 67, startPoint y: 69, endPoint x: 44, endPoint y: 78, distance: 25.2
click at [45, 77] on input "[PERSON_NAME]" at bounding box center [173, 70] width 259 height 14
type input "[PERSON_NAME]"
click at [299, 205] on button "Save" at bounding box center [300, 207] width 22 height 13
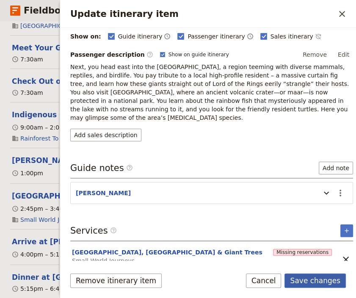
click at [308, 282] on button "Save changes" at bounding box center [314, 280] width 61 height 14
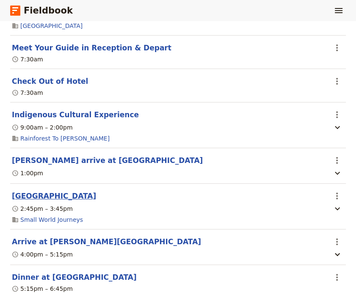
click at [41, 191] on button "[GEOGRAPHIC_DATA]" at bounding box center [54, 196] width 84 height 10
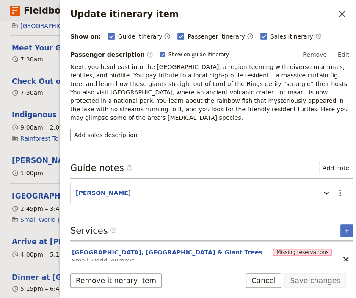
scroll to position [0, 0]
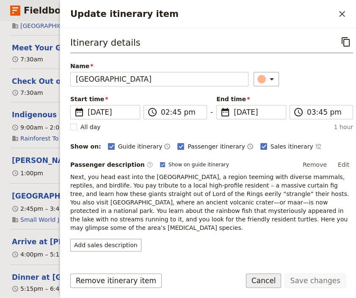
click at [270, 278] on button "Cancel" at bounding box center [264, 280] width 36 height 14
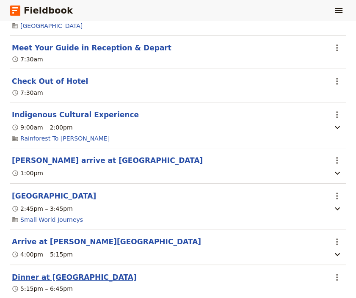
scroll to position [2274, 0]
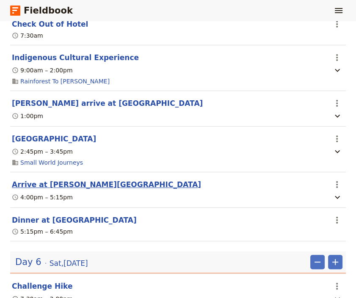
click at [32, 179] on button "Arrive at [PERSON_NAME][GEOGRAPHIC_DATA]" at bounding box center [106, 184] width 189 height 10
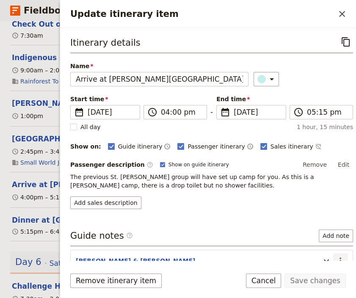
click at [339, 257] on icon "Actions" at bounding box center [340, 260] width 2 height 7
click at [320, 226] on span "Edit note" at bounding box center [308, 228] width 27 height 8
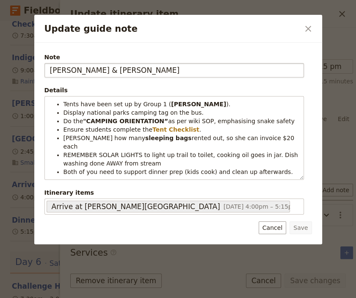
drag, startPoint x: 69, startPoint y: 71, endPoint x: 50, endPoint y: 67, distance: 19.2
click at [50, 67] on input "[PERSON_NAME] & [PERSON_NAME]" at bounding box center [173, 70] width 259 height 14
type input "[PERSON_NAME] & [PERSON_NAME]"
click at [305, 222] on button "Save" at bounding box center [300, 227] width 22 height 13
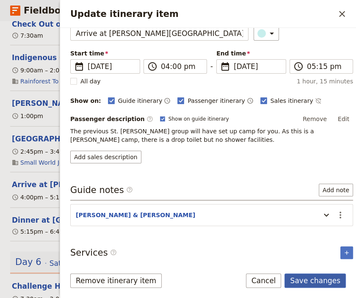
click at [331, 280] on button "Save changes" at bounding box center [314, 280] width 61 height 14
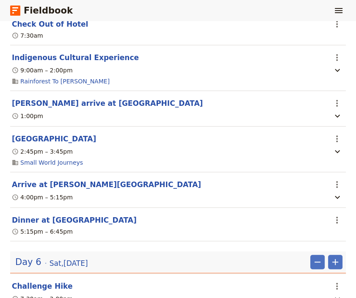
scroll to position [2558, 0]
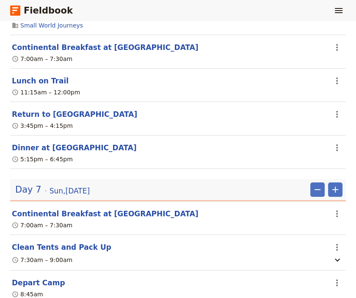
click at [45, 11] on link "Fieldbook" at bounding box center [41, 10] width 63 height 14
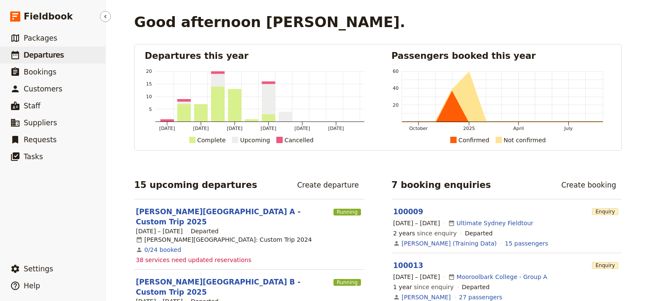
click at [47, 55] on span "Departures" at bounding box center [44, 55] width 40 height 8
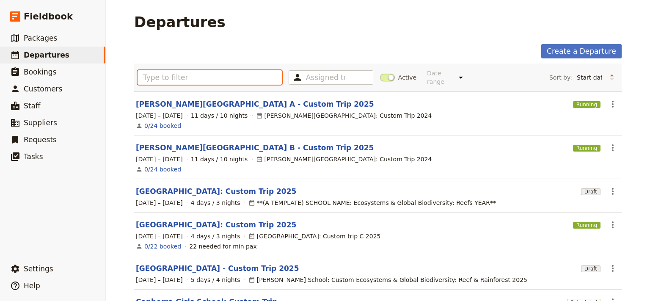
click at [187, 77] on input "text" at bounding box center [209, 77] width 144 height 14
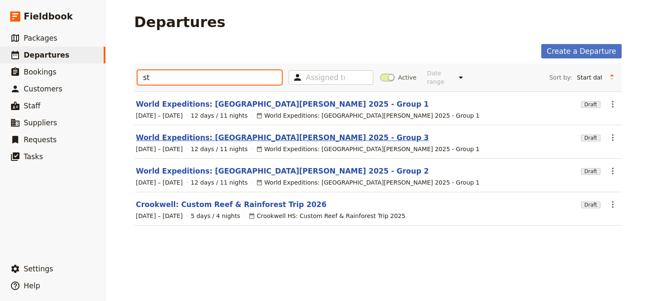
type input "st"
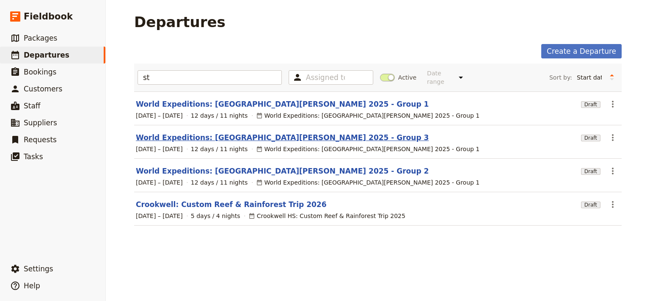
click at [236, 132] on link "World Expeditions: [GEOGRAPHIC_DATA][PERSON_NAME] 2025 - Group 3" at bounding box center [282, 137] width 293 height 10
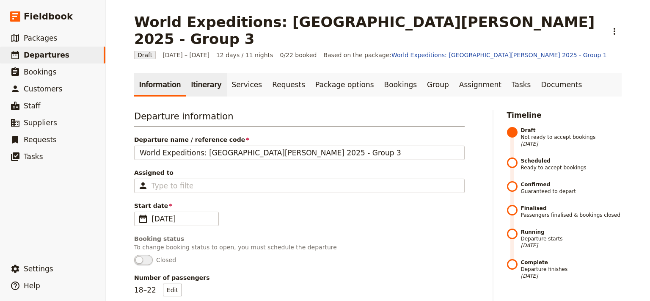
click at [200, 73] on link "Itinerary" at bounding box center [206, 85] width 41 height 24
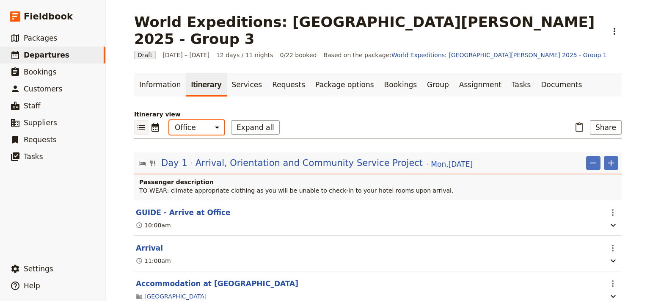
click at [169, 120] on select "Office Guide Passenger Sales" at bounding box center [196, 127] width 55 height 14
select select "STAFF"
click option "Guide" at bounding box center [0, 0] width 0 height 0
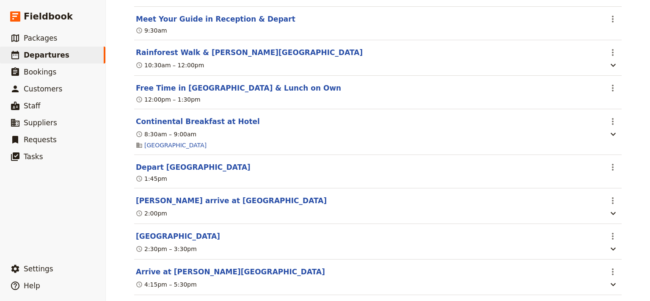
scroll to position [3866, 0]
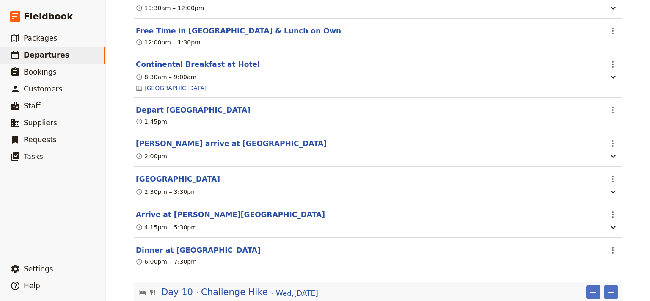
click at [167, 218] on button "Arrive at [PERSON_NAME][GEOGRAPHIC_DATA]" at bounding box center [230, 214] width 189 height 10
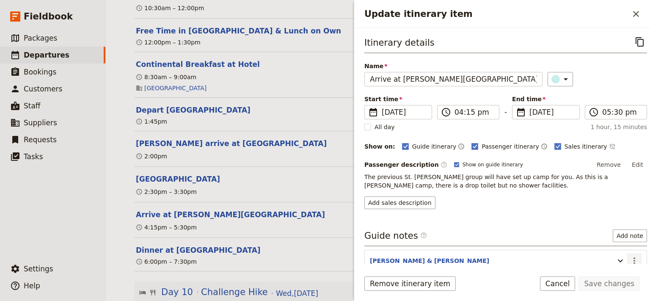
click at [629, 260] on icon "Actions" at bounding box center [634, 260] width 10 height 10
click at [607, 231] on span "Edit note" at bounding box center [602, 228] width 27 height 8
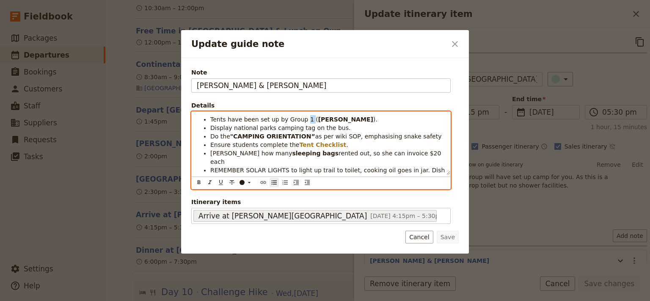
click at [298, 120] on span "Tents have been set up by Group 1 (" at bounding box center [264, 119] width 108 height 7
click at [300, 119] on span "Tents have been set up by Group 1 (" at bounding box center [264, 119] width 108 height 7
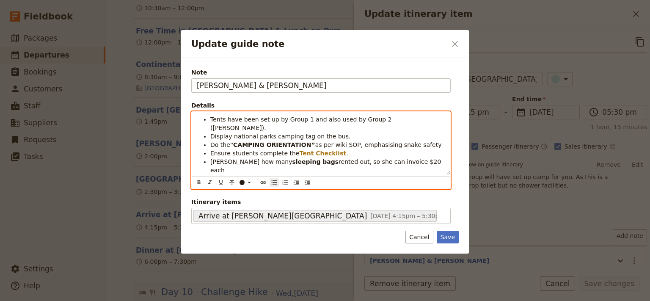
click at [386, 123] on span "Tents have been set up by Group 1 and also used by Group 2 ([PERSON_NAME])." at bounding box center [301, 123] width 183 height 15
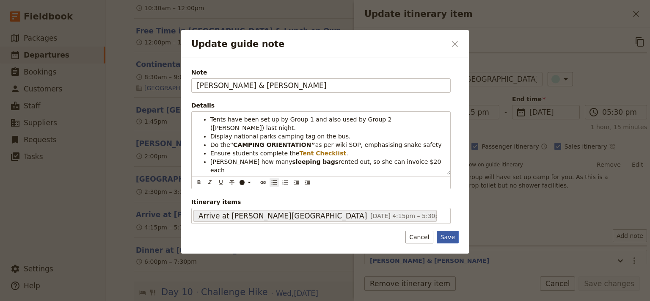
click at [451, 236] on button "Save" at bounding box center [448, 237] width 22 height 13
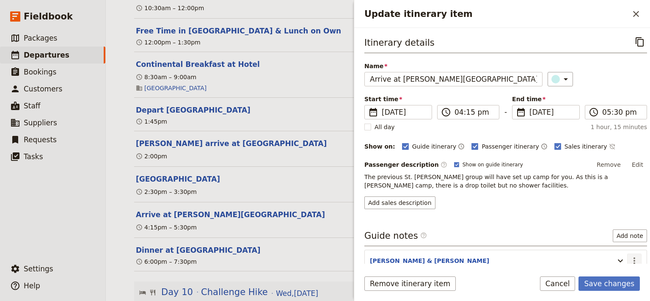
click at [629, 258] on icon "Actions" at bounding box center [634, 260] width 10 height 10
click at [620, 282] on button "Save changes" at bounding box center [608, 283] width 61 height 14
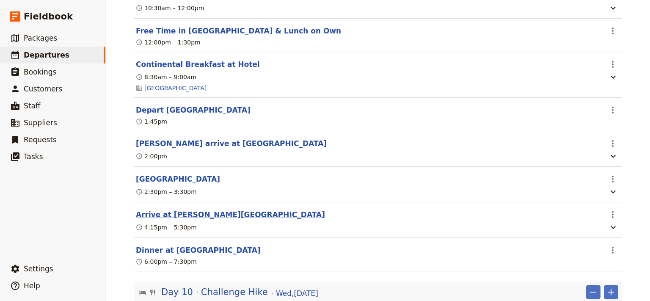
click at [176, 220] on button "Arrive at [PERSON_NAME][GEOGRAPHIC_DATA]" at bounding box center [230, 214] width 189 height 10
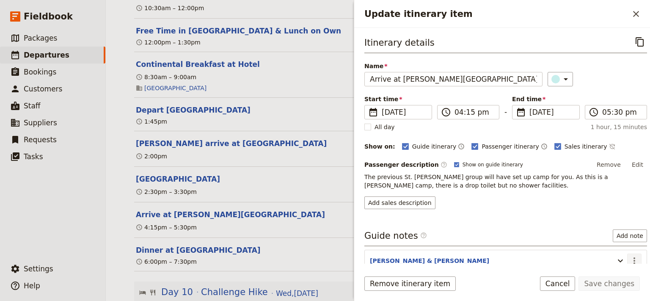
click at [633, 258] on icon "Actions" at bounding box center [634, 260] width 2 height 7
click at [608, 229] on span "Edit note" at bounding box center [602, 228] width 27 height 8
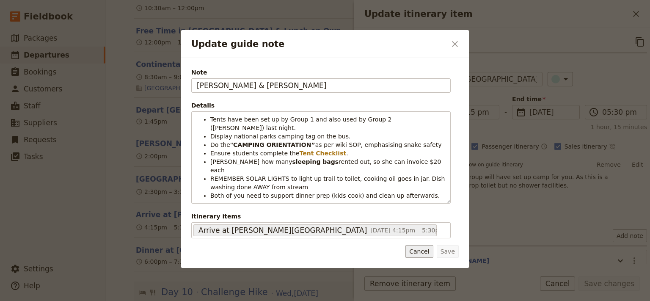
click at [417, 245] on button "Cancel" at bounding box center [418, 251] width 27 height 13
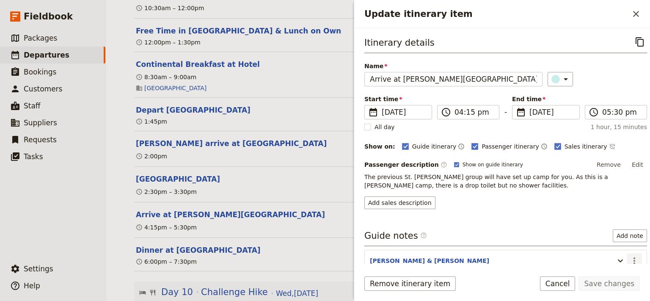
click at [629, 256] on icon "Actions" at bounding box center [634, 260] width 10 height 10
click at [609, 229] on span "Edit note" at bounding box center [602, 228] width 27 height 8
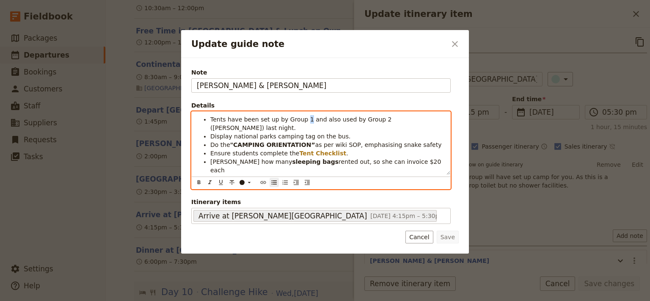
click at [297, 122] on span "Tents have been set up by Group 1 and also used by Group 2 ([PERSON_NAME]) last…" at bounding box center [301, 123] width 183 height 15
drag, startPoint x: 384, startPoint y: 118, endPoint x: 373, endPoint y: 119, distance: 11.9
click at [373, 119] on span "Tents have been set up by Group 2 and also used by Group 2 ([PERSON_NAME]) last…" at bounding box center [301, 123] width 183 height 15
drag, startPoint x: 370, startPoint y: 118, endPoint x: 365, endPoint y: 121, distance: 4.7
click at [365, 121] on span "Tents have been set up by Group 2 and also used by Group 2 ([PERSON_NAME]) last…" at bounding box center [301, 123] width 183 height 15
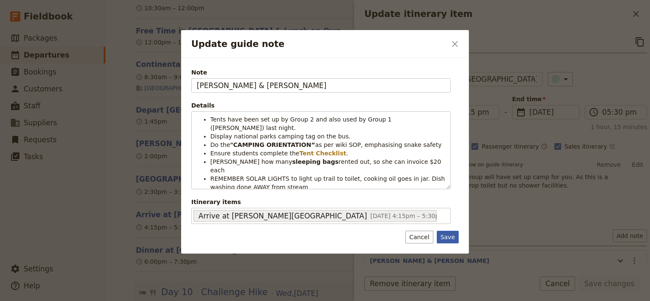
click at [455, 236] on button "Save" at bounding box center [448, 237] width 22 height 13
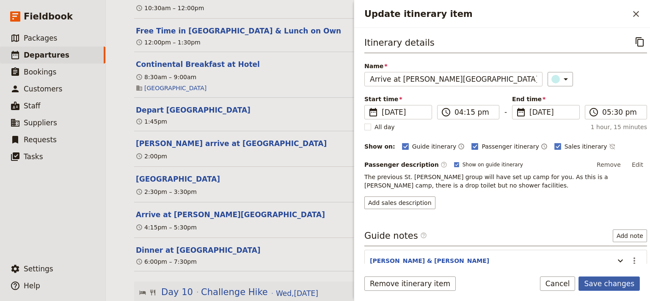
click at [603, 285] on button "Save changes" at bounding box center [608, 283] width 61 height 14
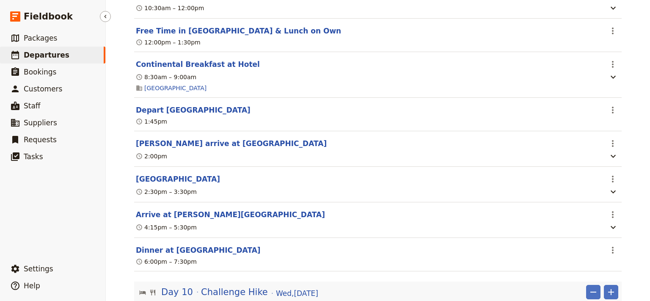
click at [46, 57] on span "Departures" at bounding box center [47, 55] width 46 height 8
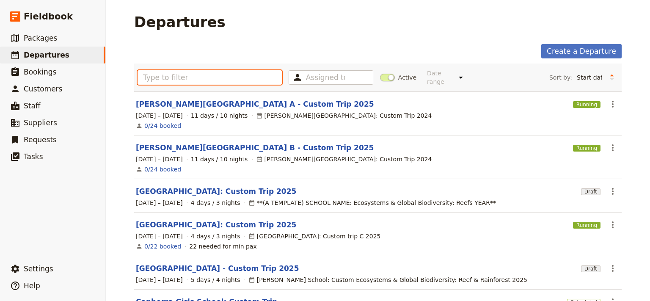
click at [158, 73] on input "text" at bounding box center [209, 77] width 144 height 14
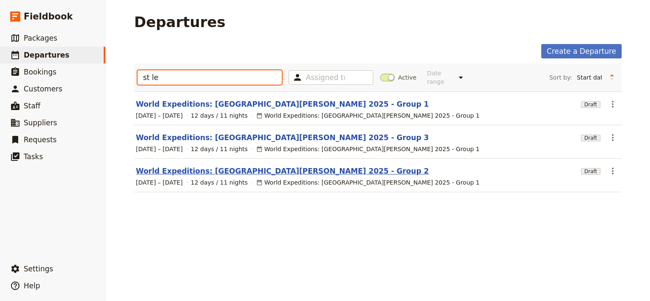
type input "st le"
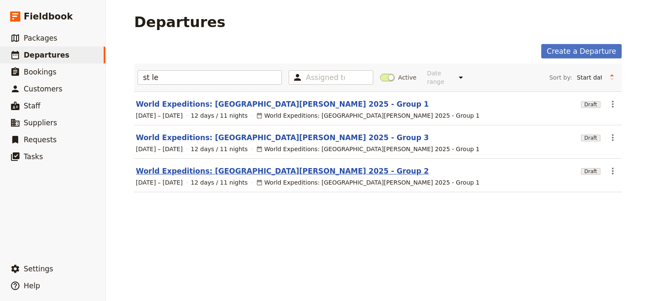
click at [235, 166] on link "World Expeditions: [GEOGRAPHIC_DATA][PERSON_NAME] 2025 - Group 2" at bounding box center [282, 171] width 293 height 10
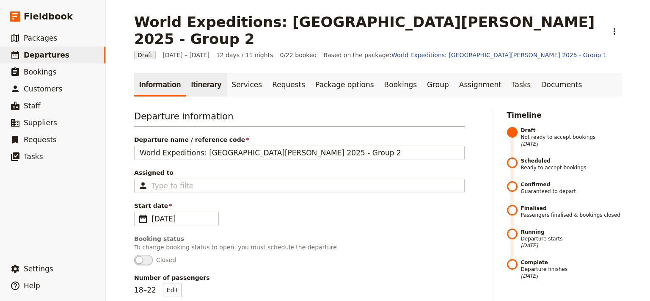
click at [199, 73] on link "Itinerary" at bounding box center [206, 85] width 41 height 24
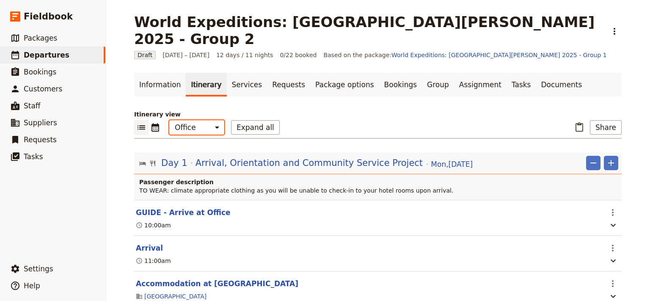
click at [169, 120] on select "Office Guide Passenger Sales" at bounding box center [196, 127] width 55 height 14
select select "STAFF"
click option "Guide" at bounding box center [0, 0] width 0 height 0
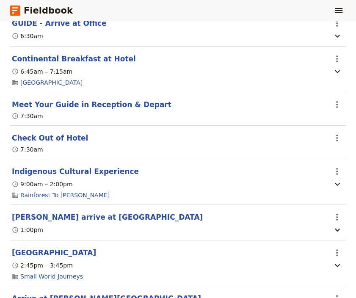
scroll to position [2217, 0]
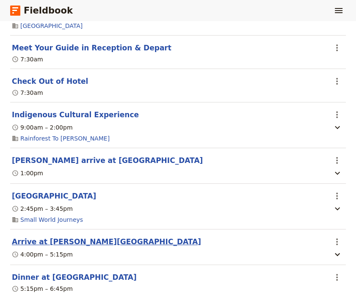
click at [60, 236] on button "Arrive at [PERSON_NAME][GEOGRAPHIC_DATA]" at bounding box center [106, 241] width 189 height 10
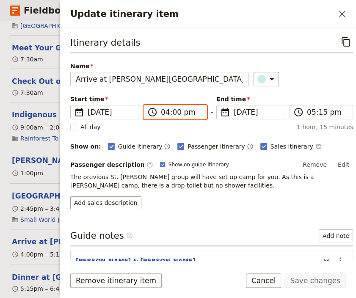
click at [172, 112] on input "04:00 pm" at bounding box center [181, 112] width 41 height 10
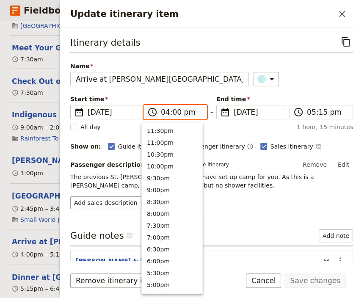
scroll to position [179, 0]
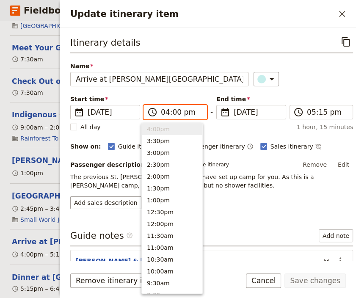
click at [172, 112] on input "04:00 pm" at bounding box center [181, 112] width 41 height 10
type input "04:45 pm"
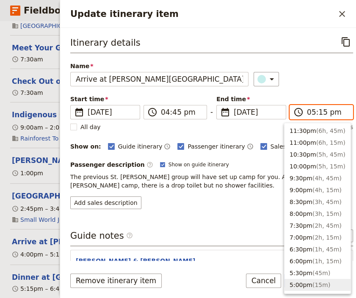
click at [314, 111] on input "05:15 pm" at bounding box center [327, 112] width 41 height 10
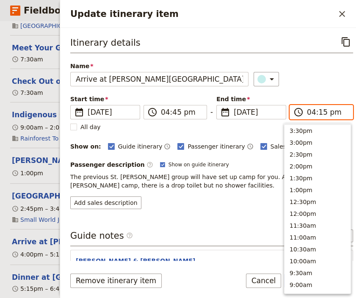
click at [314, 111] on input "04:15 pm" at bounding box center [327, 112] width 41 height 10
type input "04:45 pm"
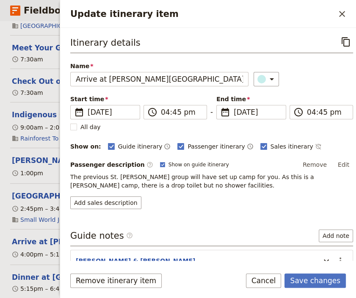
click at [197, 221] on div "Itinerary details ​ Name Arrive at [PERSON_NAME][GEOGRAPHIC_DATA] ​ Start time …" at bounding box center [211, 147] width 283 height 225
click at [305, 281] on button "Save changes" at bounding box center [314, 280] width 61 height 14
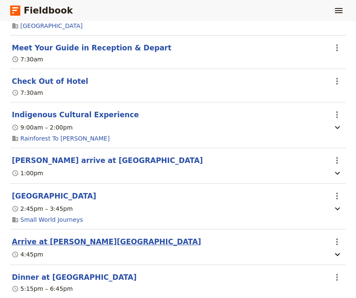
click at [60, 236] on button "Arrive at [PERSON_NAME][GEOGRAPHIC_DATA]" at bounding box center [106, 241] width 189 height 10
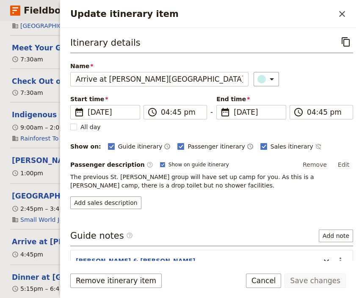
click at [38, 265] on section "Dinner at Camp ​ 5:15pm – 6:45pm" at bounding box center [177, 281] width 335 height 33
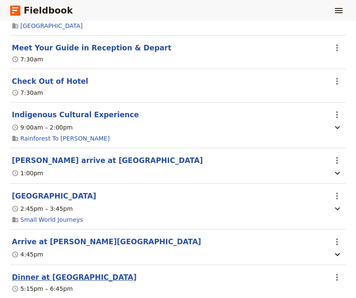
click at [41, 272] on button "Dinner at [GEOGRAPHIC_DATA]" at bounding box center [74, 277] width 125 height 10
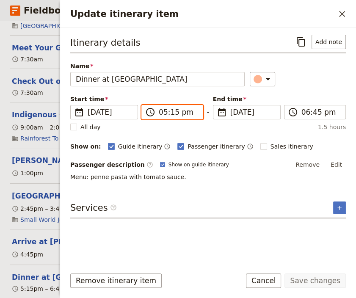
click at [164, 114] on input "05:15 pm" at bounding box center [178, 112] width 39 height 10
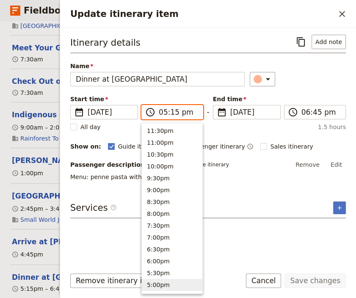
type input "06:15 pm"
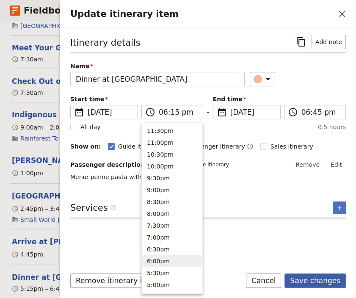
click at [321, 282] on button "Save changes" at bounding box center [314, 280] width 61 height 14
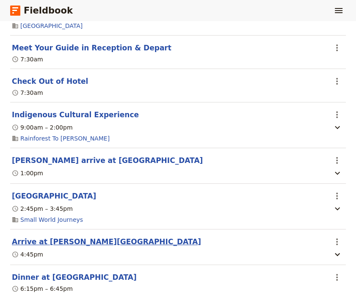
click at [51, 236] on button "Arrive at [PERSON_NAME][GEOGRAPHIC_DATA]" at bounding box center [106, 241] width 189 height 10
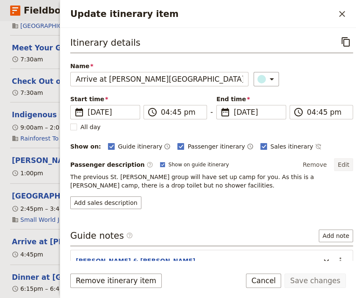
click at [337, 163] on button "Edit" at bounding box center [343, 164] width 19 height 13
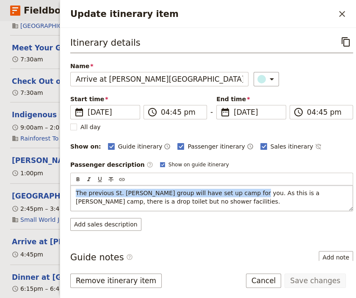
drag, startPoint x: 238, startPoint y: 192, endPoint x: 47, endPoint y: 185, distance: 190.4
click at [71, 185] on div "The previous St. [PERSON_NAME] group will have set up camp for you. As this is …" at bounding box center [212, 197] width 282 height 25
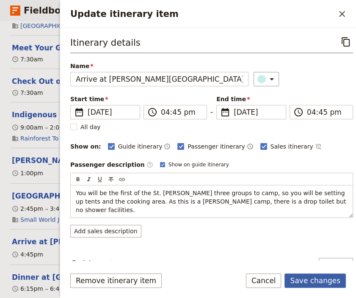
click at [299, 283] on button "Save changes" at bounding box center [314, 280] width 61 height 14
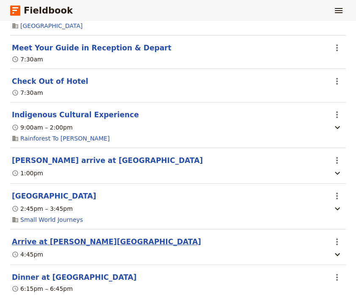
click at [63, 236] on button "Arrive at [PERSON_NAME][GEOGRAPHIC_DATA]" at bounding box center [106, 241] width 189 height 10
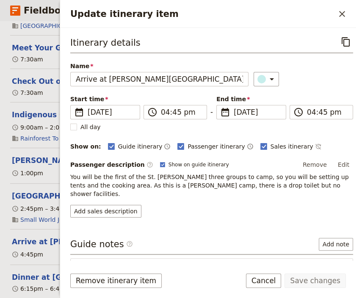
scroll to position [46, 0]
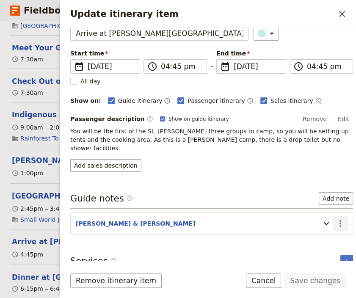
click at [339, 220] on icon "Actions" at bounding box center [340, 223] width 2 height 7
click at [317, 229] on span "Edit note" at bounding box center [308, 231] width 27 height 8
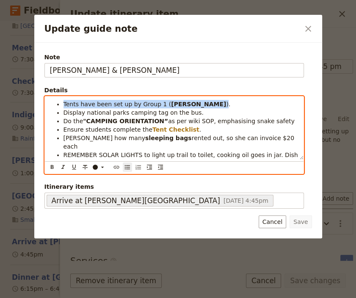
drag, startPoint x: 173, startPoint y: 104, endPoint x: 64, endPoint y: 104, distance: 109.1
click at [64, 104] on li "Tents have been set up by Group 1 ( [PERSON_NAME] )." at bounding box center [180, 104] width 235 height 8
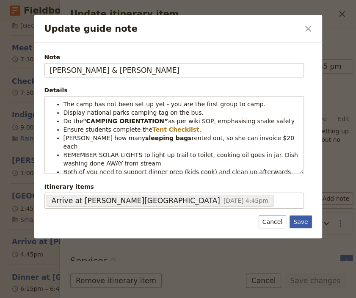
click at [301, 220] on button "Save" at bounding box center [300, 221] width 22 height 13
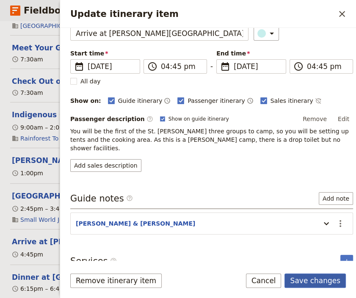
click at [316, 281] on button "Save changes" at bounding box center [314, 280] width 61 height 14
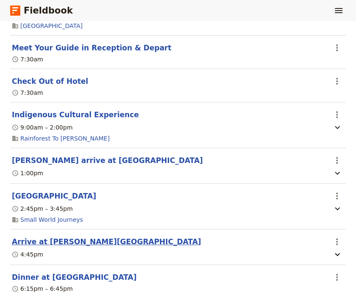
scroll to position [2274, 0]
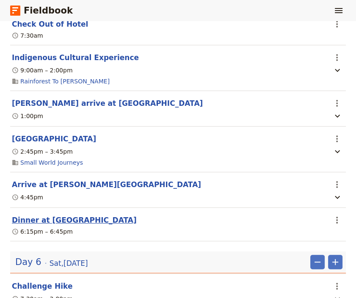
click at [30, 215] on button "Dinner at [GEOGRAPHIC_DATA]" at bounding box center [74, 220] width 125 height 10
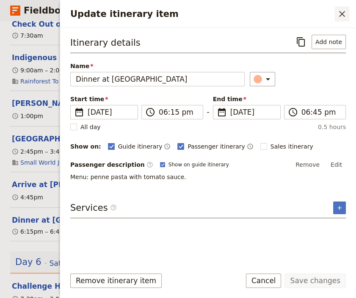
click at [339, 13] on icon "Close drawer" at bounding box center [342, 14] width 10 height 10
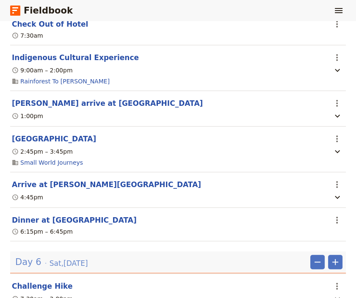
click at [87, 258] on span "[DATE]" at bounding box center [68, 263] width 38 height 10
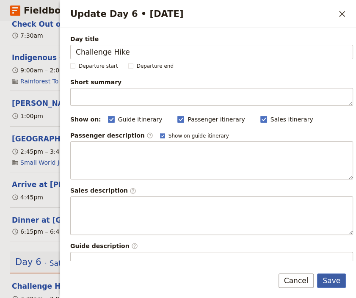
type input "Challenge Hike"
click at [334, 280] on button "Save" at bounding box center [331, 280] width 29 height 14
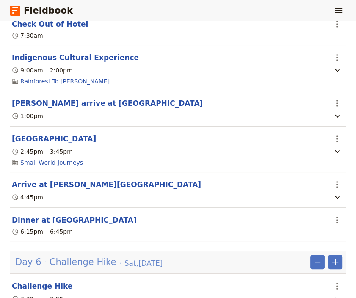
scroll to position [2331, 0]
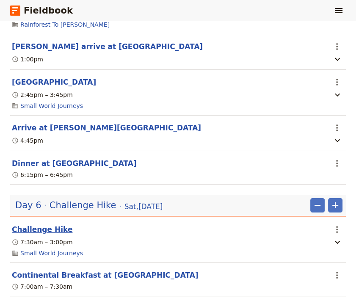
click at [33, 224] on button "Challenge Hike" at bounding box center [42, 229] width 60 height 10
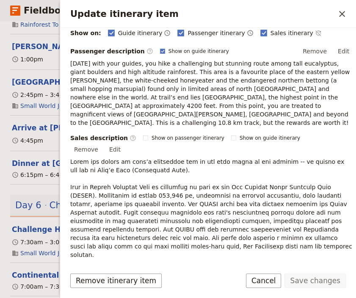
scroll to position [57, 0]
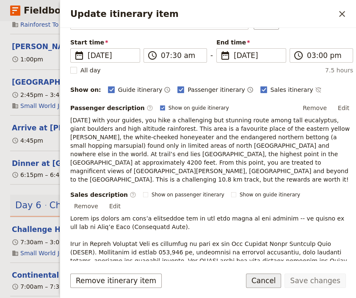
click at [275, 279] on button "Cancel" at bounding box center [264, 280] width 36 height 14
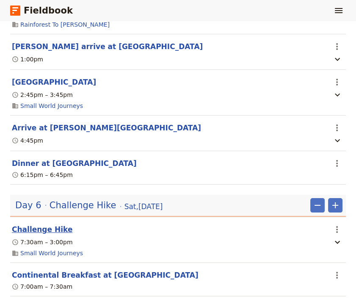
click at [43, 224] on button "Challenge Hike" at bounding box center [42, 229] width 60 height 10
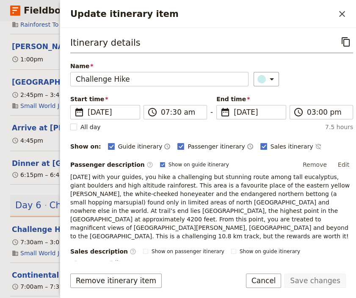
scroll to position [227, 0]
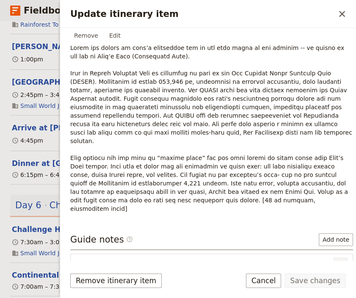
click at [335, 259] on icon "Actions" at bounding box center [340, 264] width 10 height 10
click at [311, 248] on span "Edit note" at bounding box center [308, 246] width 27 height 8
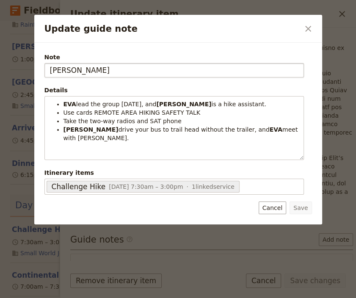
drag, startPoint x: 74, startPoint y: 71, endPoint x: 37, endPoint y: 75, distance: 36.6
click at [44, 75] on input "[PERSON_NAME]" at bounding box center [173, 70] width 259 height 14
type input "[PERSON_NAME] & [PERSON_NAME]"
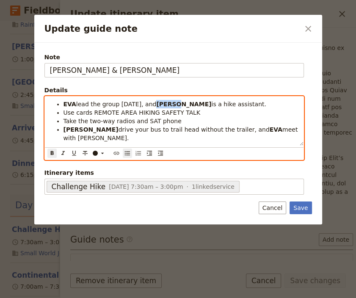
drag, startPoint x: 163, startPoint y: 101, endPoint x: 146, endPoint y: 104, distance: 18.1
click at [156, 104] on strong "[PERSON_NAME]" at bounding box center [183, 104] width 55 height 7
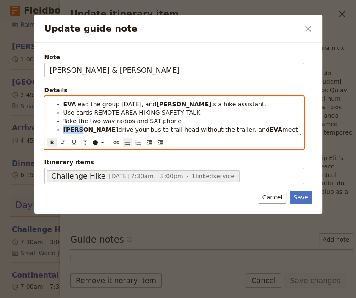
drag, startPoint x: 80, startPoint y: 131, endPoint x: 62, endPoint y: 132, distance: 17.8
click at [63, 132] on li "[PERSON_NAME] drive your bus to trail head without the trailer, and [PERSON_NAM…" at bounding box center [180, 133] width 235 height 17
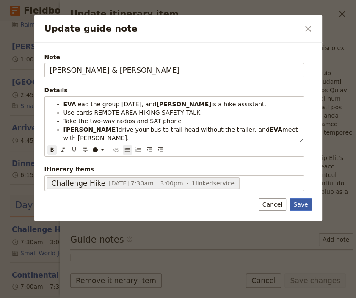
click at [301, 200] on button "Save" at bounding box center [300, 204] width 22 height 13
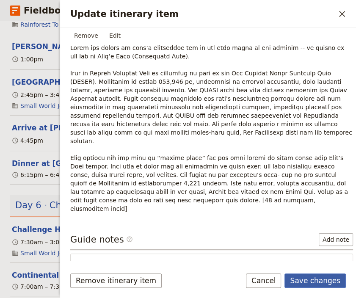
click at [324, 279] on button "Save changes" at bounding box center [314, 280] width 61 height 14
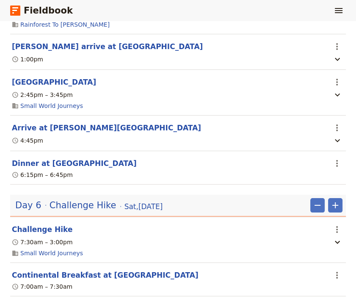
scroll to position [2387, 0]
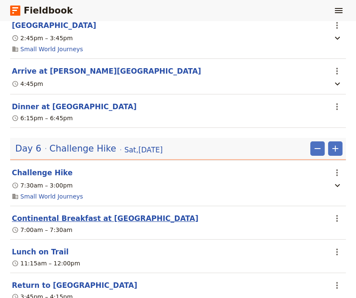
click at [78, 213] on button "Continental Breakfast at [GEOGRAPHIC_DATA]" at bounding box center [105, 218] width 187 height 10
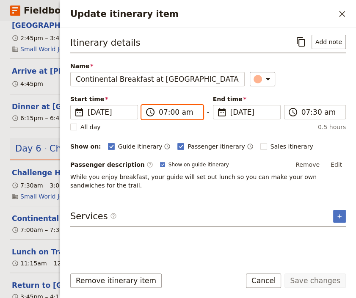
click at [164, 111] on input "07:00 am" at bounding box center [178, 112] width 39 height 10
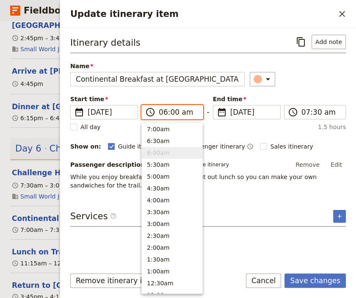
click at [172, 113] on input "06:00 am" at bounding box center [178, 112] width 39 height 10
type input "06:30 am"
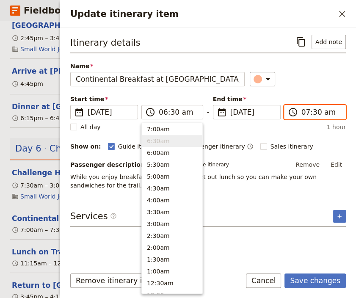
click at [314, 111] on input "07:30 am" at bounding box center [320, 112] width 39 height 10
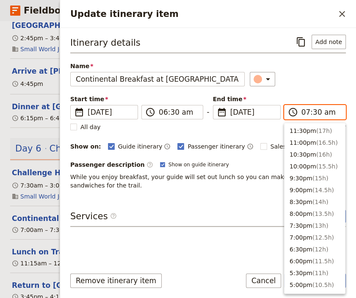
scroll to position [381, 0]
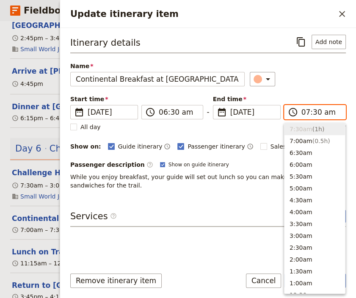
click at [314, 111] on input "07:30 am" at bounding box center [320, 112] width 39 height 10
type input "07:00 am"
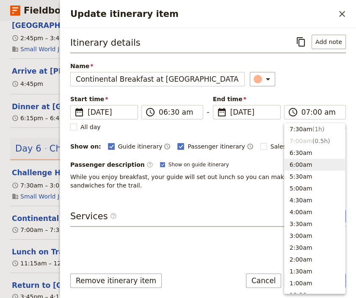
click at [179, 251] on div "Itinerary details ​ Add note Name Continental Breakfast at [GEOGRAPHIC_DATA] ​ …" at bounding box center [207, 147] width 275 height 225
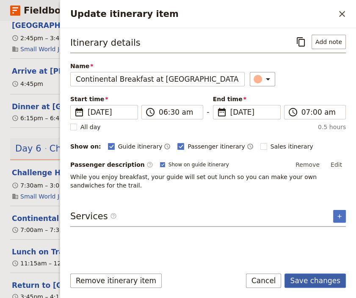
click at [316, 280] on button "Save changes" at bounding box center [314, 280] width 61 height 14
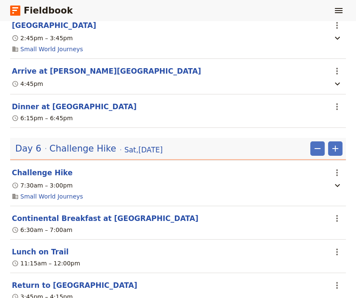
scroll to position [2444, 0]
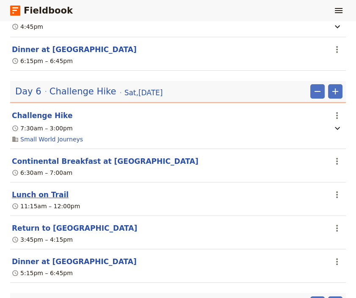
click at [28, 190] on button "Lunch on Trail" at bounding box center [40, 194] width 57 height 10
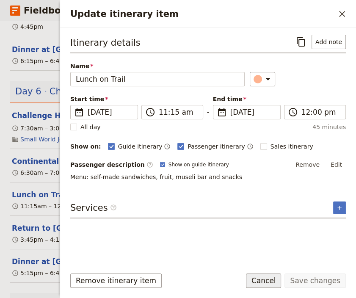
click at [273, 282] on button "Cancel" at bounding box center [264, 280] width 36 height 14
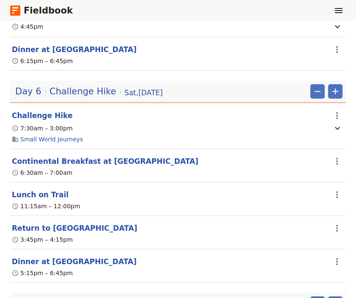
scroll to position [2501, 0]
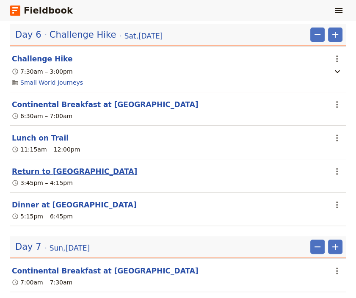
click at [41, 166] on button "Return to [GEOGRAPHIC_DATA]" at bounding box center [74, 171] width 125 height 10
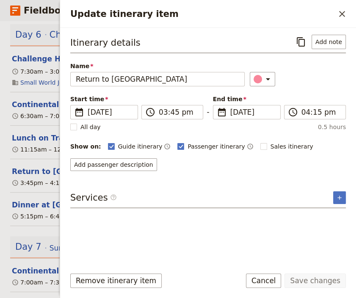
click at [287, 242] on div "Itinerary details ​ Add note Name Return to Camp Site ​ Start time ​ [DATE] [DA…" at bounding box center [207, 147] width 275 height 225
click at [268, 280] on button "Cancel" at bounding box center [264, 280] width 36 height 14
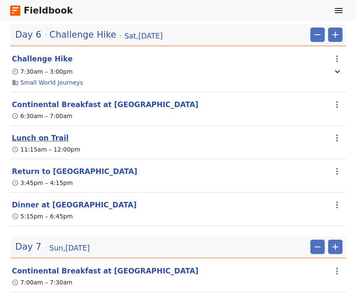
click at [37, 133] on button "Lunch on Trail" at bounding box center [40, 138] width 57 height 10
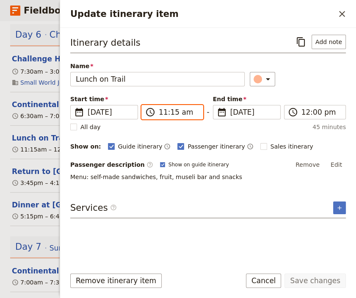
click at [163, 113] on input "11:15 am" at bounding box center [178, 112] width 39 height 10
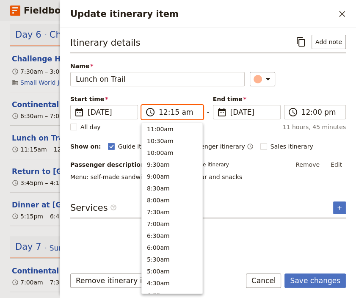
scroll to position [401, 0]
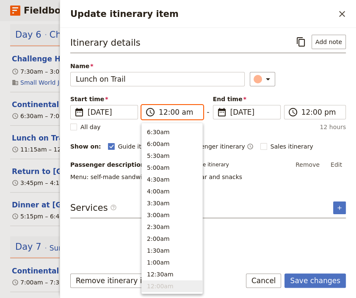
type input "12:00 pm"
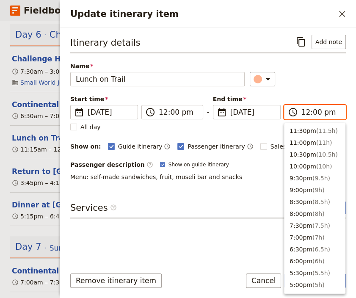
click at [316, 113] on input "12:00 pm" at bounding box center [320, 112] width 39 height 10
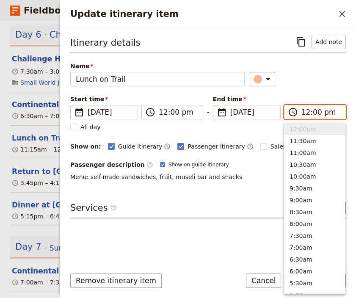
click at [316, 113] on input "12:00 pm" at bounding box center [320, 112] width 39 height 10
type input "12:30 pm"
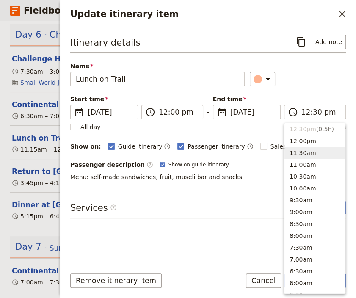
click at [221, 227] on div "Itinerary details ​ Add note Name Lunch on Trail ​ Start time ​ [DATE] [DATE] […" at bounding box center [207, 147] width 275 height 225
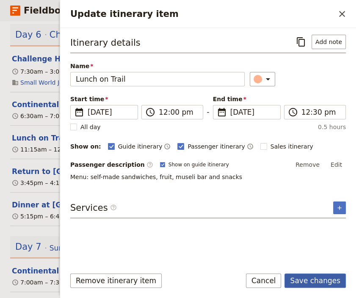
click at [319, 283] on button "Save changes" at bounding box center [314, 280] width 61 height 14
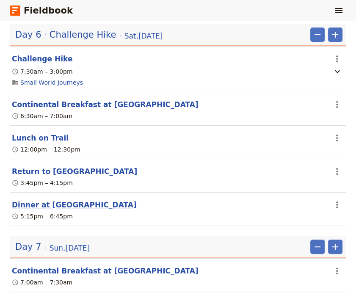
click at [53, 200] on button "Dinner at [GEOGRAPHIC_DATA]" at bounding box center [74, 205] width 125 height 10
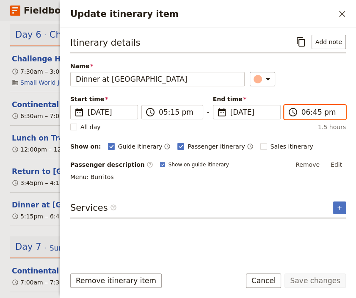
click at [316, 112] on input "06:45 pm" at bounding box center [320, 112] width 39 height 10
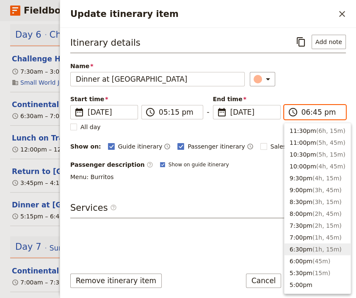
click at [316, 112] on input "06:45 pm" at bounding box center [320, 112] width 39 height 10
click at [313, 114] on input "06:45 pm" at bounding box center [320, 112] width 39 height 10
type input "06:00 pm"
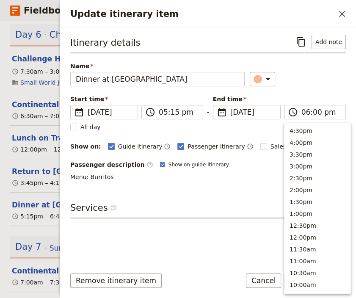
click at [161, 266] on form "Itinerary details ​ Add note Name Dinner at [GEOGRAPHIC_DATA] ​ Start time ​ [D…" at bounding box center [208, 163] width 296 height 270
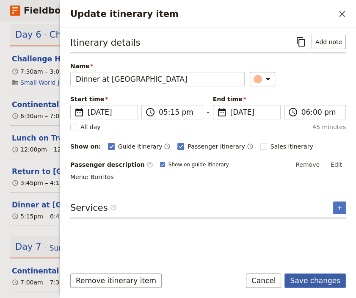
click at [318, 281] on button "Save changes" at bounding box center [314, 280] width 61 height 14
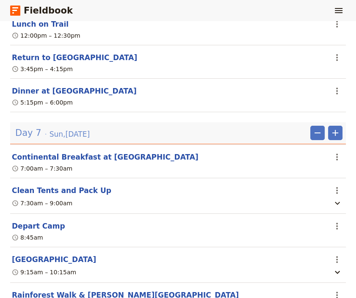
scroll to position [2671, 0]
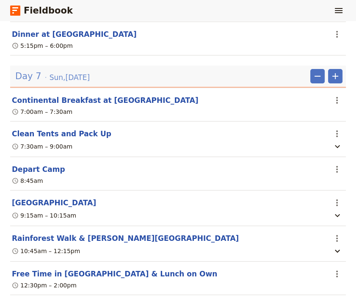
click at [69, 72] on span "[DATE]" at bounding box center [69, 77] width 40 height 10
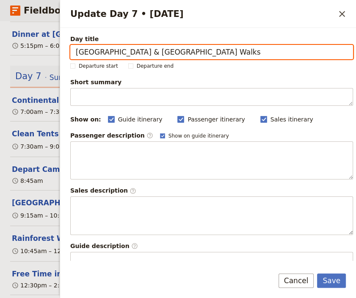
click at [156, 53] on input "[GEOGRAPHIC_DATA] & [GEOGRAPHIC_DATA] Walks" at bounding box center [211, 52] width 283 height 14
click at [158, 53] on input "[GEOGRAPHIC_DATA] & [GEOGRAPHIC_DATA] Walks" at bounding box center [211, 52] width 283 height 14
type input "[GEOGRAPHIC_DATA] & [PERSON_NAME][GEOGRAPHIC_DATA], [GEOGRAPHIC_DATA]"
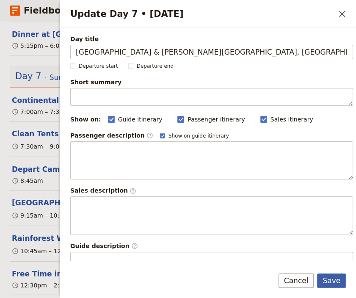
click at [331, 283] on button "Save" at bounding box center [331, 280] width 29 height 14
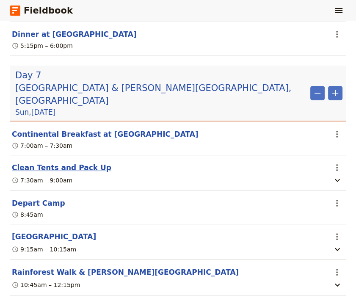
click at [58, 162] on button "Clean Tents and Pack Up" at bounding box center [61, 167] width 99 height 10
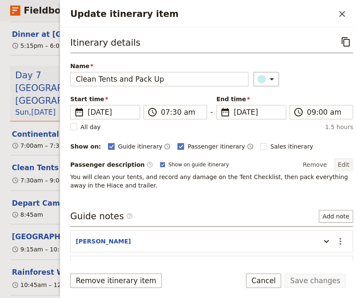
click at [337, 164] on button "Edit" at bounding box center [343, 164] width 19 height 13
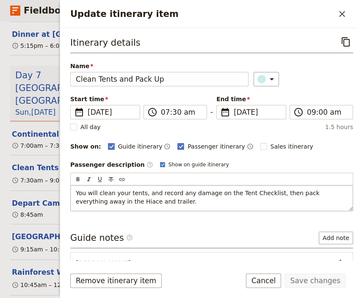
click at [259, 192] on span "You will clean your tents, and record any damage on the Tent Checklist, then pa…" at bounding box center [198, 196] width 245 height 15
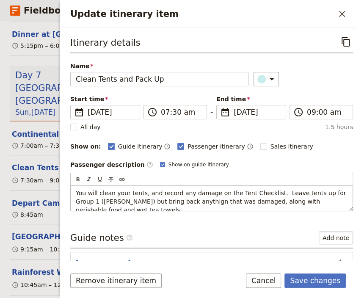
click at [151, 201] on span "You will clean your tents, and record any damage on the Tent Checklist. Leave t…" at bounding box center [212, 201] width 272 height 24
click at [263, 191] on span "You will clean your tents, and record any damage on the Tent Checklist. Leave t…" at bounding box center [212, 201] width 272 height 24
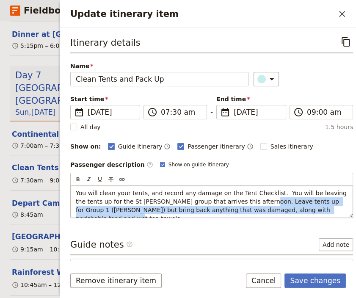
drag, startPoint x: 287, startPoint y: 210, endPoint x: 223, endPoint y: 200, distance: 64.2
click at [223, 200] on span "You will clean your tents, and record any damage on the Tent Checklist. You wil…" at bounding box center [212, 205] width 272 height 32
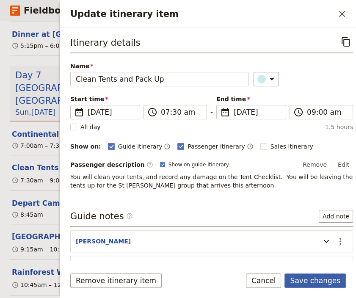
click at [314, 277] on button "Save changes" at bounding box center [314, 280] width 61 height 14
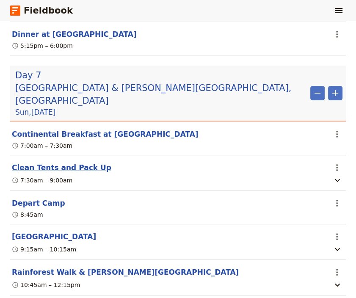
click at [70, 162] on button "Clean Tents and Pack Up" at bounding box center [61, 167] width 99 height 10
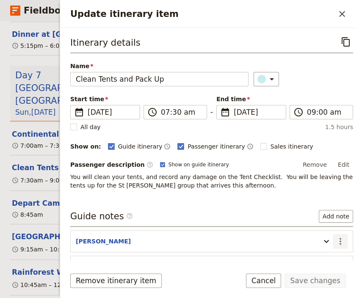
click at [335, 236] on icon "Actions" at bounding box center [340, 241] width 10 height 10
click at [313, 255] on span "Edit note" at bounding box center [308, 257] width 27 height 8
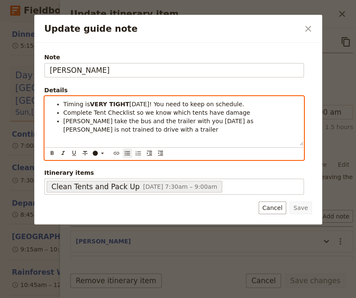
drag, startPoint x: 228, startPoint y: 100, endPoint x: 62, endPoint y: 102, distance: 166.2
click at [63, 102] on li "Timing is VERY TIGHT [DATE]! You need to keep on schedule." at bounding box center [180, 104] width 235 height 8
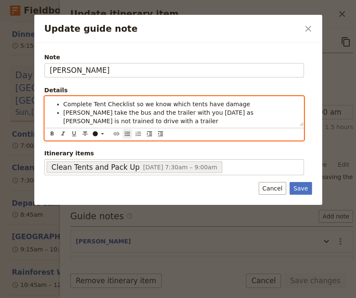
click at [134, 114] on span "[PERSON_NAME] take the bus and the trailer with you [DATE] as [PERSON_NAME] is …" at bounding box center [159, 116] width 192 height 15
drag, startPoint x: 76, startPoint y: 113, endPoint x: 63, endPoint y: 111, distance: 12.8
click at [63, 111] on span "[PERSON_NAME] take the bus and the trailer with you [DATE] as [PERSON_NAME] is …" at bounding box center [159, 116] width 192 height 15
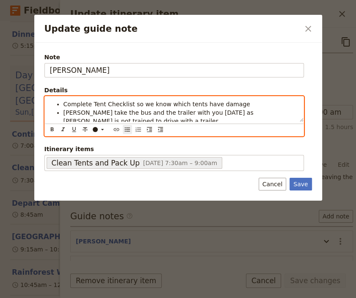
click at [236, 104] on li "Complete Tent Checklist so we know which tents have damage" at bounding box center [180, 104] width 235 height 8
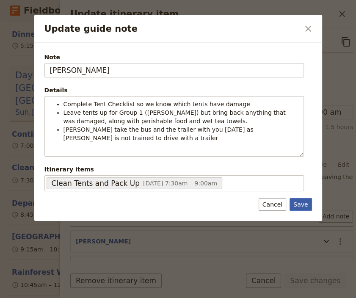
click at [302, 198] on button "Save" at bounding box center [300, 204] width 22 height 13
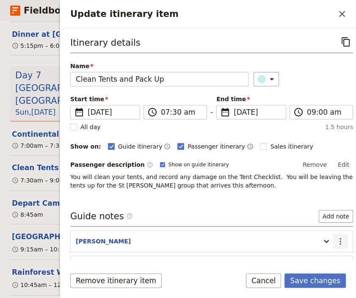
click at [339, 239] on icon "Actions" at bounding box center [340, 241] width 2 height 7
click at [314, 257] on span "Edit note" at bounding box center [308, 257] width 27 height 8
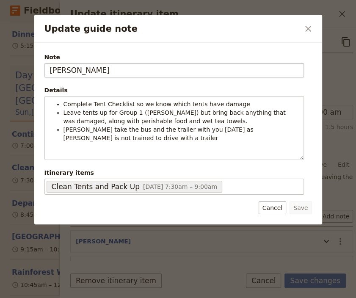
drag, startPoint x: 80, startPoint y: 68, endPoint x: 19, endPoint y: 66, distance: 61.4
click at [44, 66] on input "[PERSON_NAME]" at bounding box center [173, 70] width 259 height 14
type input "[PERSON_NAME] & [PERSON_NAME]"
click at [305, 205] on button "Save" at bounding box center [300, 207] width 22 height 13
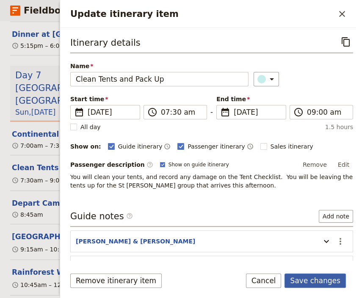
click at [319, 280] on button "Save changes" at bounding box center [314, 280] width 61 height 14
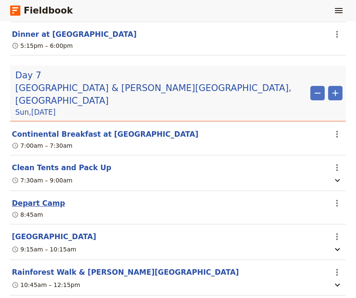
click at [41, 198] on button "Depart Camp" at bounding box center [38, 203] width 53 height 10
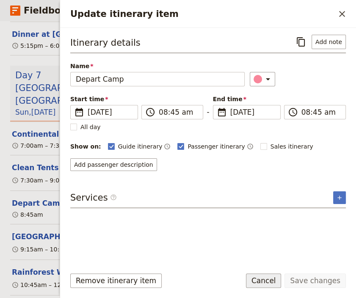
click at [262, 283] on button "Cancel" at bounding box center [264, 280] width 36 height 14
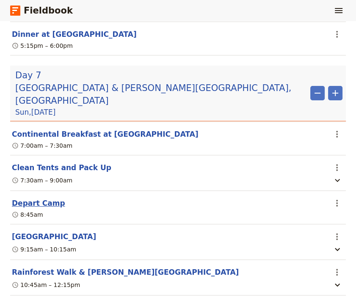
click at [47, 198] on button "Depart Camp" at bounding box center [38, 203] width 53 height 10
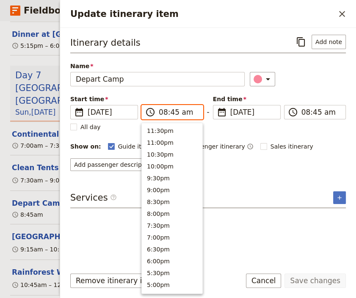
click at [162, 112] on input "08:45 am" at bounding box center [178, 112] width 39 height 10
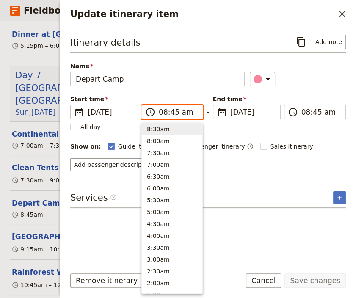
type input "09:45 am"
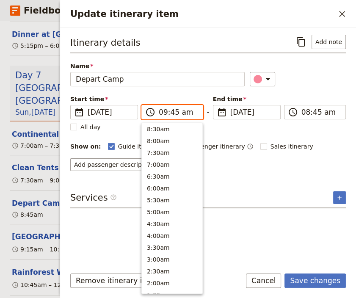
scroll to position [333, 0]
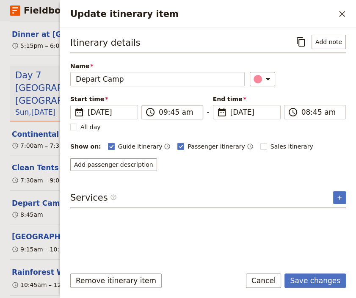
type input "09:45 am"
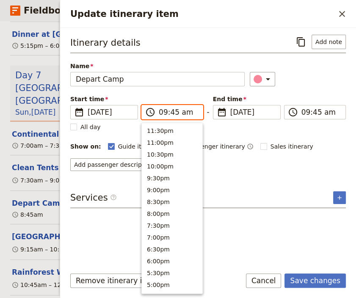
click at [173, 112] on input "09:45 am" at bounding box center [178, 112] width 39 height 10
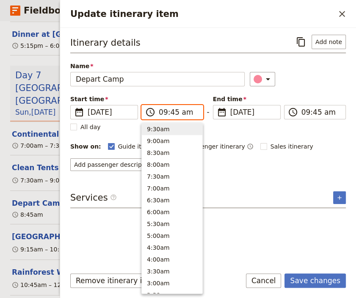
click at [173, 112] on input "09:45 am" at bounding box center [178, 112] width 39 height 10
type input "09:00 am"
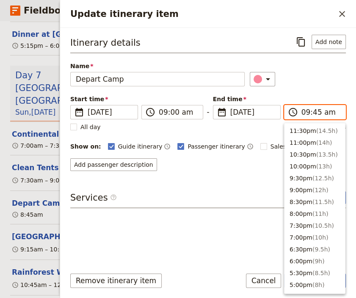
click at [313, 111] on input "09:45 am" at bounding box center [320, 112] width 39 height 10
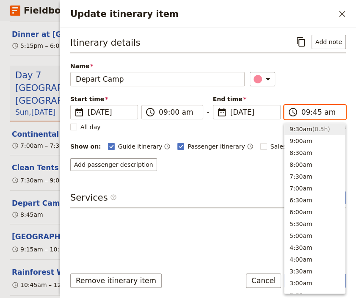
click at [313, 111] on input "09:45 am" at bounding box center [320, 112] width 39 height 10
type input "09:00 am"
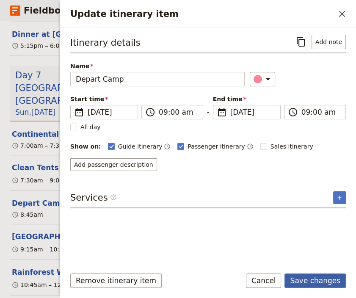
click at [299, 282] on button "Save changes" at bounding box center [314, 280] width 61 height 14
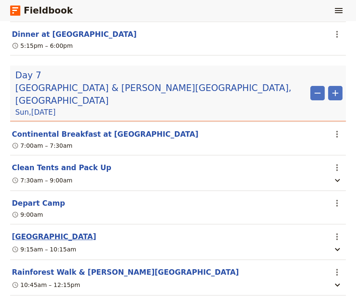
click at [38, 231] on button "[GEOGRAPHIC_DATA]" at bounding box center [54, 236] width 84 height 10
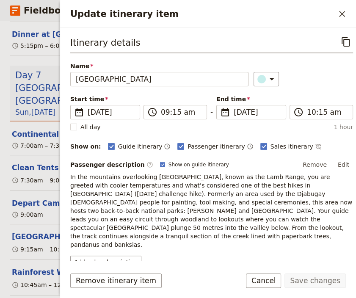
click at [172, 255] on div "Add sales description" at bounding box center [211, 261] width 283 height 13
click at [288, 22] on div "Update itinerary item ​" at bounding box center [208, 14] width 296 height 28
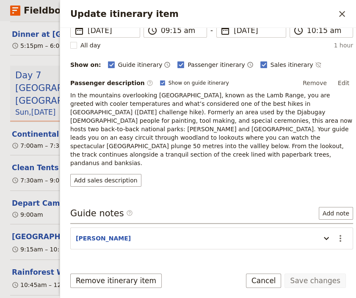
scroll to position [85, 0]
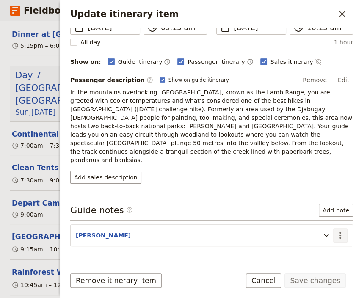
click at [335, 230] on icon "Actions" at bounding box center [340, 235] width 10 height 10
click at [319, 231] on span "Edit note" at bounding box center [308, 235] width 27 height 8
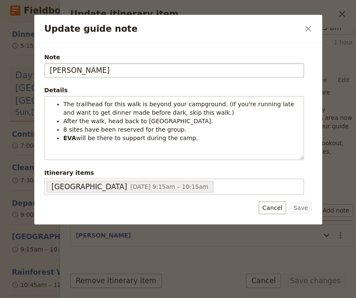
drag, startPoint x: 99, startPoint y: 70, endPoint x: 25, endPoint y: 69, distance: 74.5
click at [44, 69] on input "[PERSON_NAME]" at bounding box center [173, 70] width 259 height 14
type input "[PERSON_NAME]"
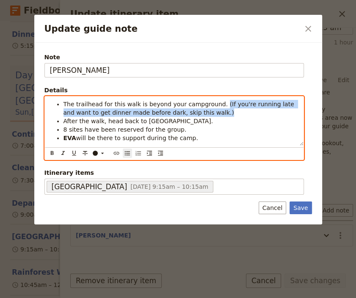
drag, startPoint x: 203, startPoint y: 115, endPoint x: 208, endPoint y: 103, distance: 12.7
click at [208, 103] on li "The trailhead for this walk is beyond your campground. (If you're running late …" at bounding box center [180, 108] width 235 height 17
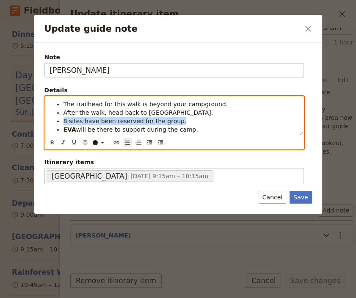
drag, startPoint x: 170, startPoint y: 122, endPoint x: 58, endPoint y: 119, distance: 112.5
click at [63, 119] on li "8 sites have been reserved for the group." at bounding box center [180, 121] width 235 height 8
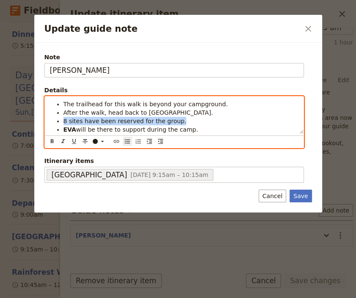
copy span "8 sites have been reserved for the group."
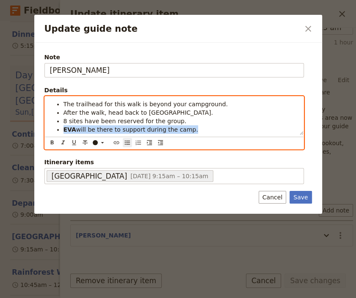
drag, startPoint x: 184, startPoint y: 131, endPoint x: 52, endPoint y: 130, distance: 131.5
click at [52, 130] on ul "The trailhead for this walk is beyond your campground. After the walk, head bac…" at bounding box center [174, 117] width 248 height 34
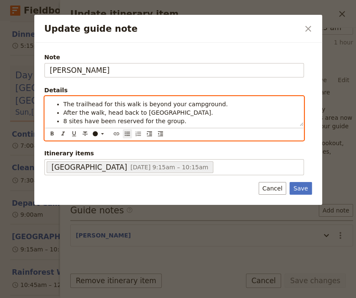
click at [209, 106] on li "The trailhead for this walk is beyond your campground." at bounding box center [180, 104] width 235 height 8
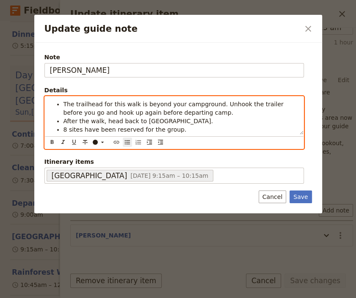
drag, startPoint x: 180, startPoint y: 134, endPoint x: 41, endPoint y: 131, distance: 138.8
click at [45, 131] on div "The trailhead for this walk is beyond your campground. Unhook the trailer befor…" at bounding box center [174, 115] width 258 height 38
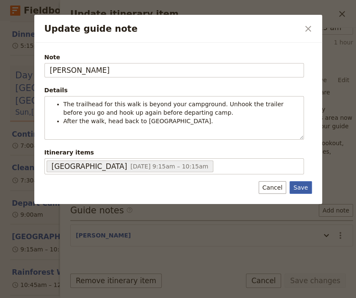
click at [304, 187] on button "Save" at bounding box center [300, 187] width 22 height 13
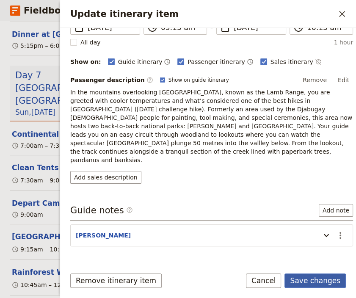
click at [309, 280] on button "Save changes" at bounding box center [314, 280] width 61 height 14
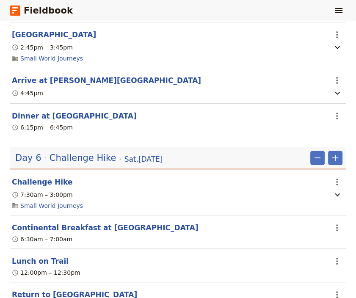
scroll to position [2350, 0]
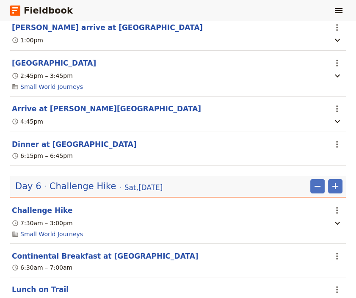
click at [52, 104] on button "Arrive at [PERSON_NAME][GEOGRAPHIC_DATA]" at bounding box center [106, 109] width 189 height 10
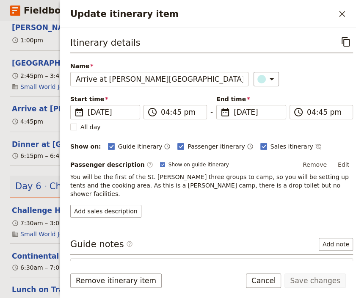
click at [339, 266] on icon "Actions" at bounding box center [340, 269] width 2 height 7
click at [318, 224] on span "Edit note" at bounding box center [308, 228] width 27 height 8
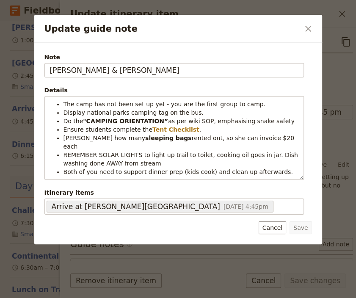
scroll to position [46, 0]
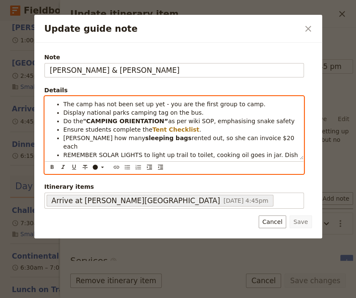
click at [245, 104] on li "The camp has not been set up yet - you are the first group to camp." at bounding box center [180, 104] width 235 height 8
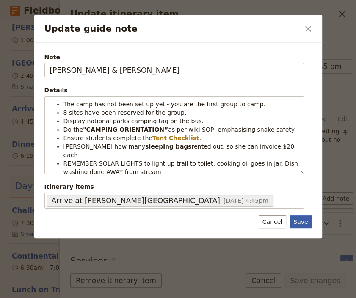
click at [300, 219] on button "Save" at bounding box center [300, 221] width 22 height 13
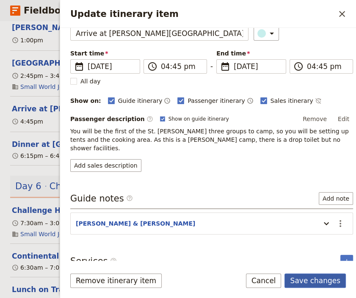
click at [312, 278] on button "Save changes" at bounding box center [314, 280] width 61 height 14
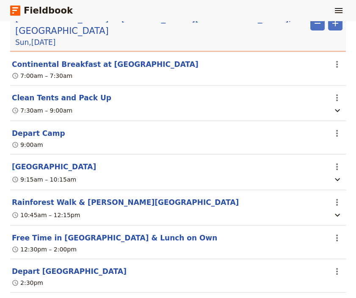
scroll to position [2664, 0]
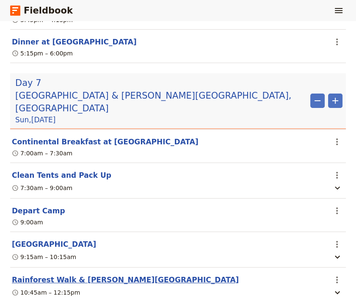
click at [91, 275] on button "Rainforest Walk & [PERSON_NAME][GEOGRAPHIC_DATA]" at bounding box center [125, 280] width 227 height 10
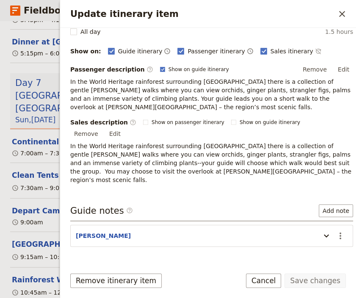
scroll to position [98, 0]
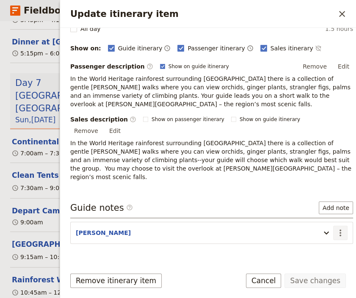
click at [335, 228] on icon "Actions" at bounding box center [340, 233] width 10 height 10
click at [317, 228] on span "Edit note" at bounding box center [308, 231] width 27 height 8
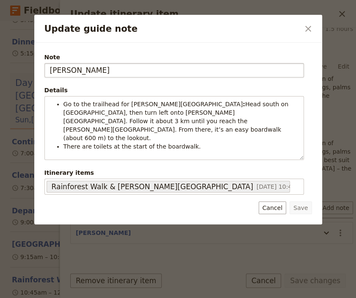
drag, startPoint x: 77, startPoint y: 71, endPoint x: 19, endPoint y: 62, distance: 59.1
click at [44, 63] on input "[PERSON_NAME]" at bounding box center [173, 70] width 259 height 14
type input "[PERSON_NAME]"
click at [304, 208] on button "Save" at bounding box center [300, 207] width 22 height 13
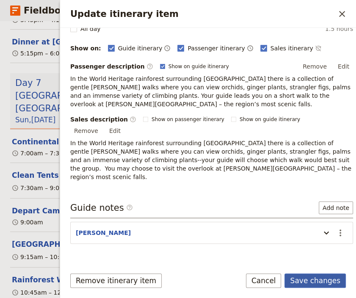
click at [307, 282] on button "Save changes" at bounding box center [314, 280] width 61 height 14
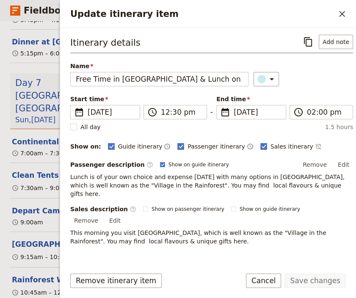
scroll to position [10, 0]
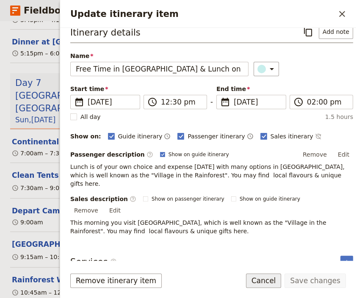
click at [265, 280] on button "Cancel" at bounding box center [264, 280] width 36 height 14
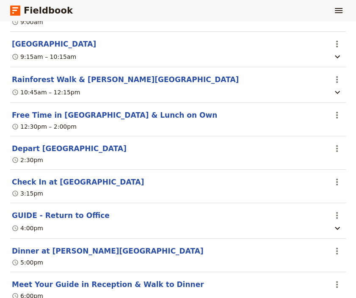
scroll to position [2890, 0]
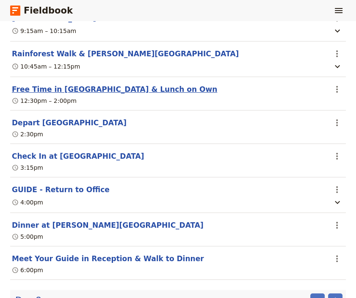
click at [71, 84] on button "Free Time in [GEOGRAPHIC_DATA] & Lunch on Own" at bounding box center [114, 89] width 205 height 10
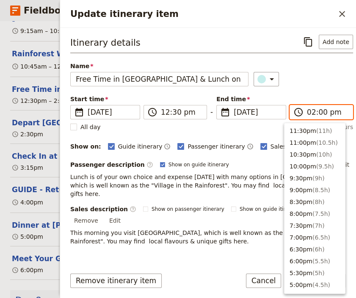
scroll to position [227, 0]
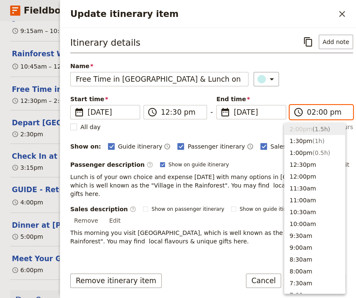
click at [313, 111] on input "02:00 pm" at bounding box center [327, 112] width 41 height 10
type input "02:30 pm"
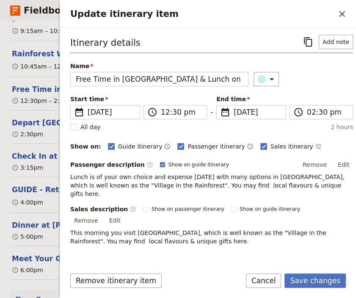
click at [214, 253] on div "Itinerary details ​ Add note Name Free Time in [GEOGRAPHIC_DATA] & Lunch on Own…" at bounding box center [211, 147] width 283 height 225
click at [331, 280] on button "Save changes" at bounding box center [314, 280] width 61 height 14
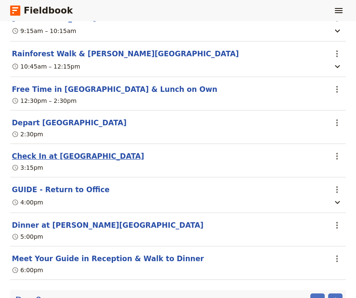
click at [50, 151] on button "Check In at [GEOGRAPHIC_DATA]" at bounding box center [78, 156] width 132 height 10
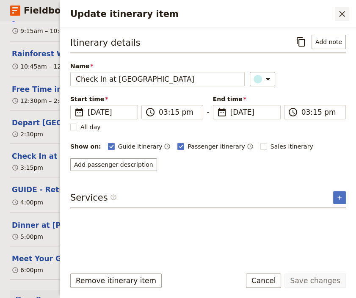
click at [343, 10] on icon "Close drawer" at bounding box center [342, 14] width 10 height 10
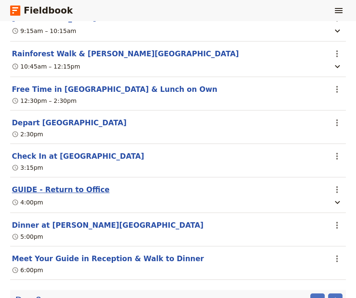
click at [39, 184] on button "GUIDE - Return to Office" at bounding box center [61, 189] width 98 height 10
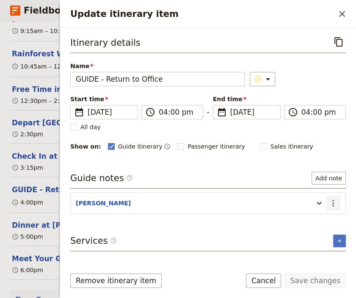
click at [332, 200] on icon "Actions" at bounding box center [333, 203] width 2 height 7
click at [318, 218] on span "Edit note" at bounding box center [308, 220] width 27 height 8
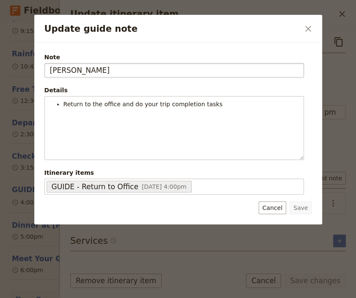
drag, startPoint x: 84, startPoint y: 66, endPoint x: 31, endPoint y: 68, distance: 52.9
click at [44, 68] on input "[PERSON_NAME]" at bounding box center [173, 70] width 259 height 14
type input "[PERSON_NAME]"
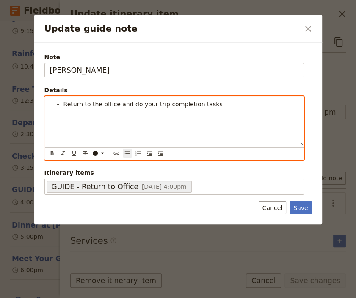
click at [158, 103] on span "Return to the office and do your trip completion tasks" at bounding box center [142, 104] width 159 height 7
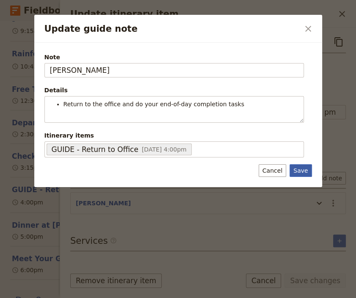
click at [301, 184] on div "Note [PERSON_NAME] Details Return to the office and do your end-of-day completi…" at bounding box center [178, 115] width 288 height 144
click at [302, 172] on button "Save" at bounding box center [300, 170] width 22 height 13
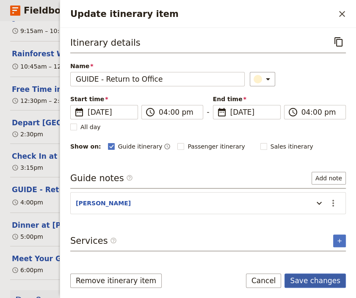
click at [309, 283] on button "Save changes" at bounding box center [314, 280] width 61 height 14
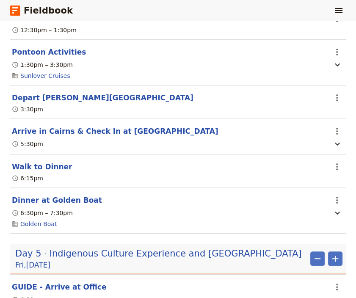
scroll to position [1890, 0]
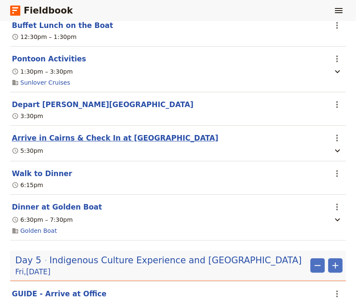
click at [60, 133] on button "Arrive in Cairns & Check In at [GEOGRAPHIC_DATA]" at bounding box center [115, 138] width 206 height 10
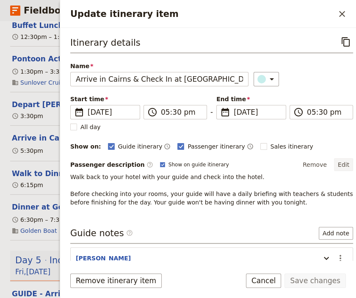
click at [336, 160] on button "Edit" at bounding box center [343, 164] width 19 height 13
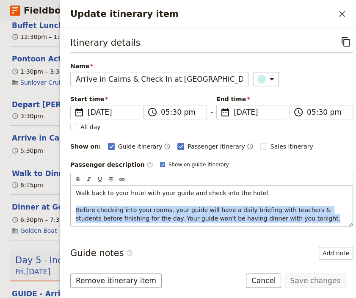
drag, startPoint x: 295, startPoint y: 219, endPoint x: 67, endPoint y: 208, distance: 228.6
click at [71, 208] on div "Walk back to your hotel with your guide and check into the hotel. Before checki…" at bounding box center [212, 205] width 282 height 41
copy span "Before checking into your rooms, your guide will have a daily briefing with tea…"
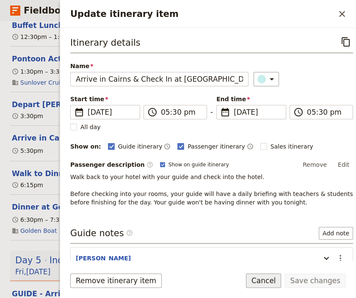
click at [272, 276] on button "Cancel" at bounding box center [264, 280] width 36 height 14
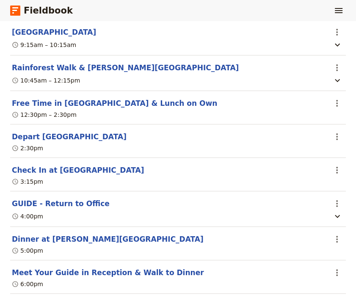
scroll to position [2904, 0]
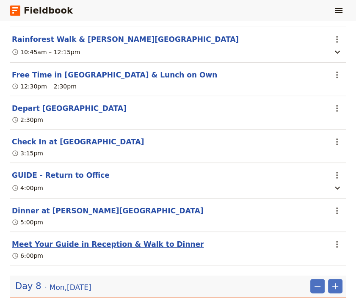
click at [149, 239] on button "Meet Your Guide in Reception & Walk to Dinner" at bounding box center [108, 244] width 192 height 10
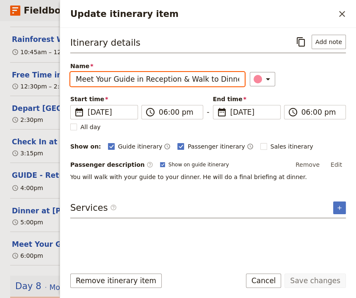
drag, startPoint x: 177, startPoint y: 80, endPoint x: 49, endPoint y: 82, distance: 127.7
click at [70, 82] on input "Meet Your Guide in Reception & Walk to Dinner" at bounding box center [157, 79] width 174 height 14
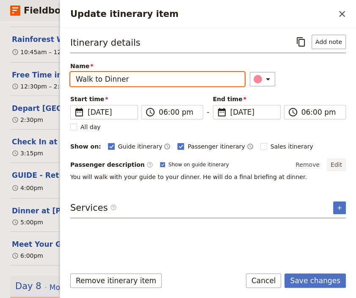
type input "Walk to Dinner"
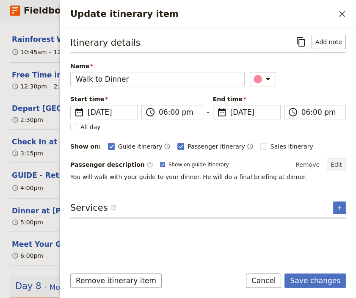
click at [334, 162] on button "Edit" at bounding box center [336, 164] width 19 height 13
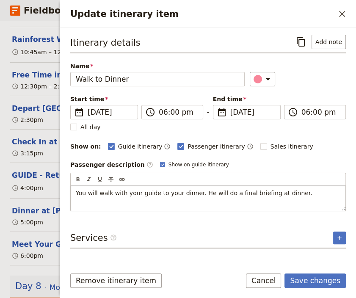
drag, startPoint x: 294, startPoint y: 193, endPoint x: 9, endPoint y: 181, distance: 285.3
click at [71, 185] on div "You will walk with your guide to your dinner. He will do a final briefing at di…" at bounding box center [208, 197] width 275 height 25
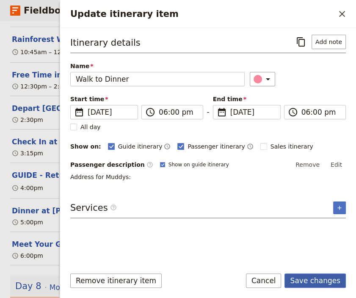
click at [318, 280] on button "Save changes" at bounding box center [314, 280] width 61 height 14
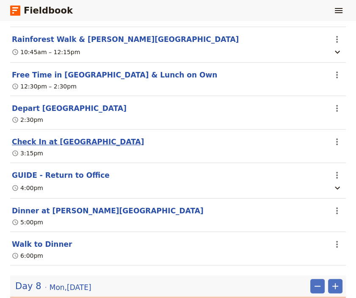
click at [62, 137] on button "Check In at [GEOGRAPHIC_DATA]" at bounding box center [78, 142] width 132 height 10
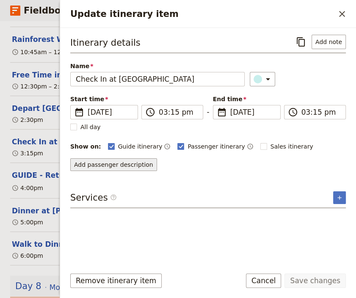
click at [135, 163] on button "Add passenger description" at bounding box center [113, 164] width 87 height 13
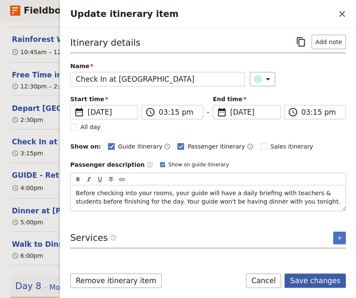
click at [318, 281] on button "Save changes" at bounding box center [314, 280] width 61 height 14
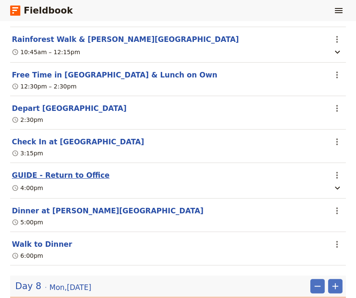
click at [49, 170] on button "GUIDE - Return to Office" at bounding box center [61, 175] width 98 height 10
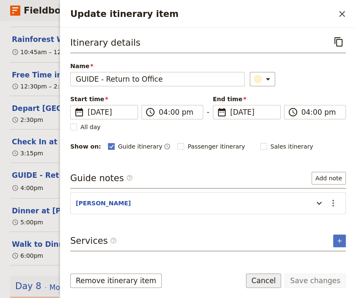
click at [266, 275] on button "Cancel" at bounding box center [264, 280] width 36 height 14
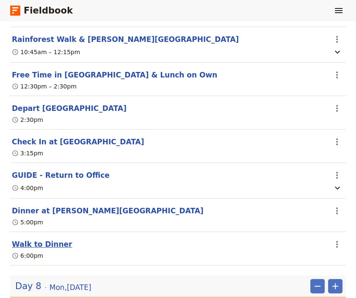
click at [41, 239] on button "Walk to Dinner" at bounding box center [42, 244] width 60 height 10
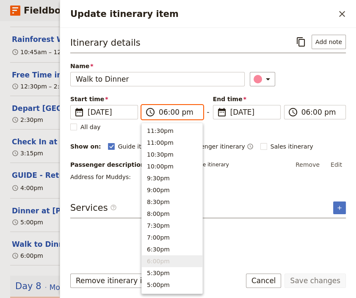
click at [171, 111] on input "06:00 pm" at bounding box center [178, 112] width 39 height 10
type input "06:15 pm"
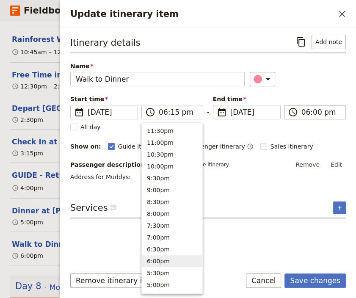
type input "06:15 pm"
click at [313, 109] on input "06:15 pm" at bounding box center [320, 112] width 39 height 10
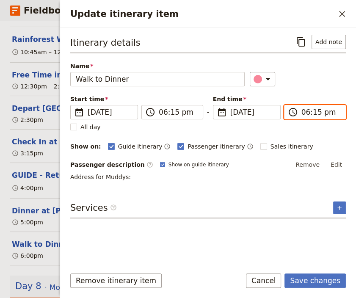
scroll to position [166, 0]
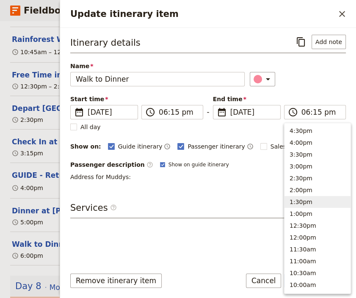
click at [213, 226] on div "Itinerary details ​ Add note Name Walk to Dinner ​ Start time ​ [DATE] [DATE] […" at bounding box center [207, 147] width 275 height 225
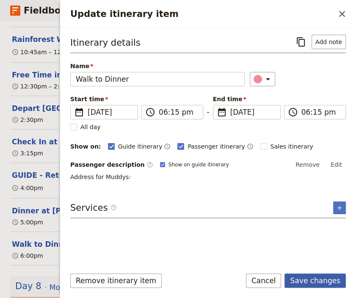
click at [306, 280] on button "Save changes" at bounding box center [314, 280] width 61 height 14
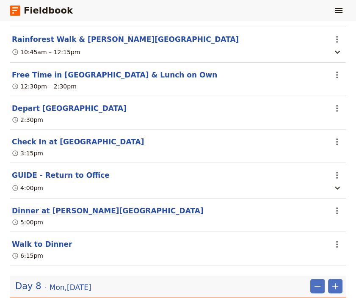
click at [63, 206] on button "Dinner at [PERSON_NAME][GEOGRAPHIC_DATA]" at bounding box center [108, 211] width 192 height 10
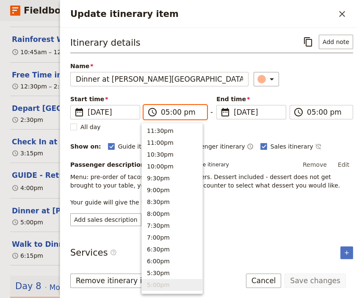
click at [170, 113] on input "05:00 pm" at bounding box center [181, 112] width 41 height 10
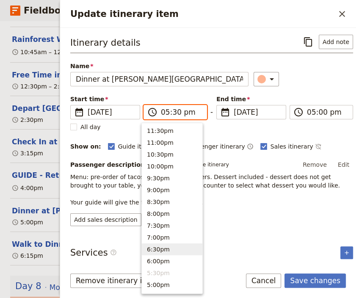
click at [159, 247] on button "6:30pm" at bounding box center [172, 249] width 60 height 12
type input "06:30 pm"
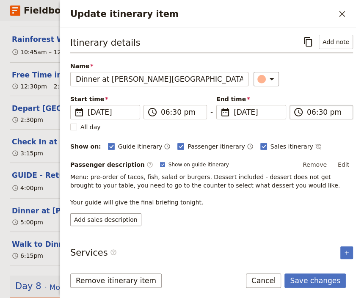
click at [307, 112] on input "06:30 pm" at bounding box center [327, 112] width 41 height 10
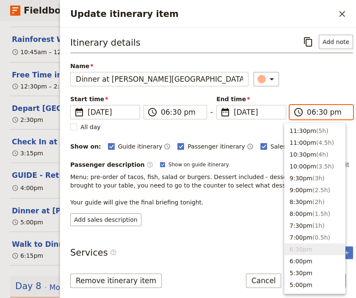
type input "07:30 pm"
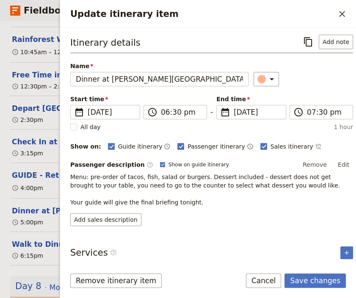
click at [228, 213] on div "Add sales description" at bounding box center [211, 219] width 283 height 13
click at [336, 161] on button "Edit" at bounding box center [343, 164] width 19 height 13
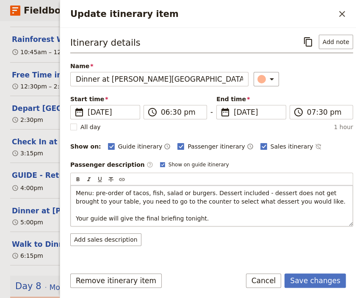
click at [192, 218] on span "Menu: pre-order of tacos, fish, salad or burgers. Dessert included - dessert do…" at bounding box center [210, 205] width 269 height 32
drag, startPoint x: 192, startPoint y: 218, endPoint x: 67, endPoint y: 209, distance: 126.0
click at [71, 209] on div "Menu: pre-order of tacos, fish, salad or burgers. Dessert included - dessert do…" at bounding box center [212, 205] width 282 height 41
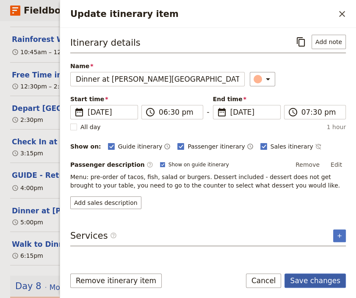
click at [310, 282] on button "Save changes" at bounding box center [314, 280] width 61 height 14
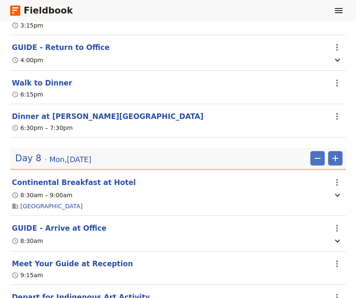
scroll to position [3038, 0]
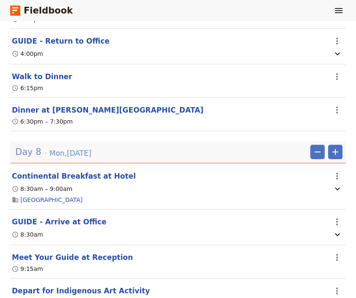
click at [91, 148] on span "[DATE]" at bounding box center [70, 153] width 42 height 10
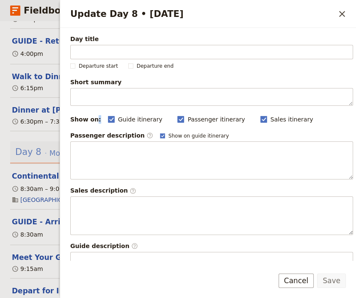
click at [97, 110] on div "Update Day 8 • [DATE] ​ Day title Departure start Departure end Short summary 1…" at bounding box center [208, 149] width 296 height 298
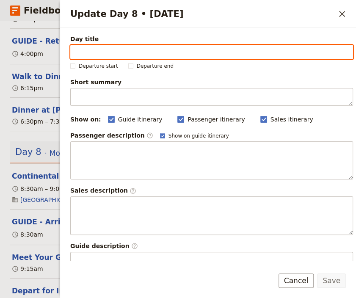
click at [182, 54] on input "Day title" at bounding box center [211, 52] width 283 height 14
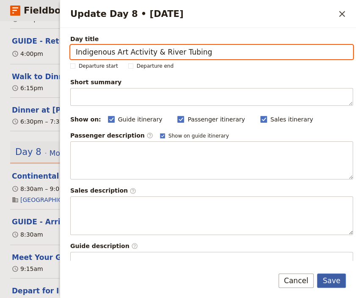
type input "Indigenous Art Activity & River Tubing"
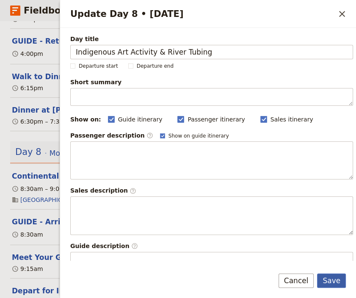
click at [330, 283] on button "Save" at bounding box center [331, 280] width 29 height 14
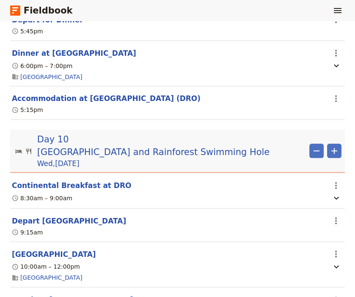
scroll to position [4034, 0]
